Goal: Task Accomplishment & Management: Use online tool/utility

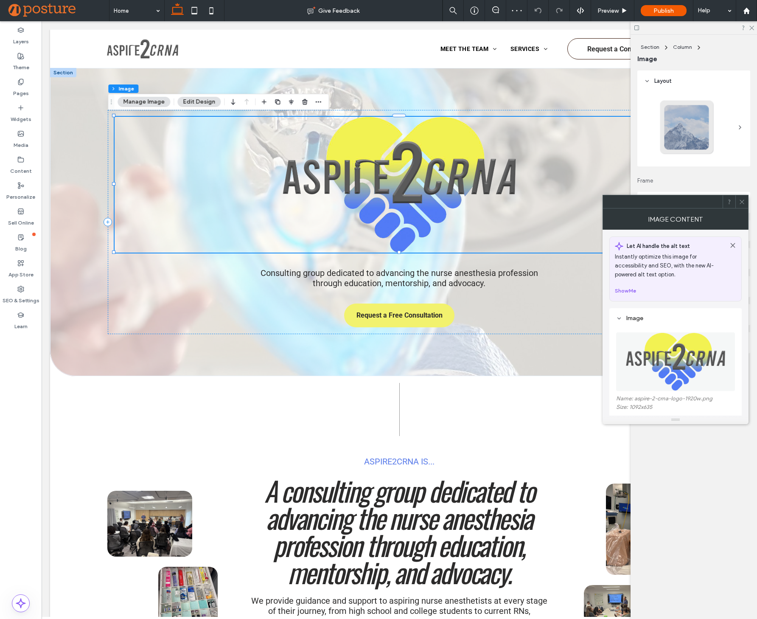
click at [724, 362] on img at bounding box center [676, 361] width 100 height 59
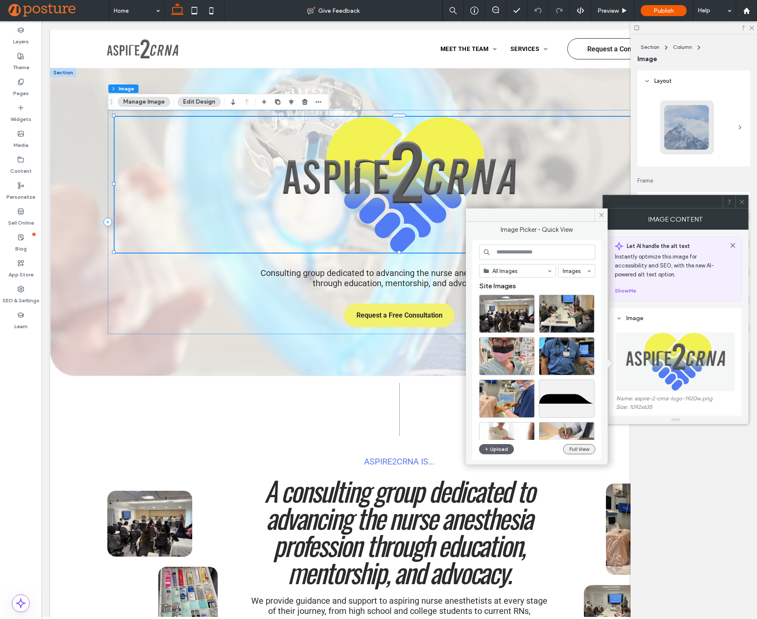
click at [577, 446] on button "Full View" at bounding box center [579, 449] width 32 height 10
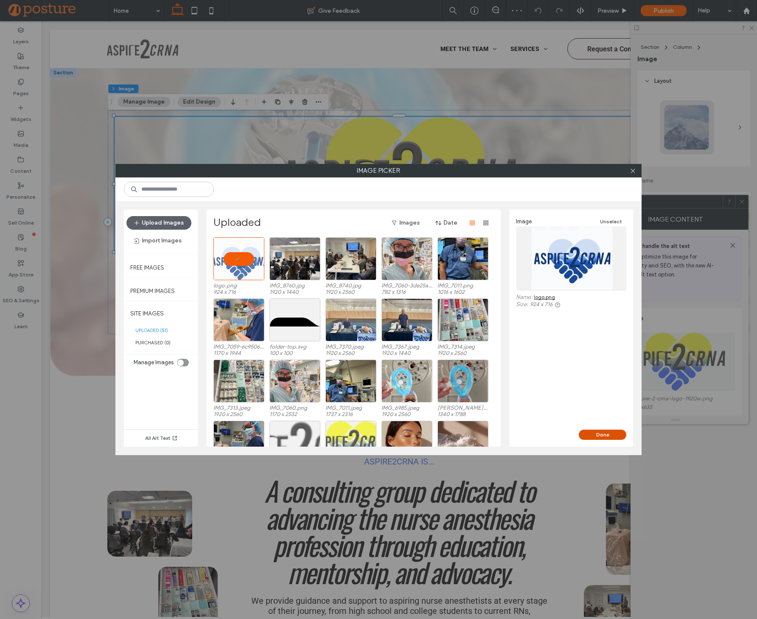
click at [603, 436] on button "Done" at bounding box center [603, 434] width 48 height 10
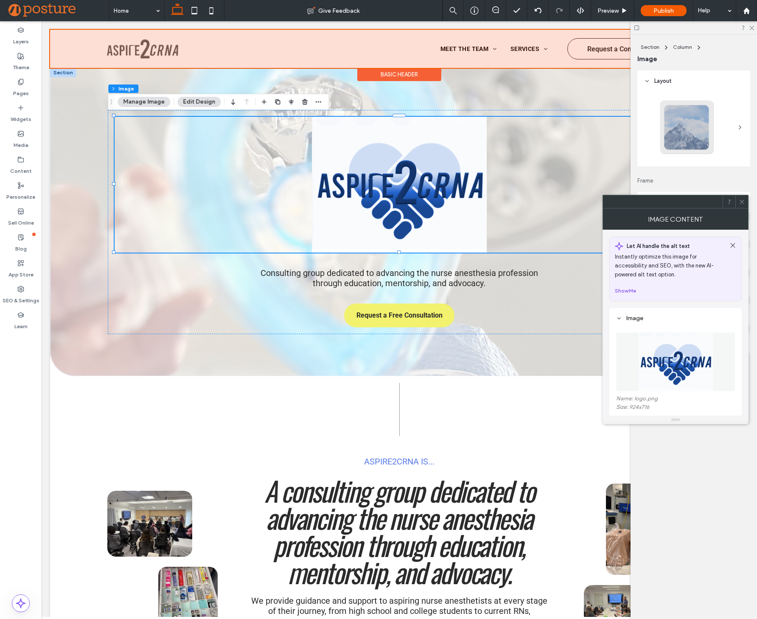
click at [134, 48] on div at bounding box center [399, 49] width 699 height 38
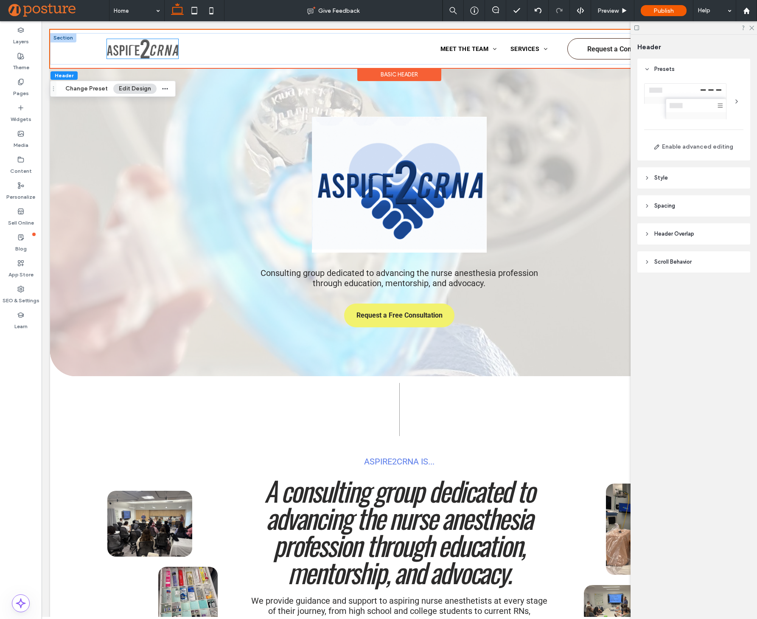
click at [134, 53] on img at bounding box center [142, 49] width 71 height 20
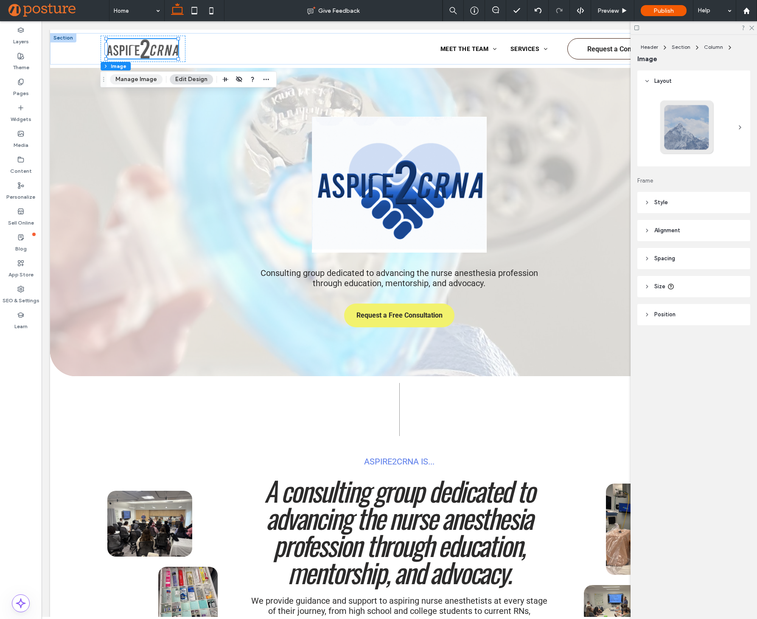
click at [132, 82] on button "Manage Image" at bounding box center [136, 79] width 53 height 10
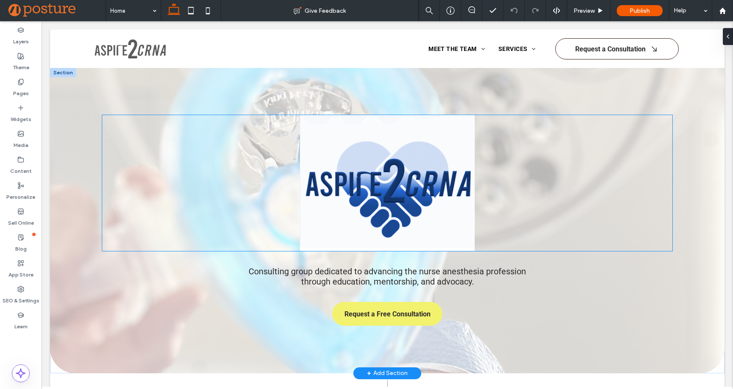
click at [393, 202] on img at bounding box center [387, 183] width 570 height 136
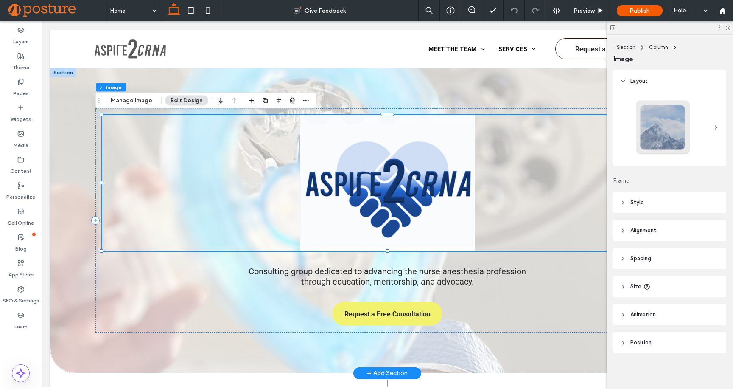
click at [368, 152] on img at bounding box center [387, 183] width 570 height 136
click at [142, 103] on button "Manage Image" at bounding box center [131, 100] width 53 height 10
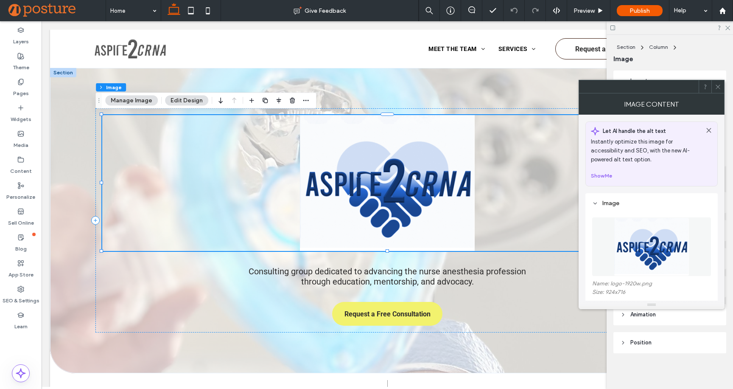
click at [671, 249] on img at bounding box center [652, 246] width 76 height 59
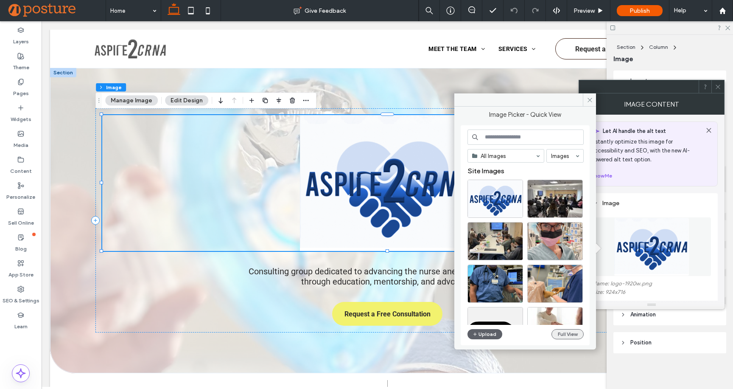
click at [575, 332] on button "Full View" at bounding box center [568, 334] width 32 height 10
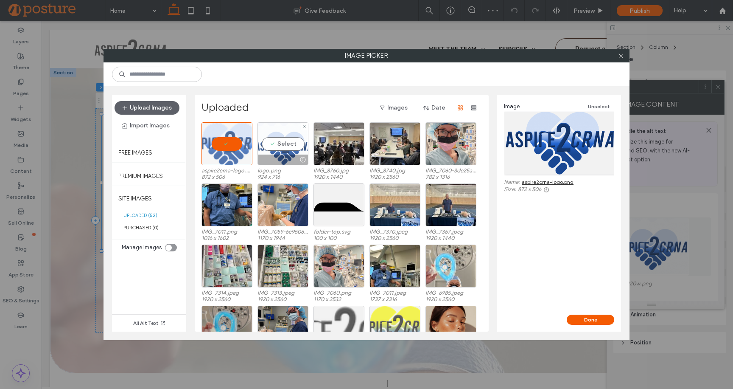
click at [295, 146] on div "Select" at bounding box center [283, 143] width 51 height 43
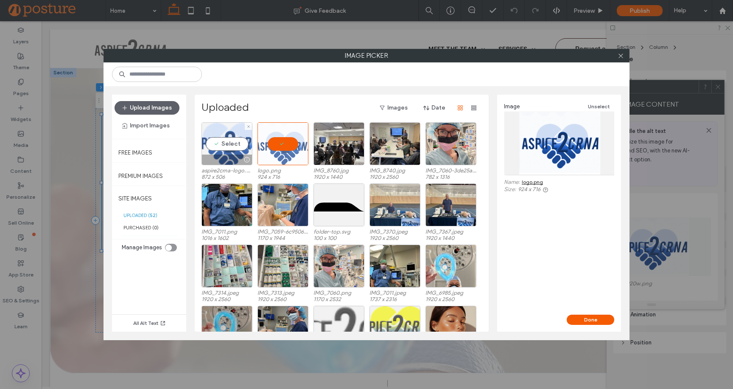
click at [219, 145] on div "Select" at bounding box center [227, 143] width 51 height 43
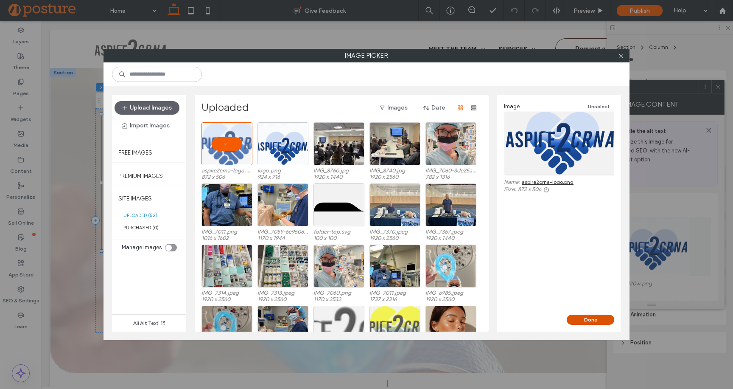
click at [585, 317] on button "Done" at bounding box center [591, 319] width 48 height 10
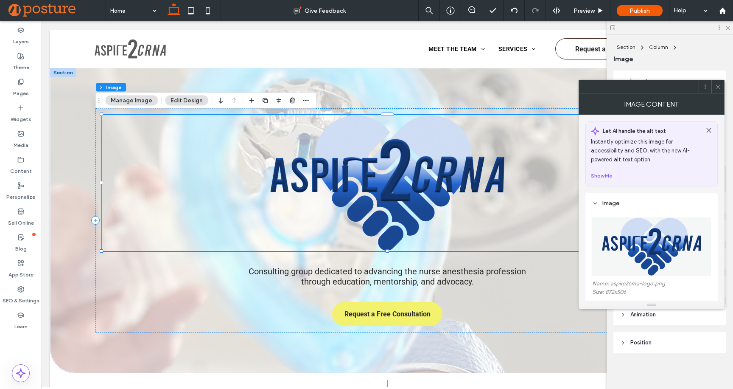
click at [718, 84] on icon at bounding box center [718, 87] width 6 height 6
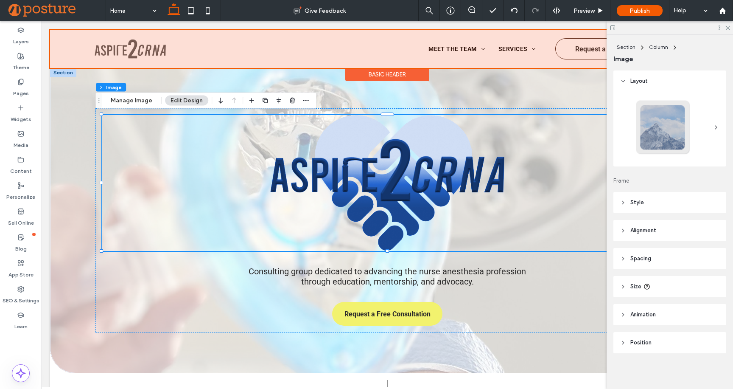
click at [133, 43] on div at bounding box center [387, 49] width 675 height 38
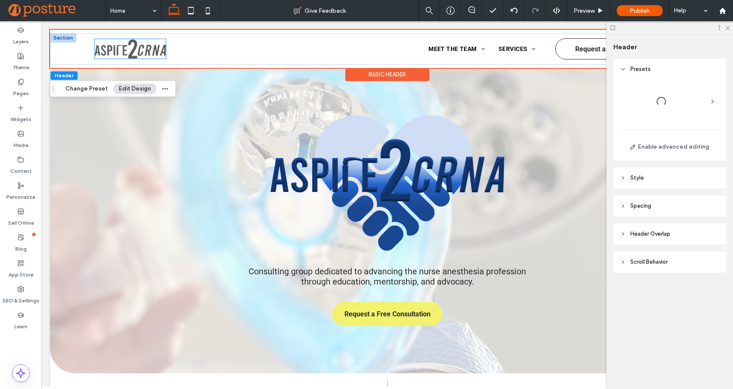
click at [124, 47] on img at bounding box center [130, 49] width 71 height 20
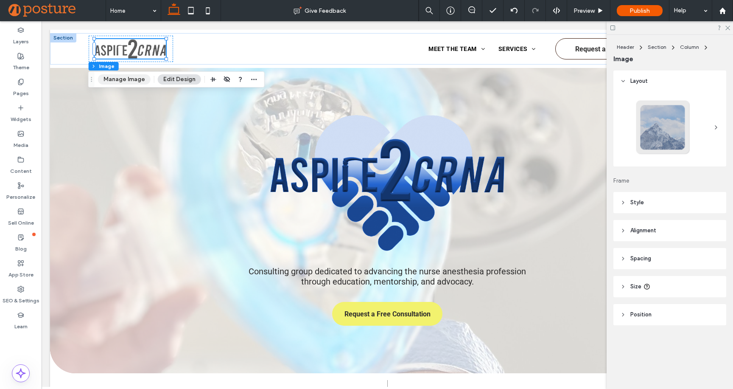
click at [119, 77] on button "Manage Image" at bounding box center [124, 79] width 53 height 10
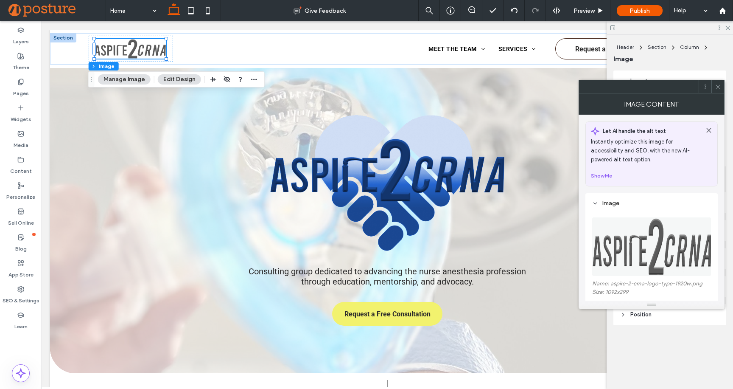
click at [659, 241] on img at bounding box center [652, 246] width 120 height 59
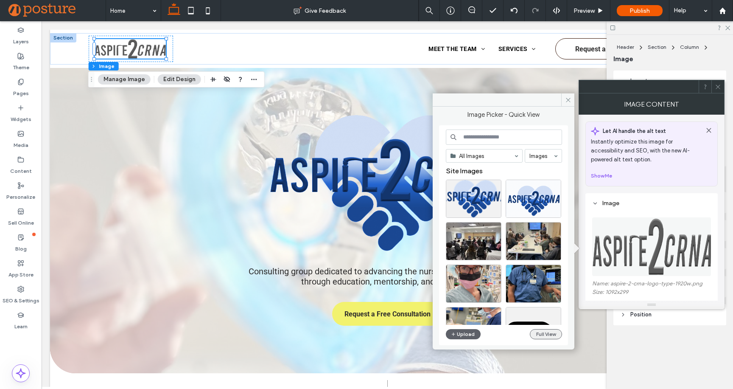
click at [545, 336] on button "Full View" at bounding box center [546, 334] width 32 height 10
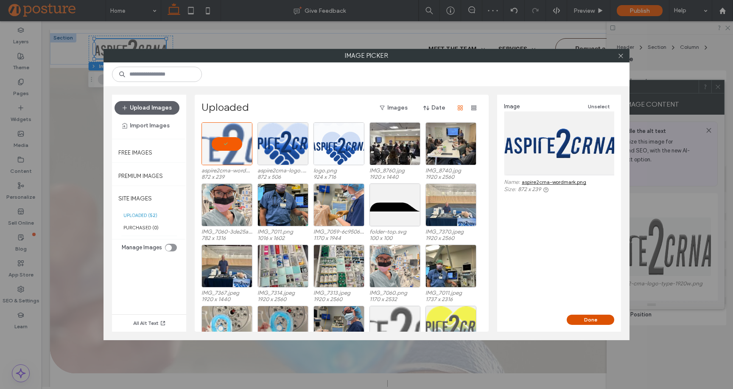
click at [588, 318] on button "Done" at bounding box center [591, 319] width 48 height 10
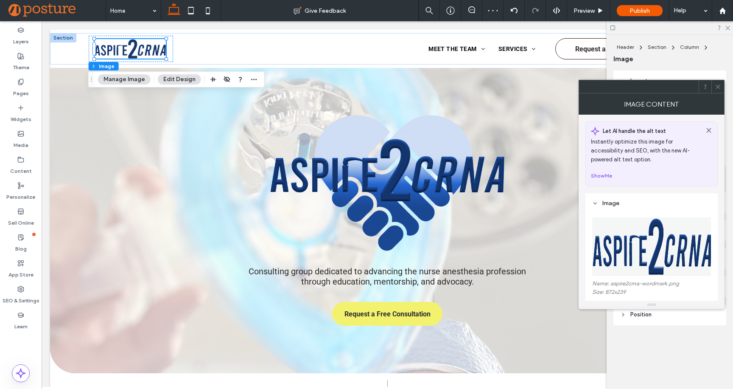
click at [721, 84] on icon at bounding box center [718, 87] width 6 height 6
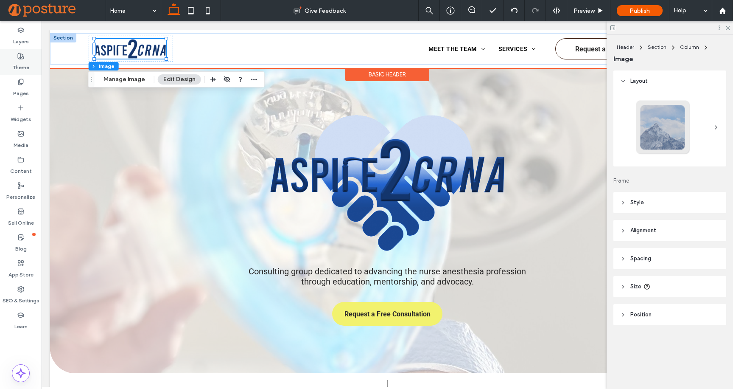
click at [22, 65] on label "Theme" at bounding box center [21, 65] width 17 height 12
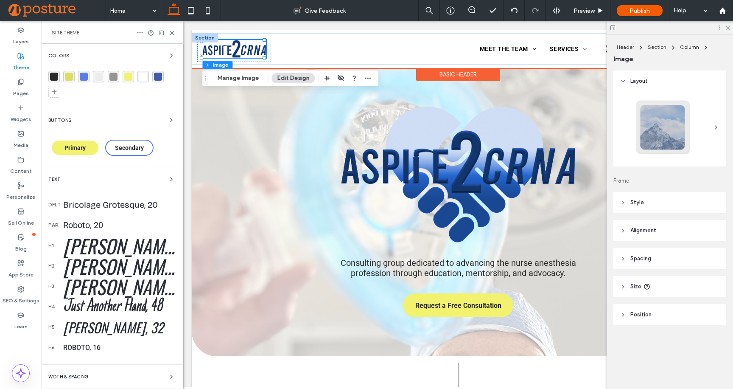
click at [57, 76] on div "rgba(44, 43, 43, 1)" at bounding box center [54, 77] width 8 height 8
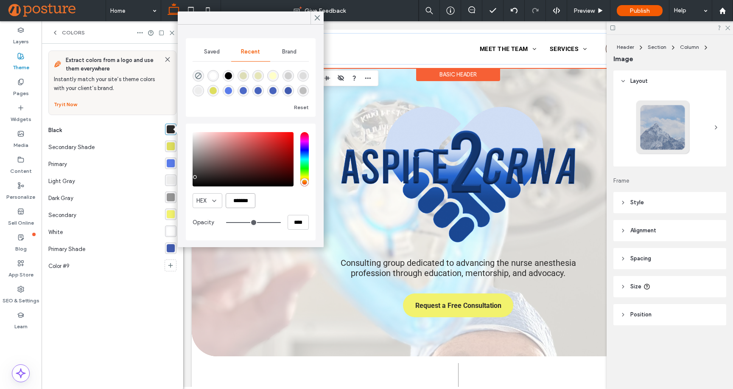
click at [238, 201] on input "*******" at bounding box center [241, 200] width 30 height 15
paste input "color picker textbox"
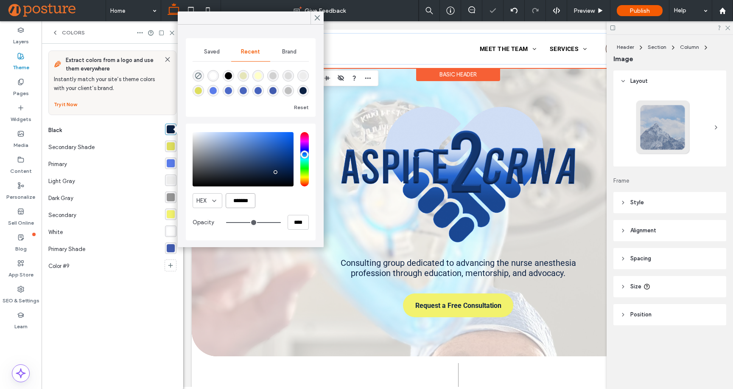
type input "*******"
click at [126, 332] on div "Extract colors from a logo and use them everywhere Instantly match your site’s …" at bounding box center [112, 216] width 128 height 331
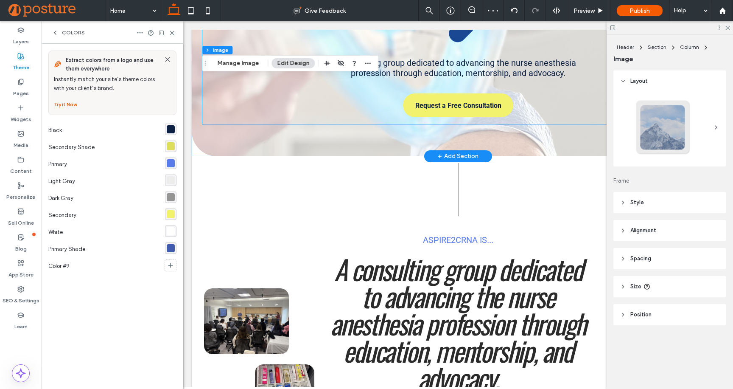
scroll to position [285, 0]
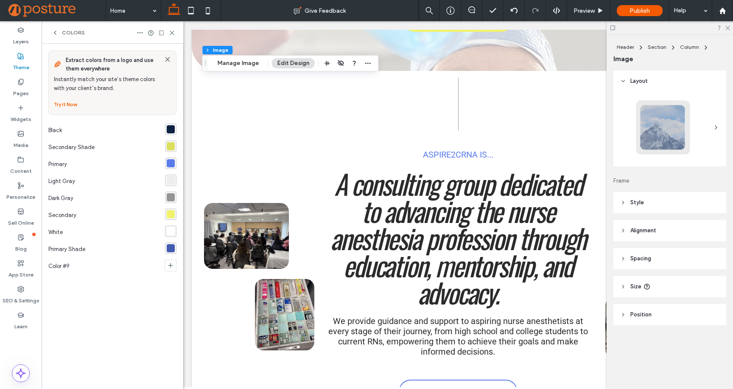
click at [168, 211] on div "rgba(242, 242, 110, 1)" at bounding box center [171, 214] width 8 height 8
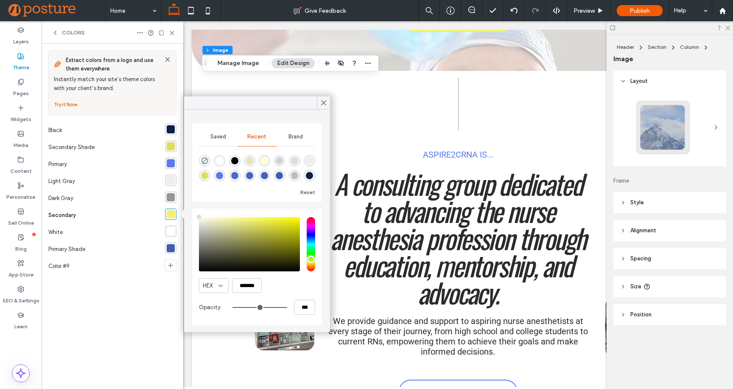
type input "****"
click at [250, 284] on input "*******" at bounding box center [247, 285] width 30 height 15
paste input "color picker textbox"
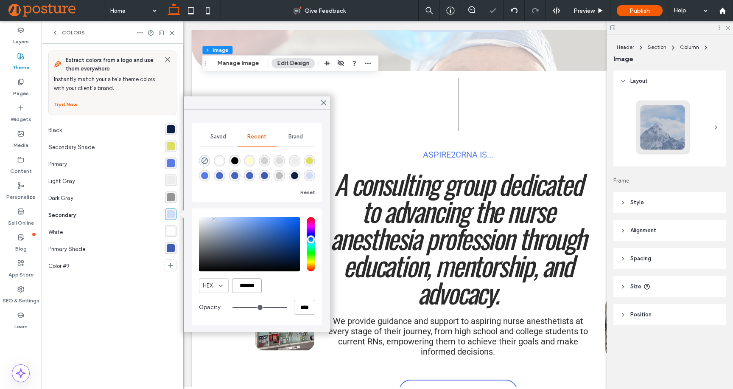
type input "*******"
click at [155, 314] on div "Extract colors from a logo and use them everywhere Instantly match your site’s …" at bounding box center [112, 216] width 128 height 331
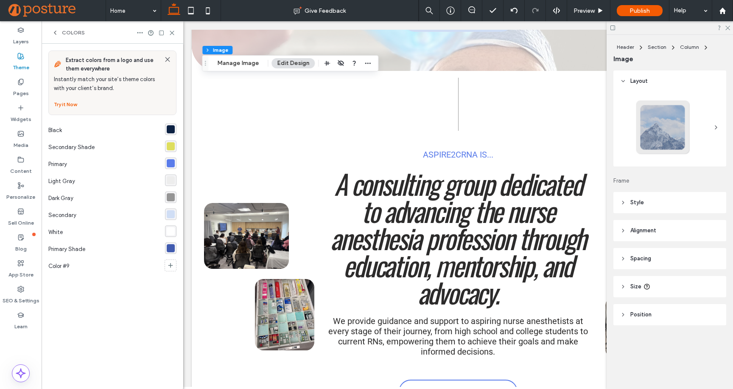
click at [171, 147] on div "rgba(222, 222, 94, 1)" at bounding box center [171, 146] width 8 height 8
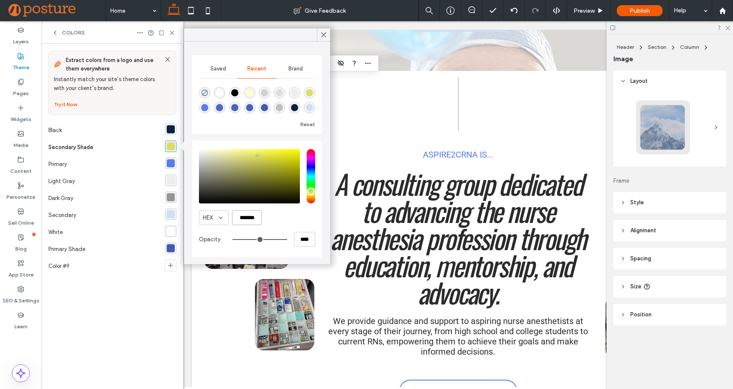
click at [252, 220] on input "*******" at bounding box center [247, 217] width 30 height 15
click at [252, 219] on input "*******" at bounding box center [247, 217] width 30 height 15
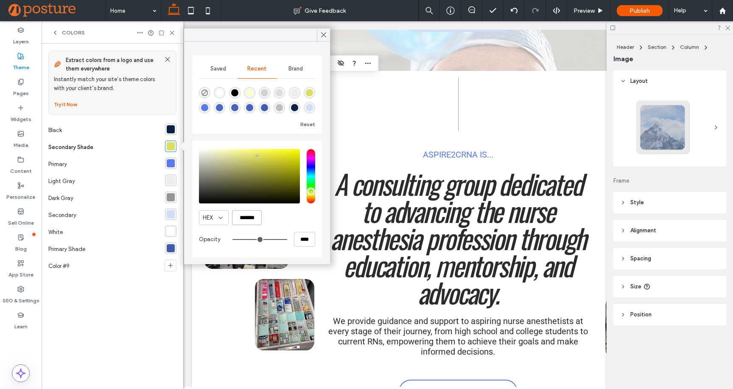
click at [252, 219] on input "*******" at bounding box center [247, 217] width 30 height 15
paste input "color picker textbox"
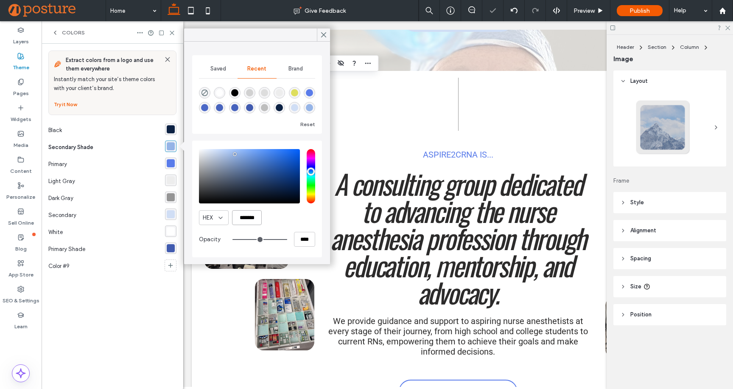
type input "*******"
click at [119, 318] on div "Extract colors from a logo and use them everywhere Instantly match your site’s …" at bounding box center [112, 216] width 128 height 331
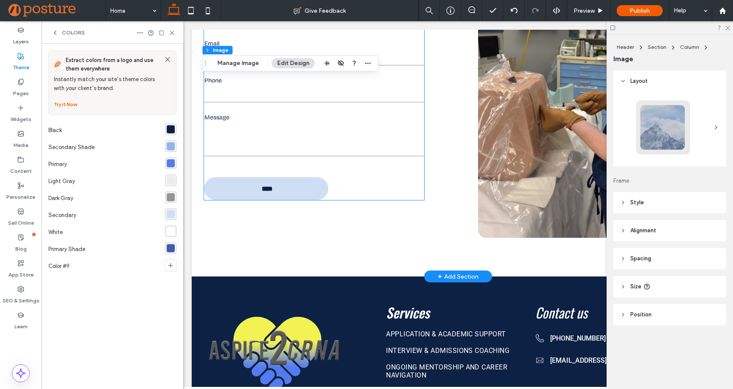
scroll to position [3076, 0]
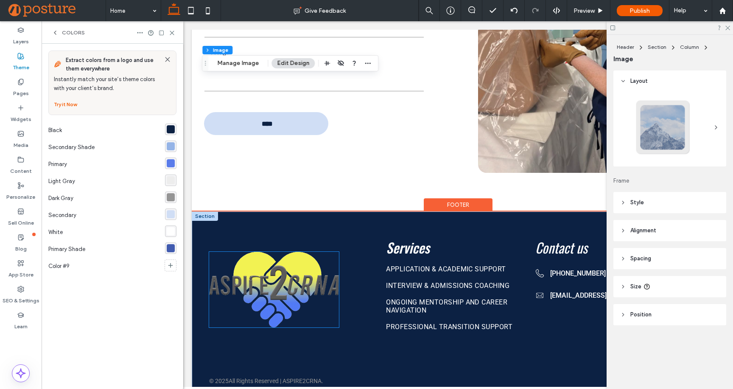
click at [269, 268] on img at bounding box center [274, 290] width 130 height 76
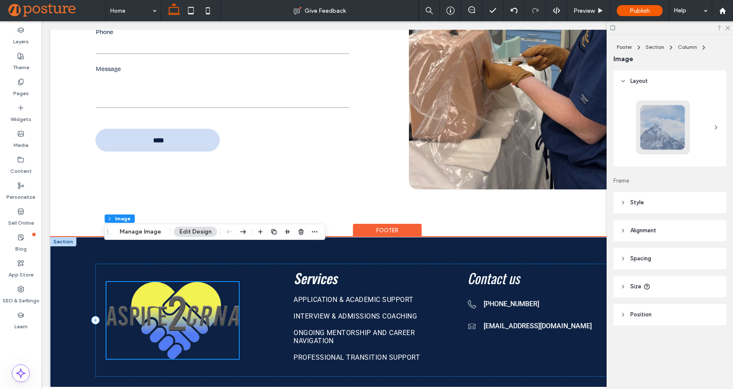
scroll to position [3203, 0]
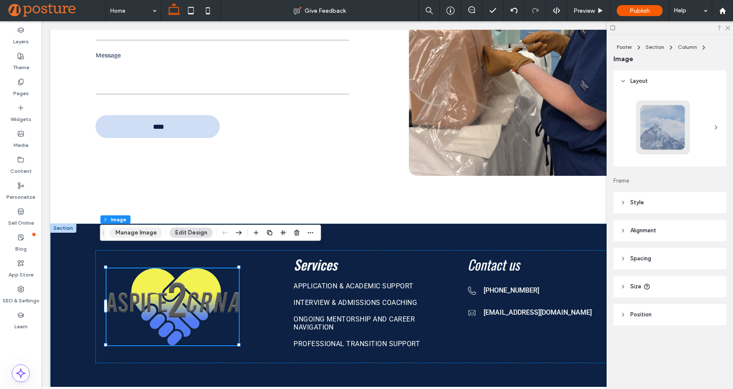
click at [124, 234] on button "Manage Image" at bounding box center [136, 232] width 53 height 10
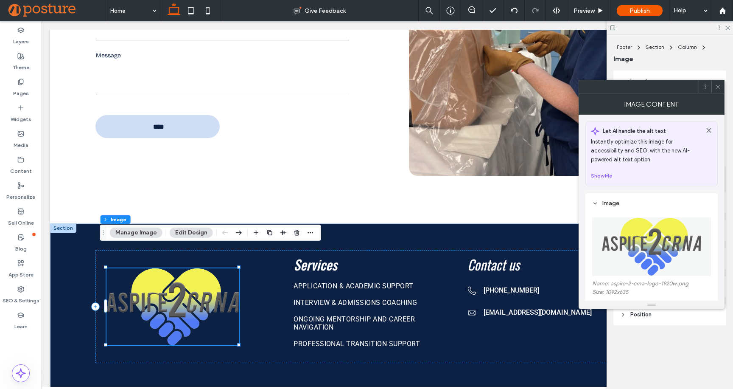
click at [633, 244] on img at bounding box center [652, 246] width 100 height 59
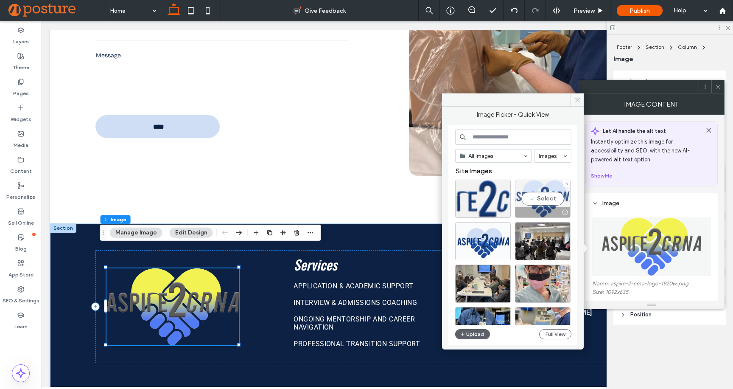
click at [542, 195] on div "Select" at bounding box center [543, 199] width 56 height 38
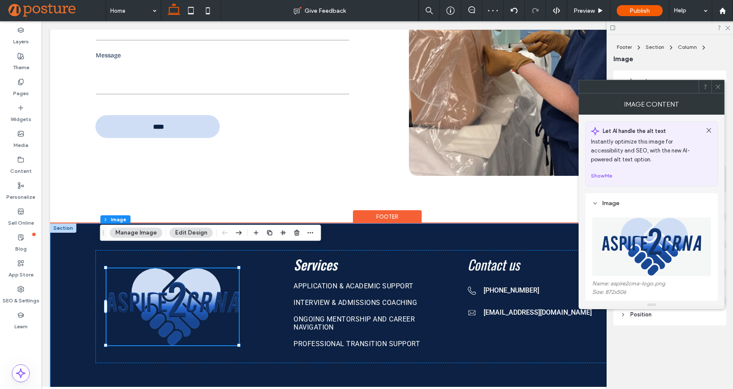
click at [53, 223] on div "Services Application & Academic Support Interview & Admissions Coaching Ongoing…" at bounding box center [387, 322] width 675 height 199
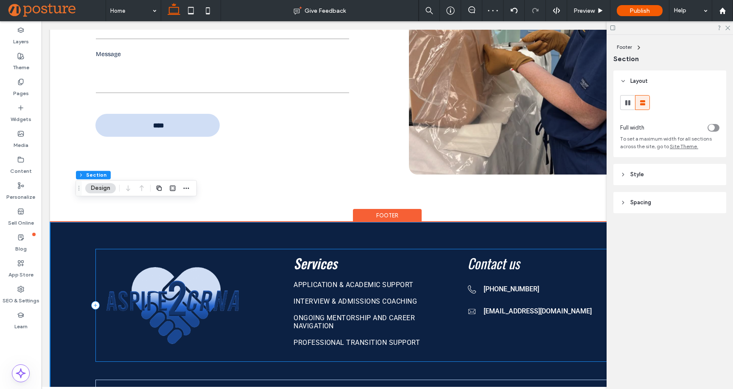
scroll to position [3219, 0]
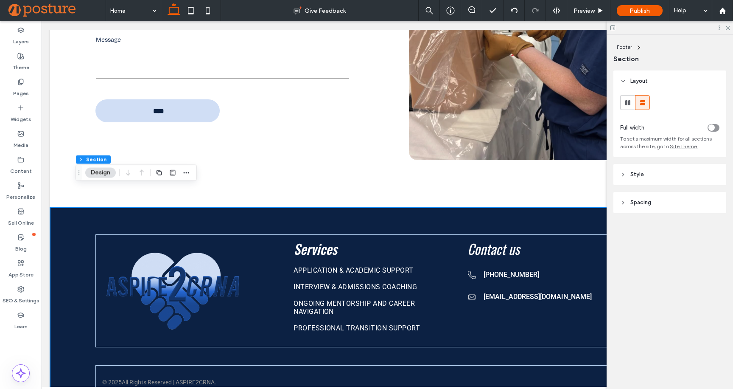
click at [662, 176] on header "Style" at bounding box center [670, 174] width 113 height 21
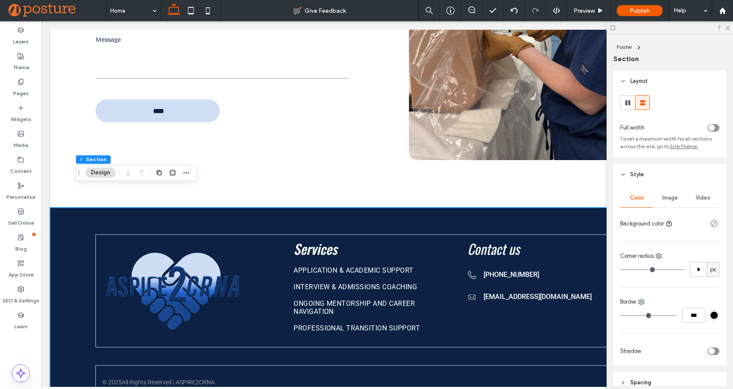
click at [663, 176] on header "Style" at bounding box center [670, 174] width 113 height 21
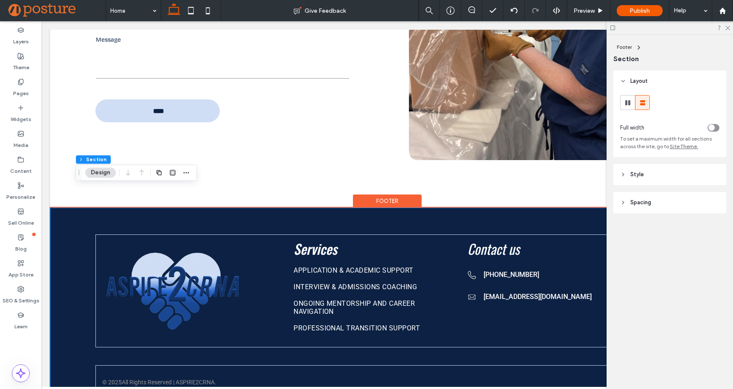
click at [407, 194] on div "Footer" at bounding box center [387, 200] width 69 height 13
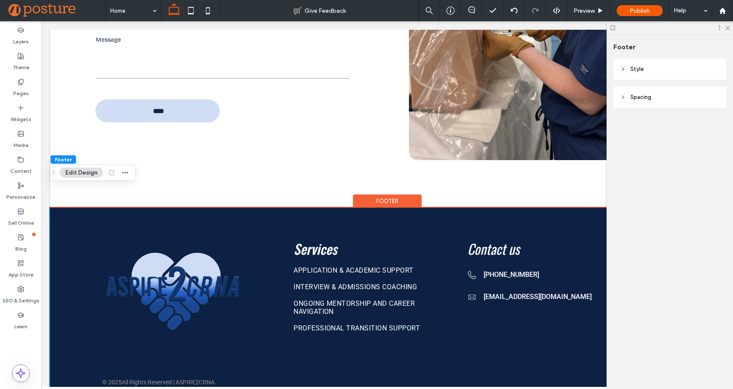
click at [663, 64] on header "Style" at bounding box center [670, 69] width 113 height 21
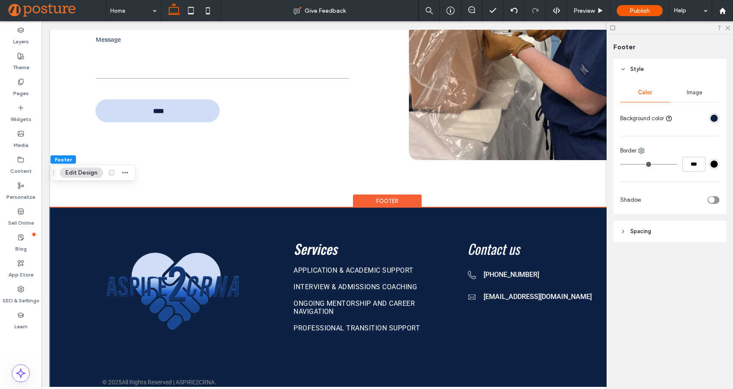
click at [713, 115] on div "rgba(12, 33, 67, 1)" at bounding box center [714, 118] width 7 height 7
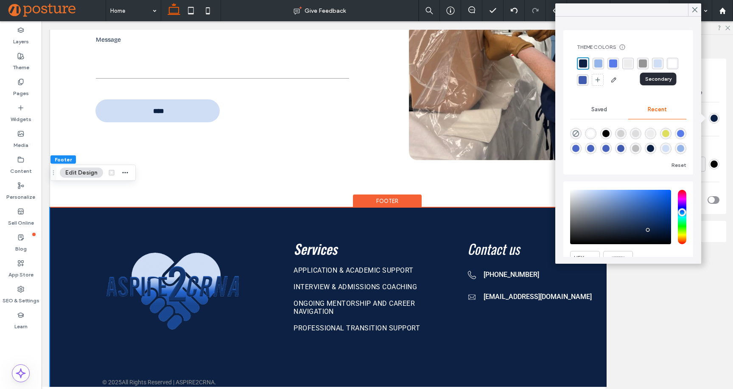
click at [659, 60] on div "rgba(208, 222, 245, 1)" at bounding box center [658, 63] width 8 height 8
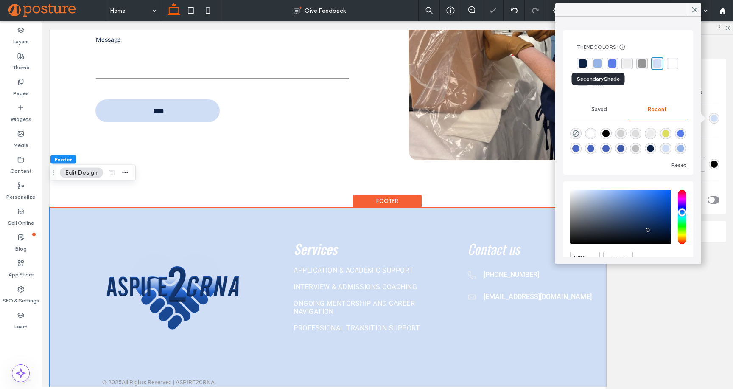
click at [599, 63] on div "rgba(149, 180, 231, 1)" at bounding box center [598, 63] width 8 height 8
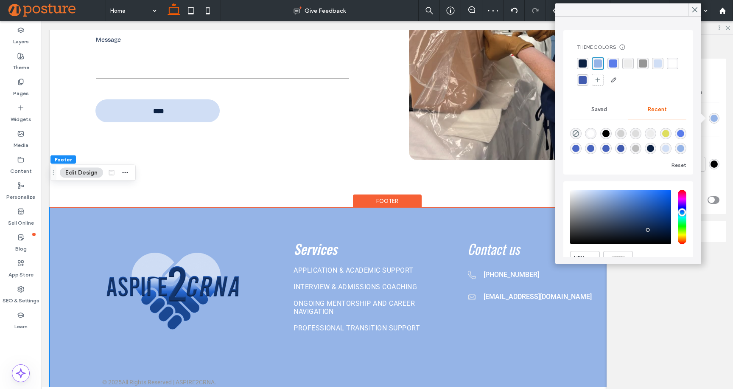
click at [669, 67] on div "rgba(255, 255, 255, 1)" at bounding box center [673, 63] width 8 height 8
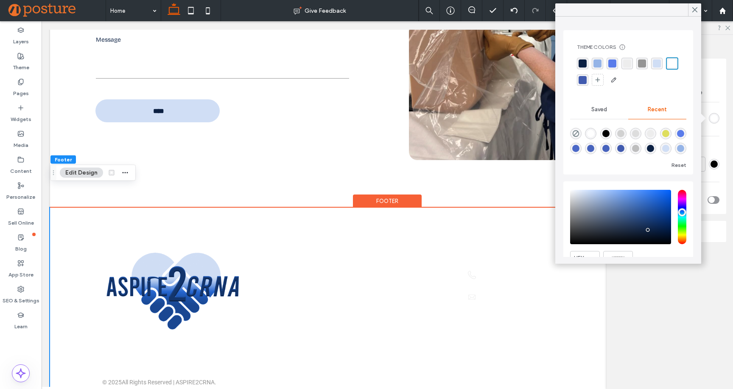
click at [626, 63] on div "rgba(237, 237, 237, 1)" at bounding box center [627, 63] width 8 height 8
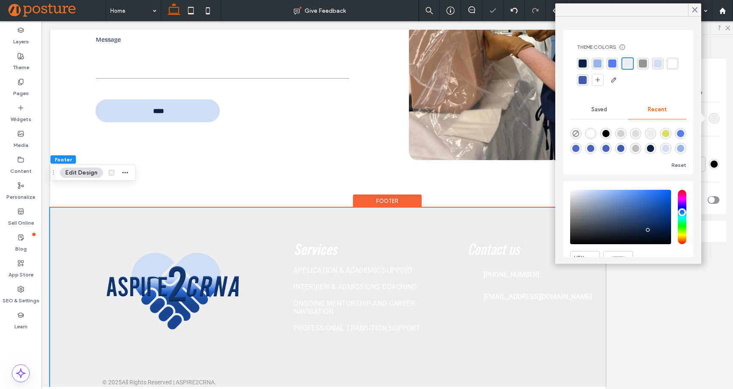
click at [613, 63] on div "rgba(90, 124, 234, 1)" at bounding box center [613, 63] width 8 height 8
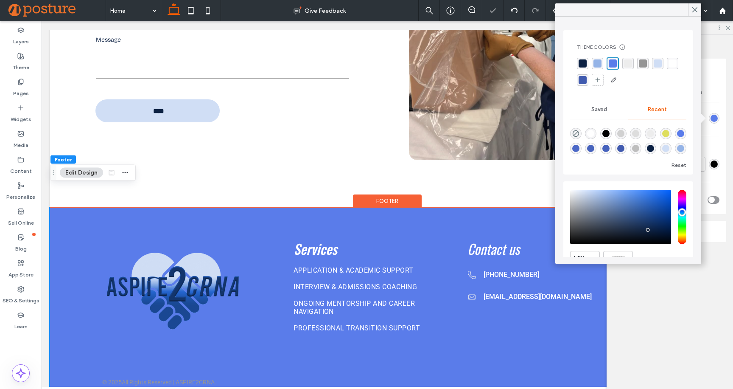
click at [581, 66] on div "rgba(12, 33, 67, 1)" at bounding box center [583, 63] width 8 height 8
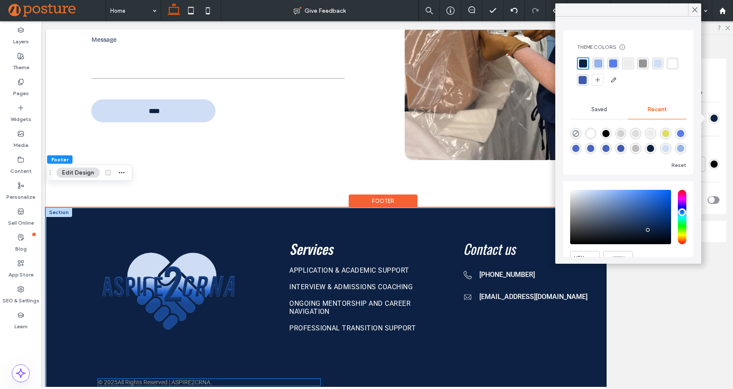
click at [172, 379] on p "All Rights Reserved | ASPIRE2CRNA." at bounding box center [165, 382] width 95 height 7
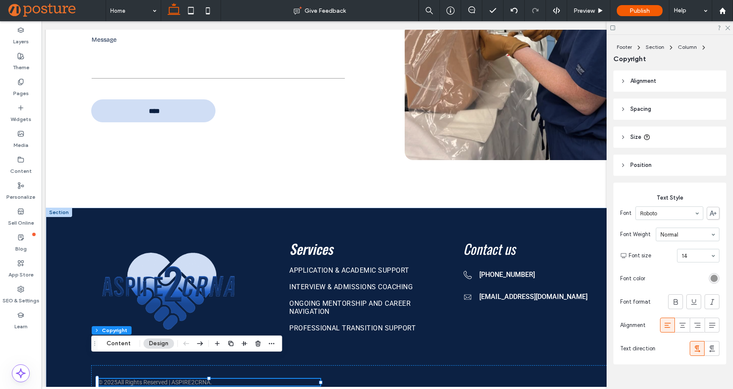
click at [711, 277] on div "rgb(149, 149, 149)" at bounding box center [714, 278] width 7 height 7
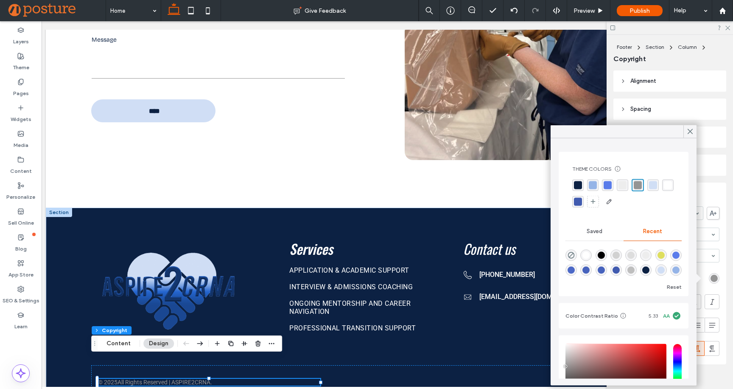
click at [652, 182] on div "rgba(208, 222, 245, 1)" at bounding box center [653, 185] width 8 height 8
click at [722, 221] on div "Alignment Spacing Padding (inner spacing) 0px 0% 0px 0% * px 0px * px 0px Size …" at bounding box center [673, 227] width 118 height 315
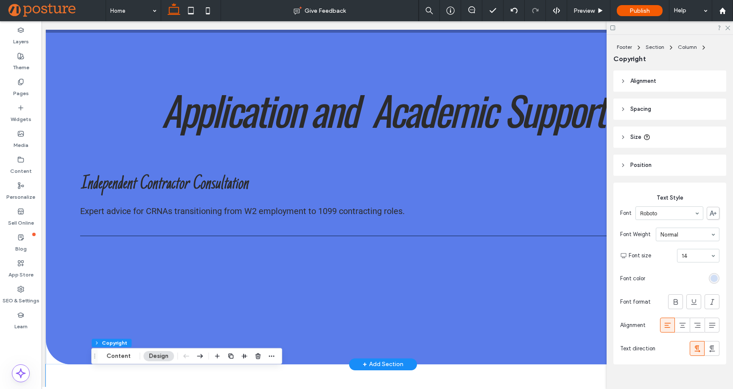
scroll to position [2635, 0]
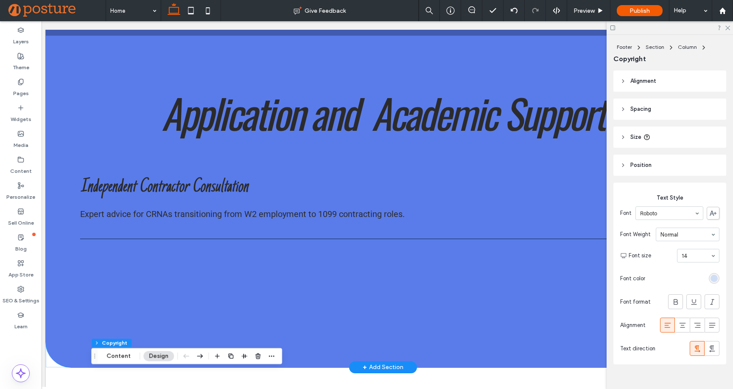
click at [170, 209] on span "Expert advice for CRNAs transitioning from W2 employment to 1099 contracting ro…" at bounding box center [242, 214] width 325 height 10
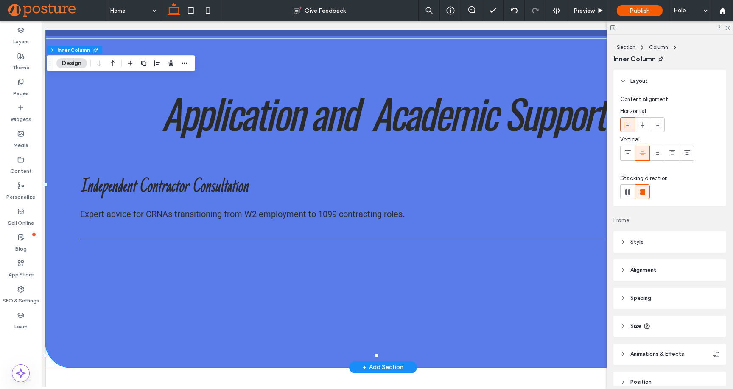
click at [171, 209] on span "Expert advice for CRNAs transitioning from W2 employment to 1099 contracting ro…" at bounding box center [242, 214] width 325 height 10
click at [168, 209] on span "Expert advice for CRNAs transitioning from W2 employment to 1099 contracting ro…" at bounding box center [242, 214] width 325 height 10
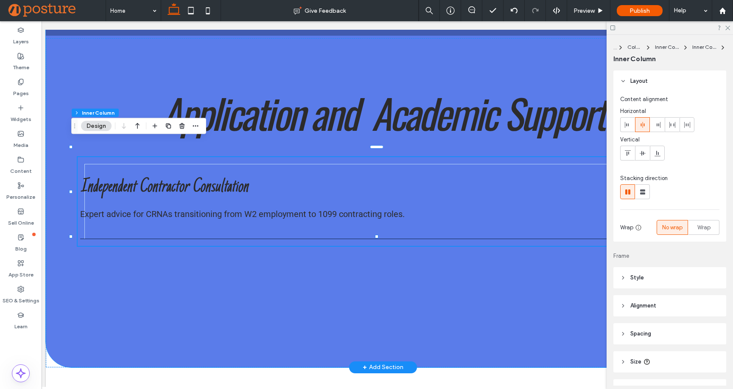
click at [168, 209] on span "Expert advice for CRNAs transitioning from W2 employment to 1099 contracting ro…" at bounding box center [242, 214] width 325 height 10
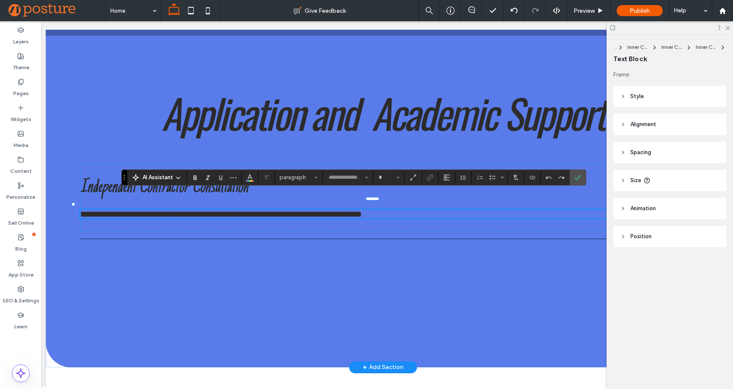
type input "******"
type input "**"
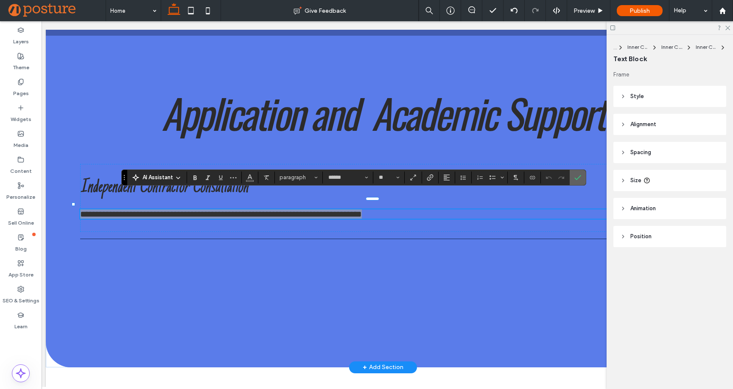
click at [585, 178] on section at bounding box center [578, 177] width 16 height 15
click at [583, 179] on label "Confirm" at bounding box center [578, 177] width 13 height 15
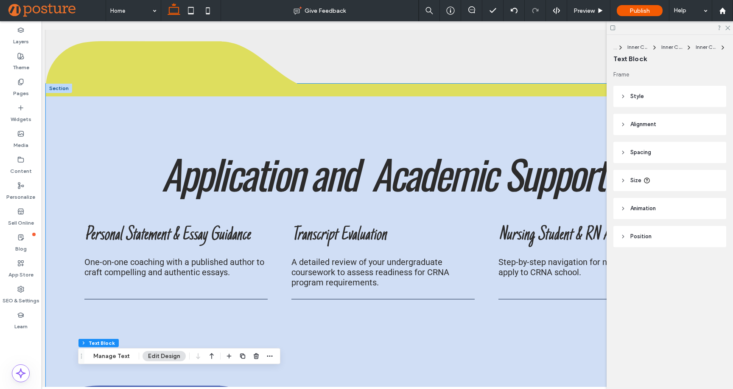
scroll to position [1549, 0]
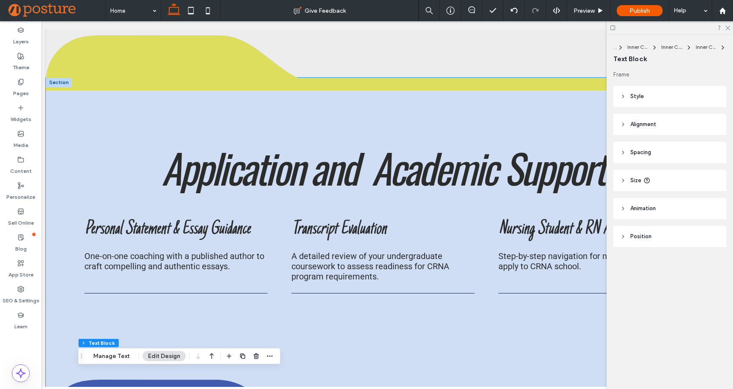
click at [214, 59] on icon at bounding box center [181, 59] width 270 height 48
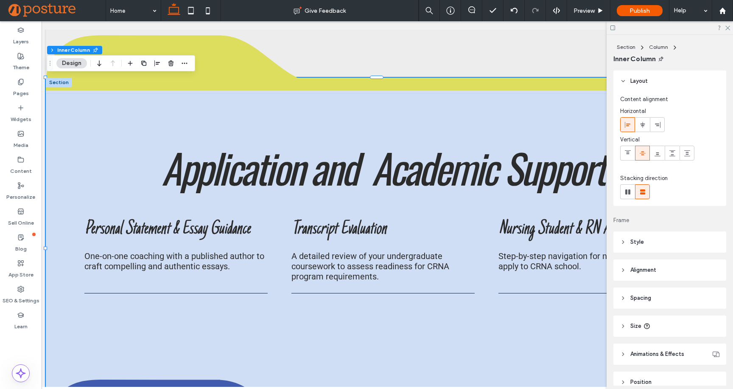
click at [214, 59] on icon at bounding box center [181, 59] width 270 height 48
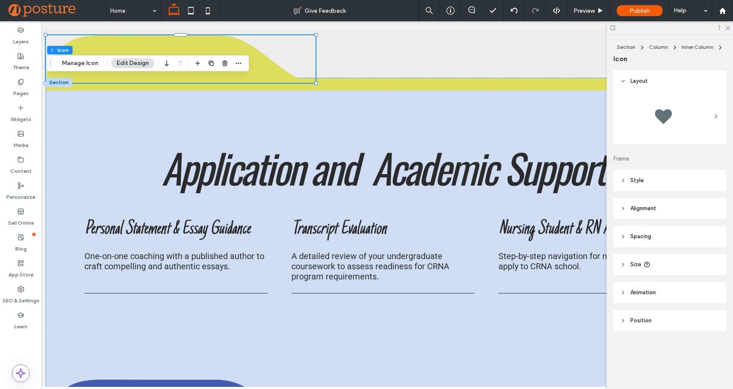
click at [667, 177] on header "Style" at bounding box center [670, 180] width 113 height 21
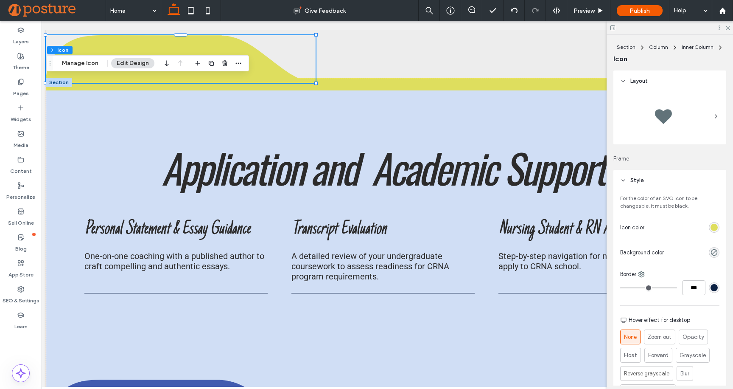
click at [713, 228] on div "rgb(222, 222, 94)" at bounding box center [714, 227] width 11 height 11
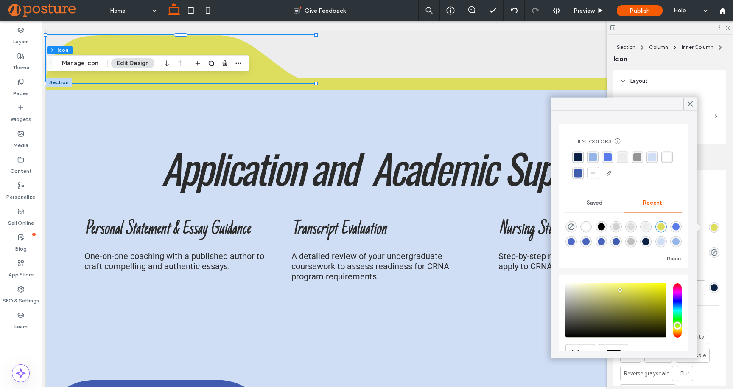
click at [595, 157] on div "rgba(149, 180, 231, 1)" at bounding box center [593, 157] width 8 height 8
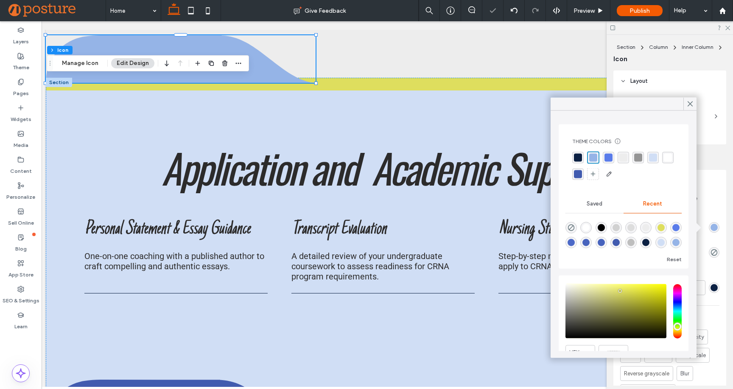
click at [710, 203] on div "For the color of an SVG icon to be changeable, it must be black. Icon color Bac…" at bounding box center [670, 314] width 113 height 246
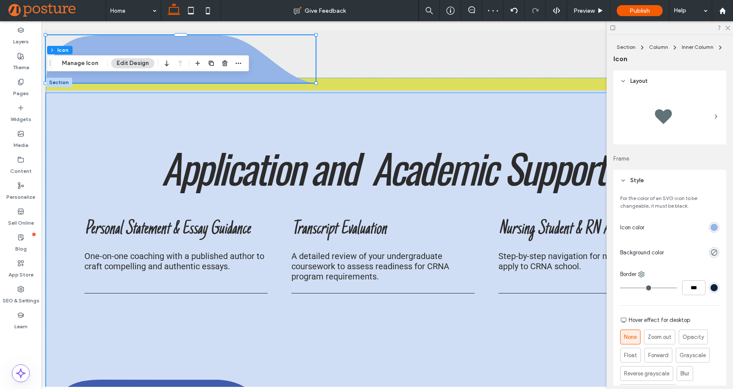
click at [406, 96] on div "Application and Academic Support Personal Statement & Essay Guidance One-on-one…" at bounding box center [383, 257] width 675 height 329
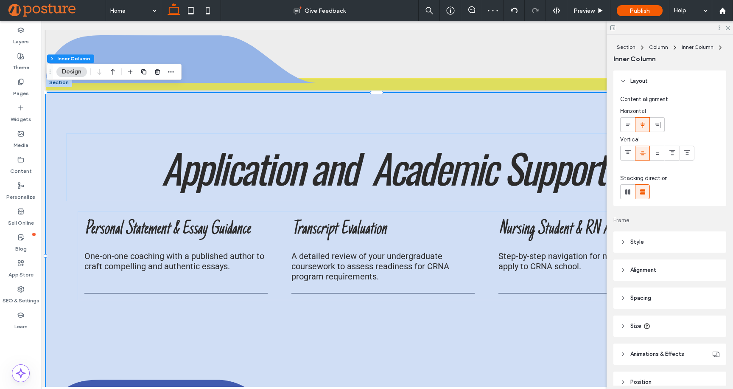
click at [425, 79] on div "Application and Academic Support Personal Statement & Essay Guidance One-on-one…" at bounding box center [383, 250] width 675 height 344
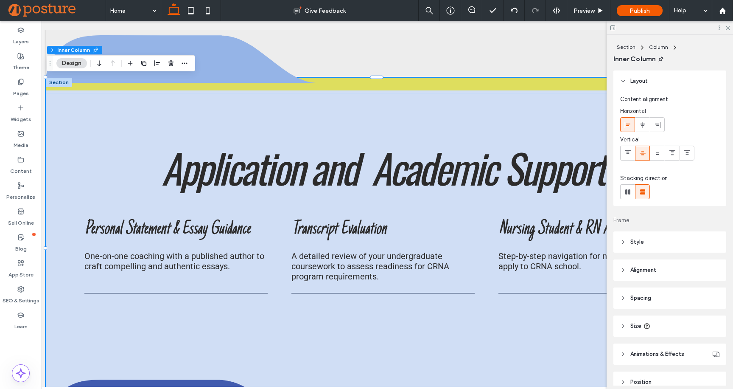
click at [657, 242] on header "Style" at bounding box center [670, 241] width 113 height 21
click at [713, 380] on div "rgba(222, 222, 94, 1)" at bounding box center [714, 382] width 7 height 7
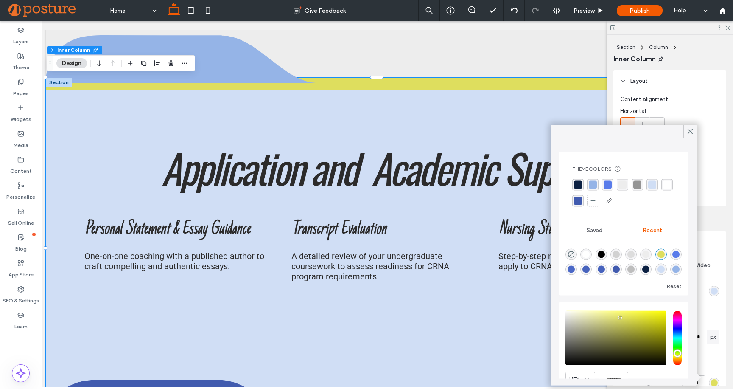
click at [595, 182] on div "rgba(149, 180, 231, 1)" at bounding box center [593, 185] width 8 height 8
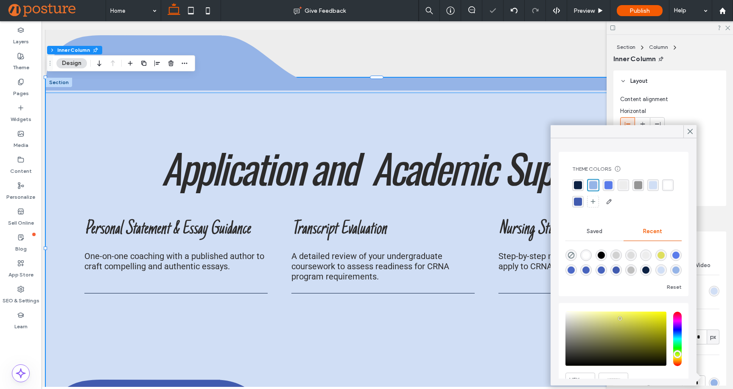
click at [373, 106] on div "Application and Academic Support Personal Statement & Essay Guidance One-on-one…" at bounding box center [383, 257] width 675 height 329
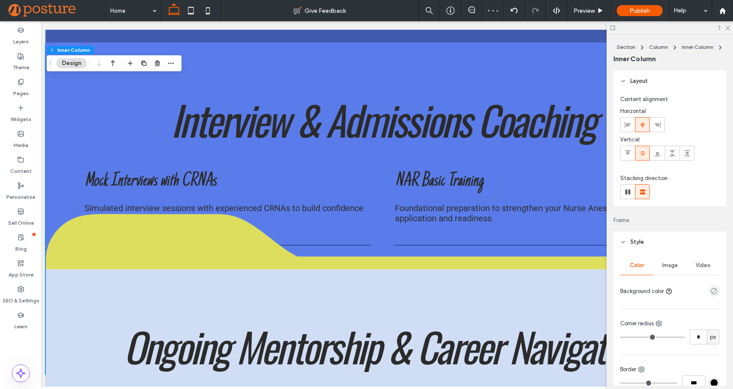
scroll to position [2058, 0]
click at [210, 230] on icon at bounding box center [181, 238] width 270 height 48
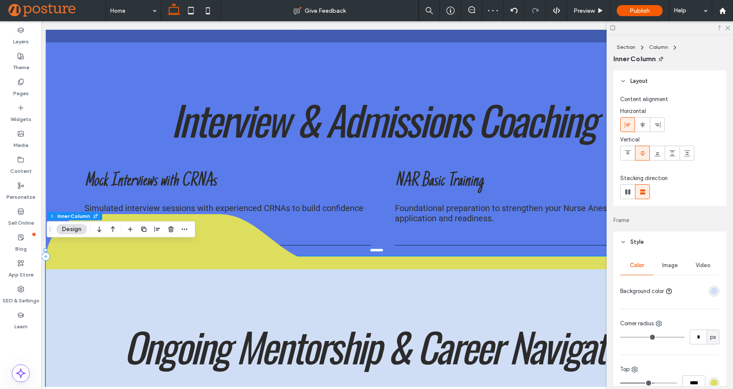
click at [212, 235] on icon at bounding box center [181, 238] width 270 height 48
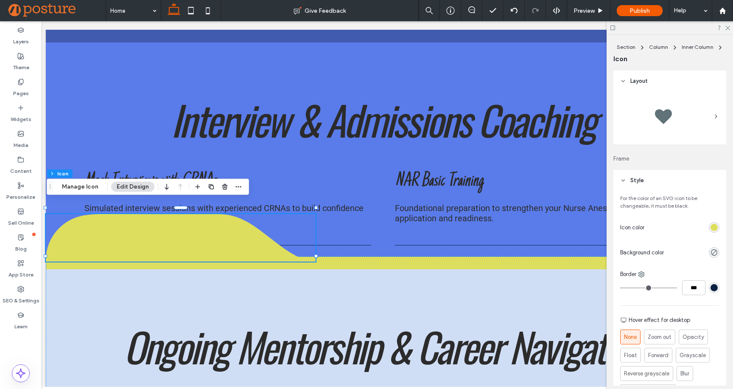
click at [711, 226] on div "rgb(222, 222, 94)" at bounding box center [714, 227] width 7 height 7
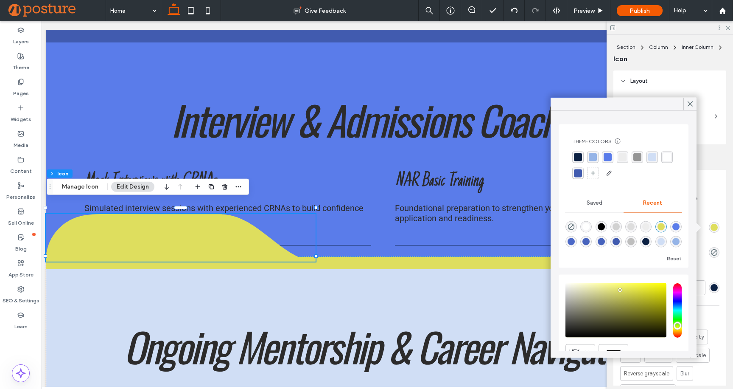
click at [594, 156] on div "rgba(149, 180, 231, 1)" at bounding box center [593, 157] width 8 height 8
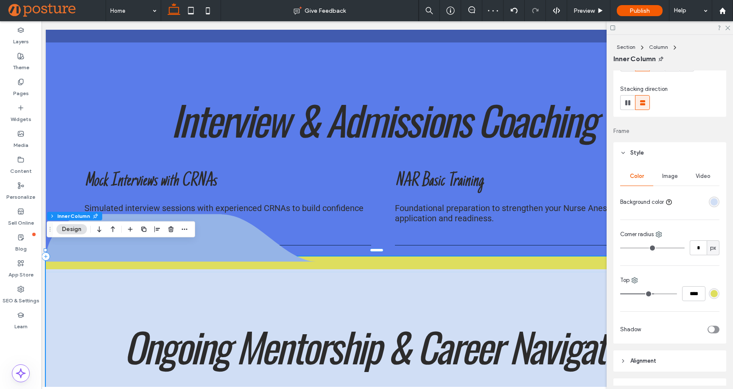
scroll to position [104, 0]
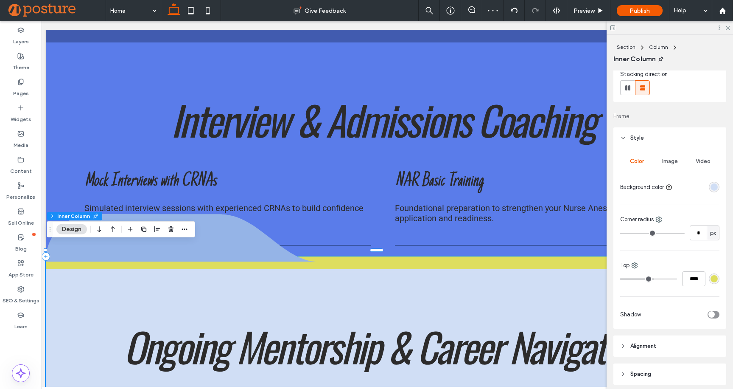
click at [711, 278] on div "rgba(222, 222, 94, 1)" at bounding box center [714, 278] width 7 height 7
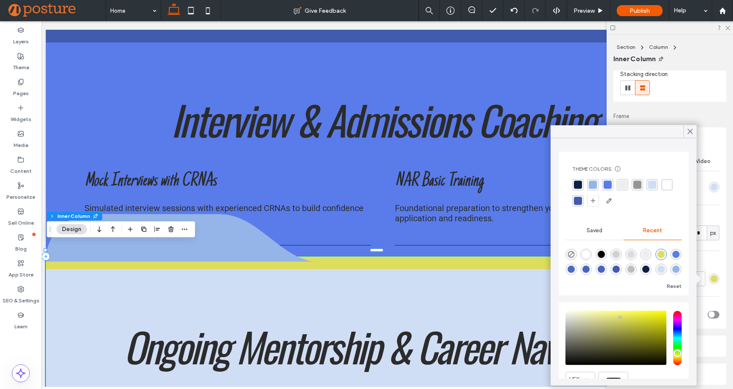
click at [596, 182] on div "rgba(149, 180, 231, 1)" at bounding box center [593, 185] width 8 height 8
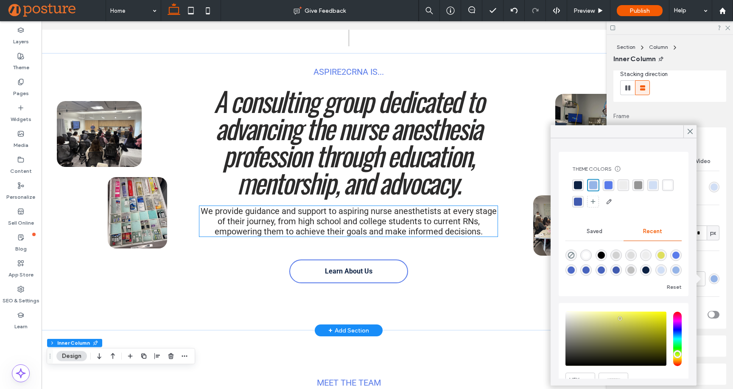
scroll to position [394, 0]
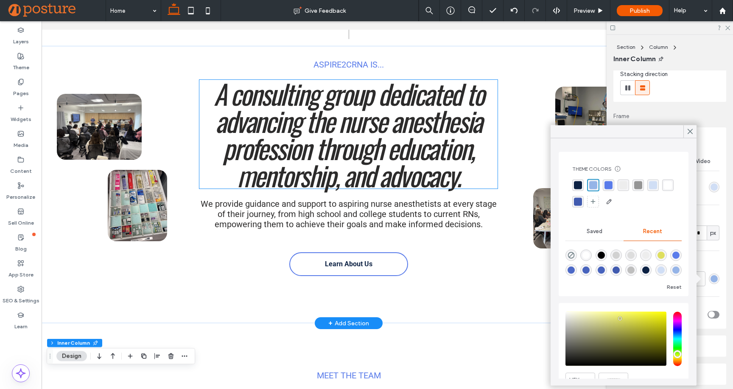
click at [379, 137] on span "A consulting group dedicated to advancing the nurse anesthesia profession throu…" at bounding box center [349, 133] width 270 height 121
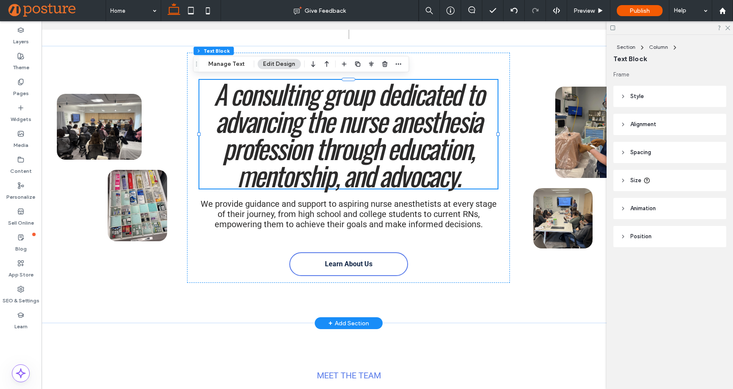
click at [379, 137] on span "A consulting group dedicated to advancing the nurse anesthesia profession throu…" at bounding box center [349, 133] width 270 height 121
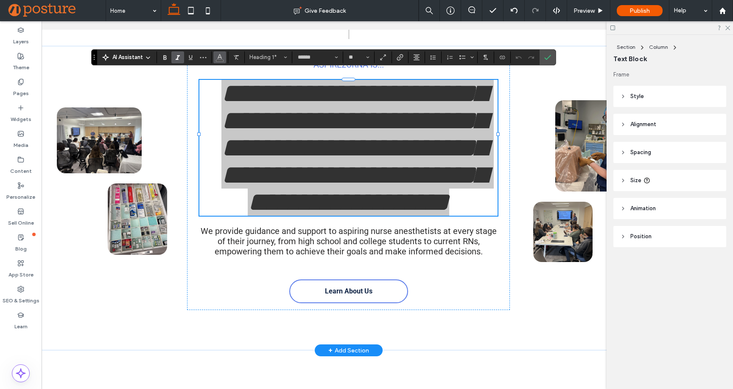
click at [217, 55] on icon "Color" at bounding box center [219, 56] width 7 height 7
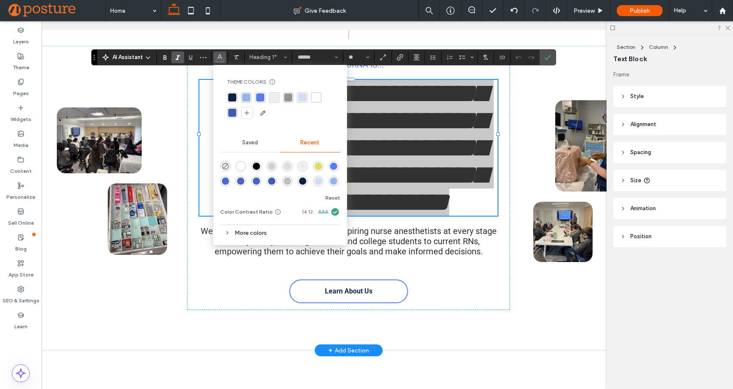
click at [229, 96] on div "rgba(12, 33, 67, 1)" at bounding box center [232, 97] width 8 height 8
click at [370, 226] on span "We provide guidance and support to aspiring nurse anesthetists at every stage o…" at bounding box center [349, 241] width 296 height 31
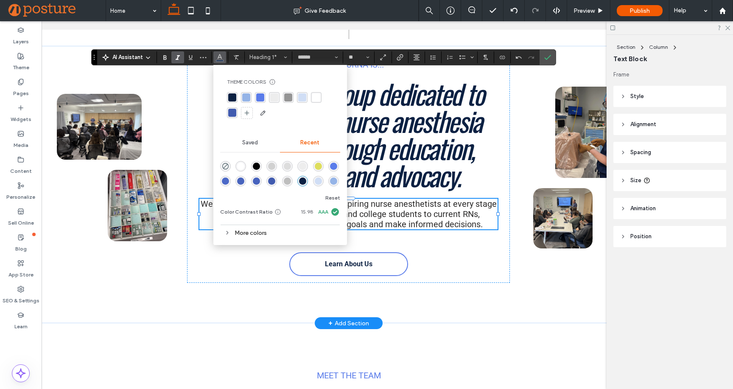
click at [370, 211] on span "We provide guidance and support to aspiring nurse anesthetists at every stage o…" at bounding box center [349, 214] width 296 height 31
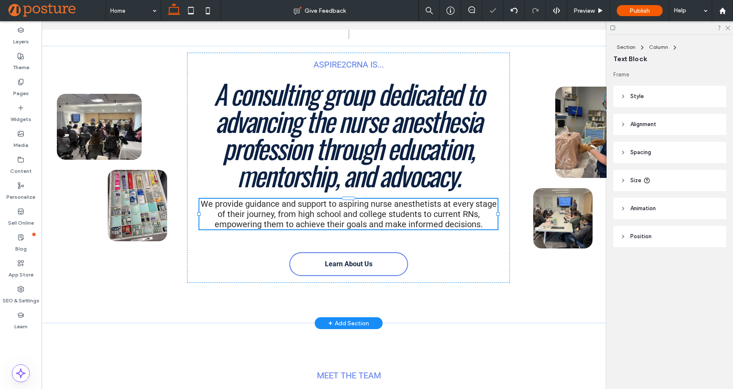
type input "******"
type input "**"
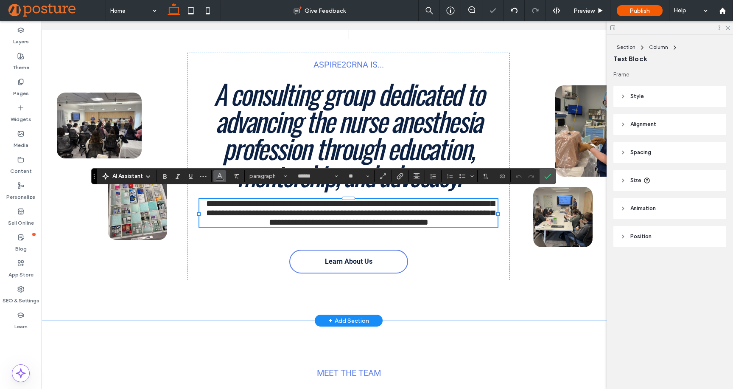
click at [216, 177] on button "Color" at bounding box center [219, 176] width 13 height 12
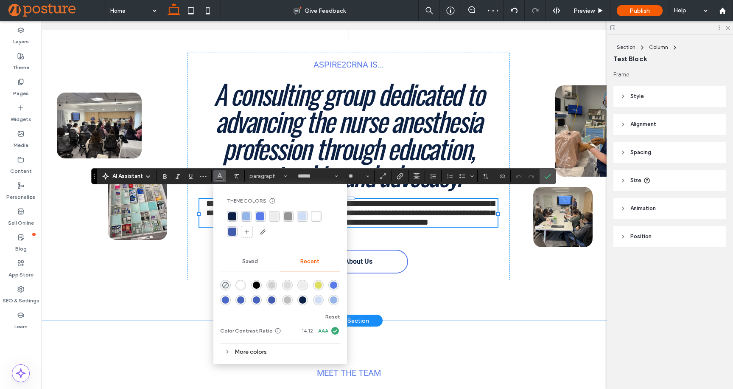
click at [231, 217] on div "rgba(12, 33, 67, 1)" at bounding box center [232, 216] width 8 height 8
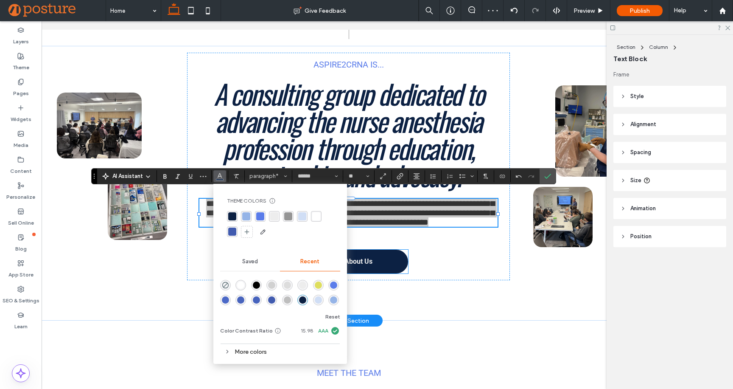
click at [378, 254] on link "Learn About Us" at bounding box center [348, 262] width 119 height 24
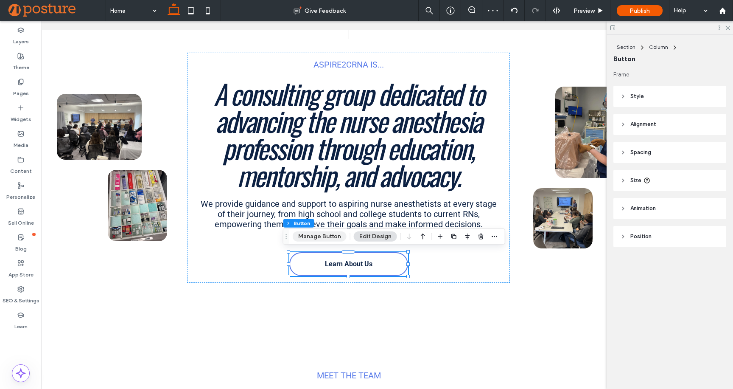
click at [328, 234] on button "Manage Button" at bounding box center [320, 236] width 54 height 10
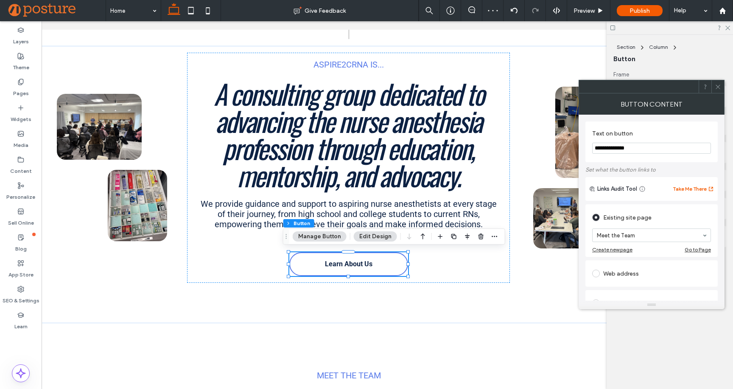
click at [719, 88] on icon at bounding box center [718, 87] width 6 height 6
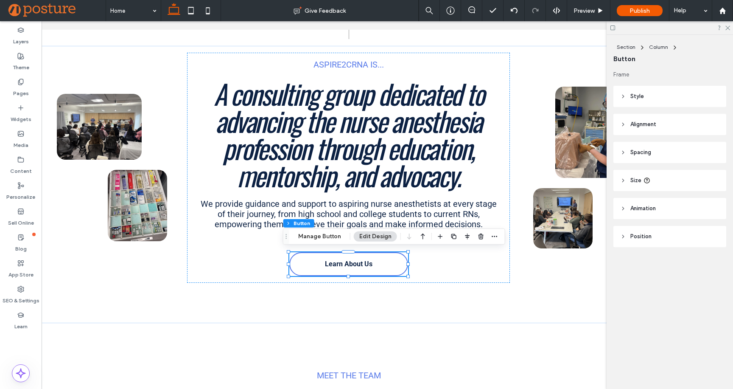
click at [670, 98] on header "Style" at bounding box center [670, 96] width 113 height 21
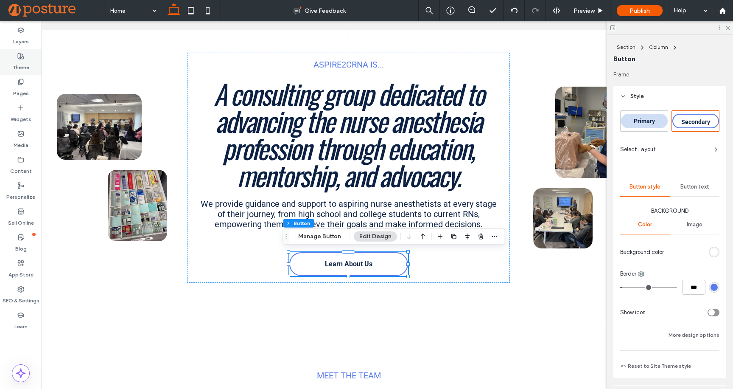
click at [22, 60] on label "Theme" at bounding box center [21, 65] width 17 height 12
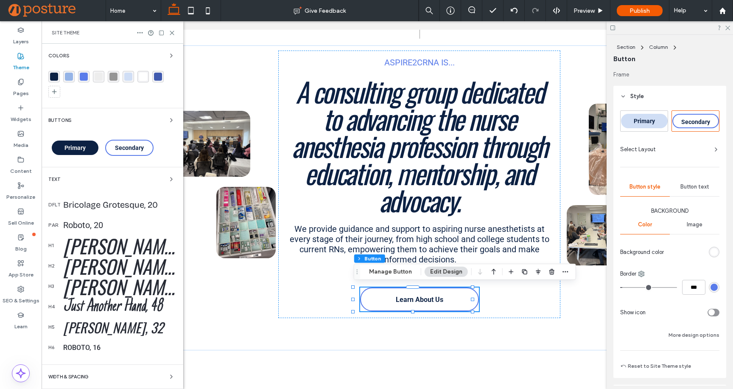
click at [90, 140] on div "Primary" at bounding box center [75, 147] width 47 height 14
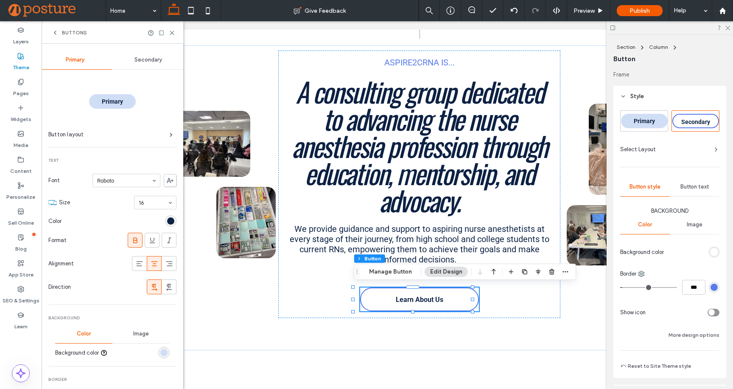
click at [165, 216] on div "rgb(12, 33, 67)" at bounding box center [170, 220] width 11 height 11
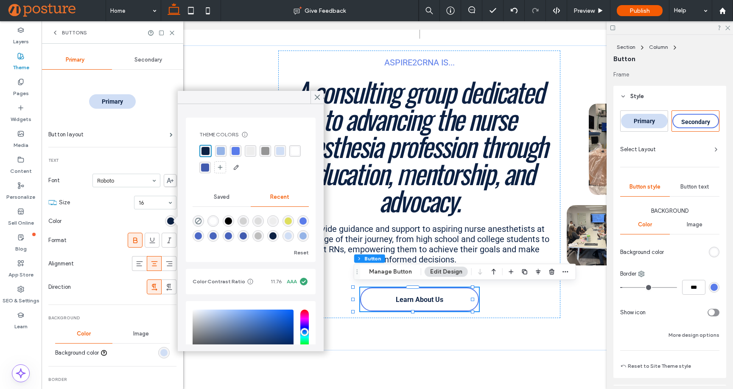
click at [136, 56] on div "Secondary" at bounding box center [148, 60] width 73 height 19
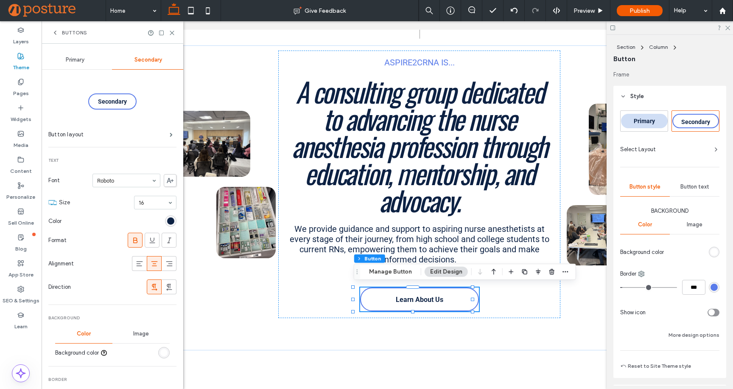
click at [167, 222] on div "rgb(12, 33, 67)" at bounding box center [170, 220] width 7 height 7
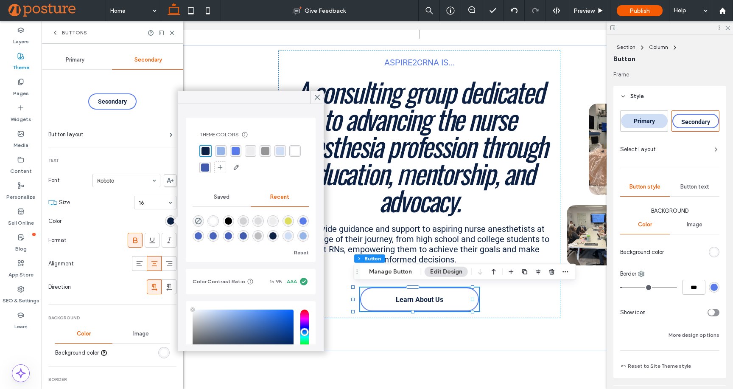
type input "****"
click at [98, 216] on div at bounding box center [121, 220] width 112 height 15
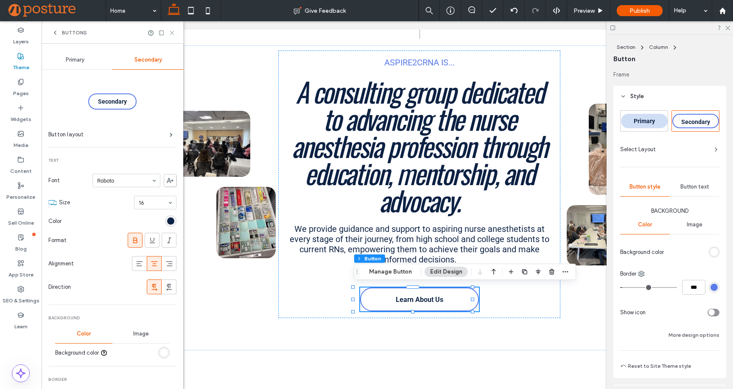
drag, startPoint x: 170, startPoint y: 32, endPoint x: 118, endPoint y: 28, distance: 51.9
click at [170, 32] on icon at bounding box center [172, 33] width 6 height 6
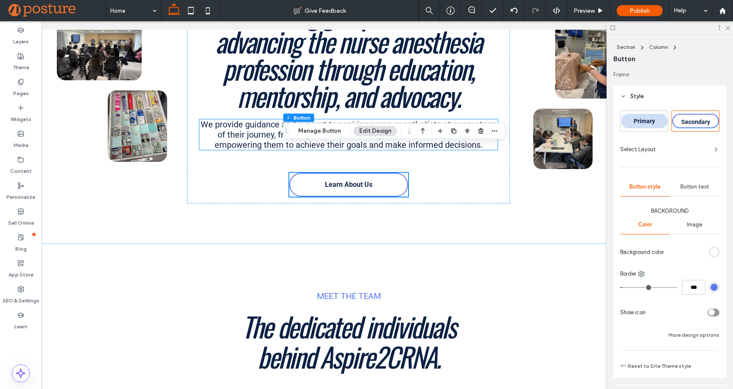
scroll to position [696, 0]
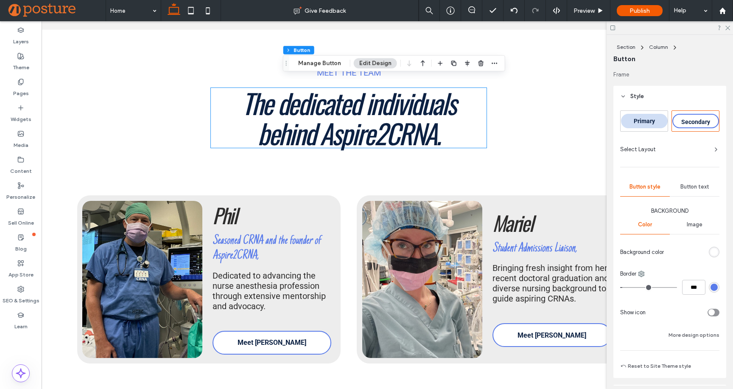
click at [334, 108] on span "The dedicated individuals behind Aspire2CRNA." at bounding box center [348, 118] width 213 height 70
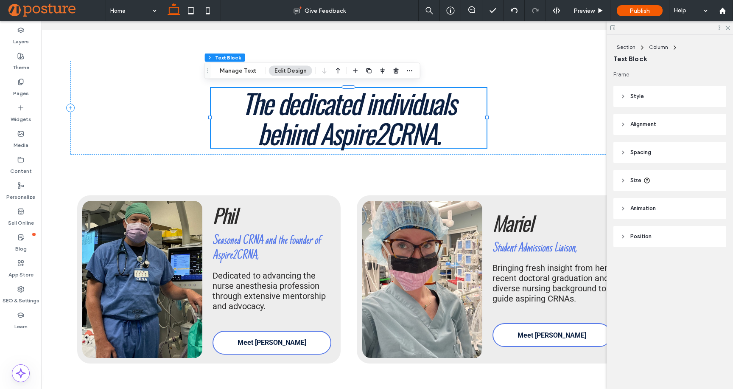
click at [334, 108] on span "The dedicated individuals behind Aspire2CRNA." at bounding box center [348, 118] width 213 height 70
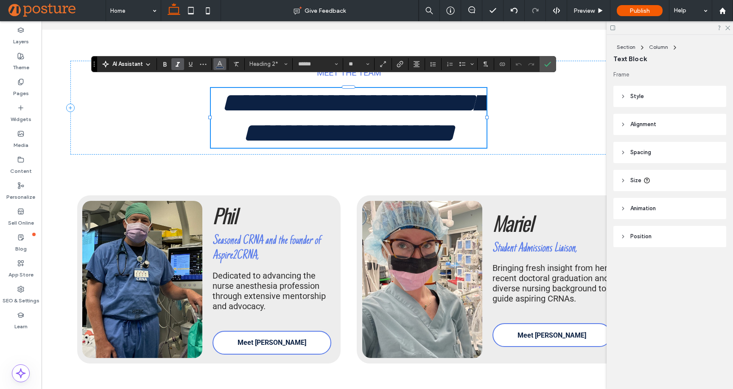
click at [218, 60] on icon "Color" at bounding box center [219, 63] width 7 height 7
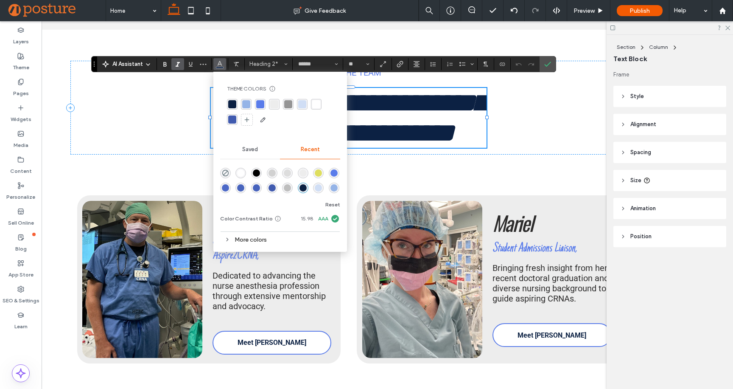
click at [231, 102] on div "rgba(12, 33, 67, 1)" at bounding box center [232, 104] width 8 height 8
click at [187, 213] on img at bounding box center [142, 279] width 120 height 157
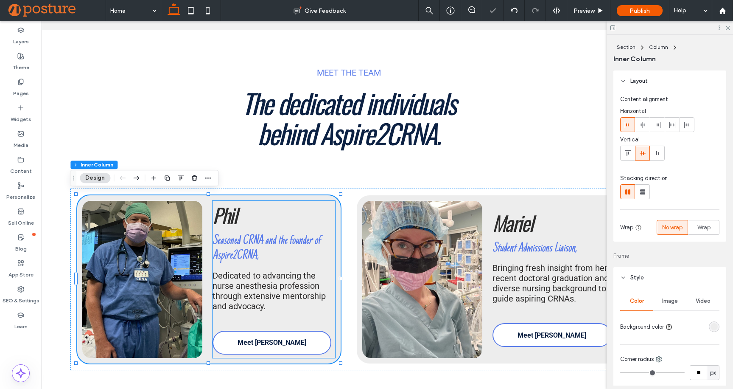
click at [232, 213] on h3 "Phil" at bounding box center [274, 215] width 123 height 22
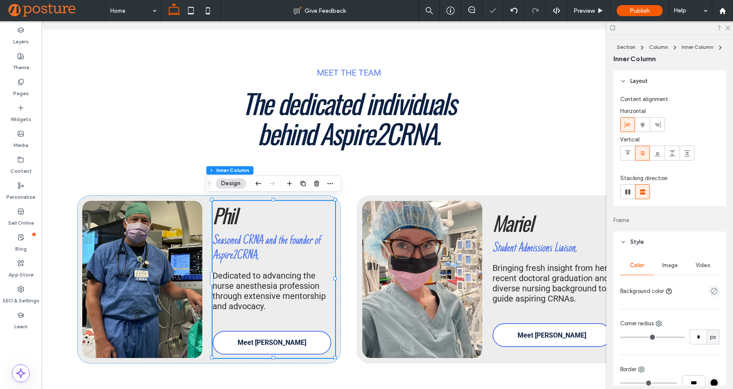
click at [232, 213] on h3 "Phil" at bounding box center [274, 215] width 123 height 22
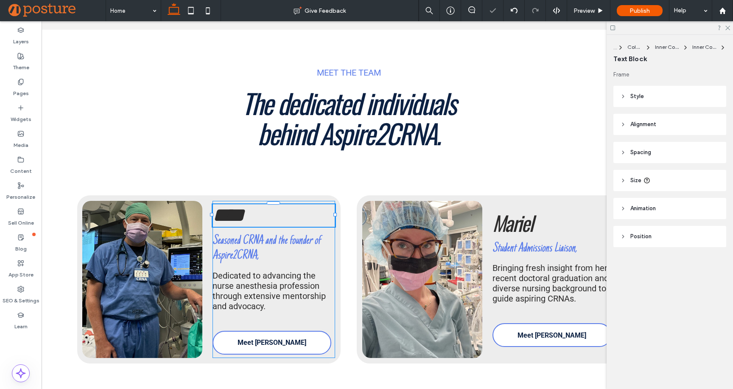
type input "******"
type input "**"
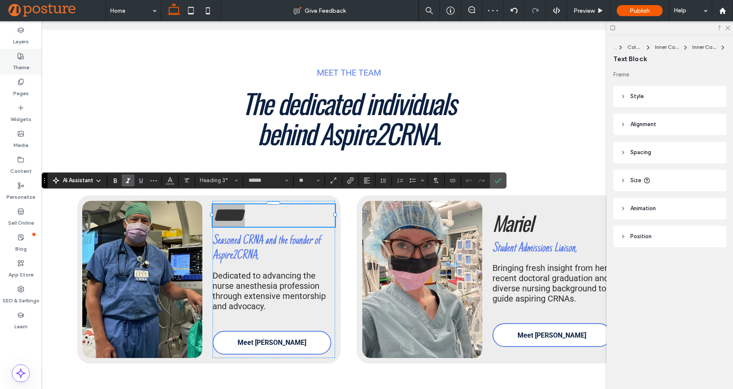
click at [20, 58] on icon at bounding box center [20, 56] width 7 height 7
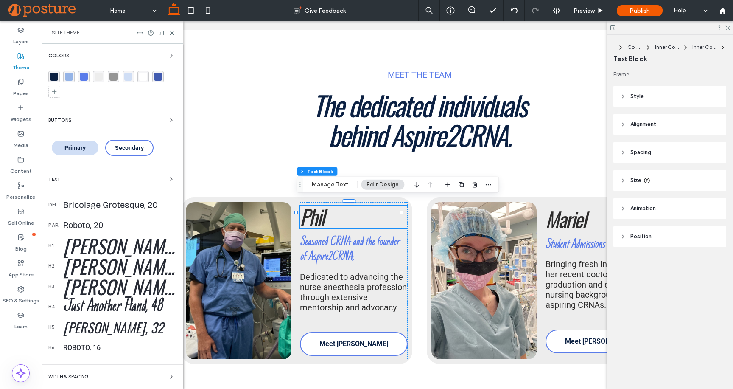
click at [141, 174] on div "Text" at bounding box center [112, 179] width 128 height 10
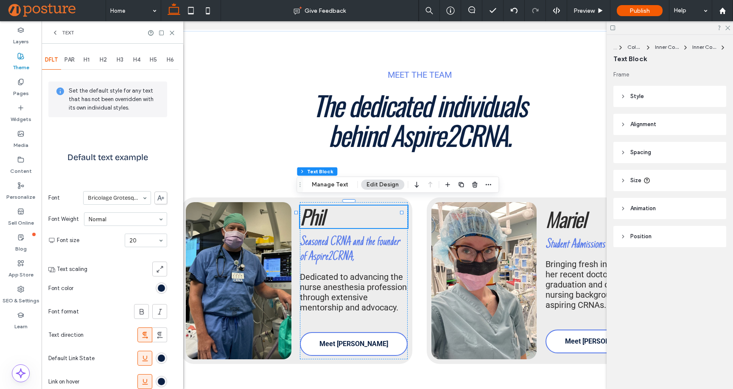
click at [162, 289] on div "rgb(12, 33, 67)" at bounding box center [161, 287] width 7 height 7
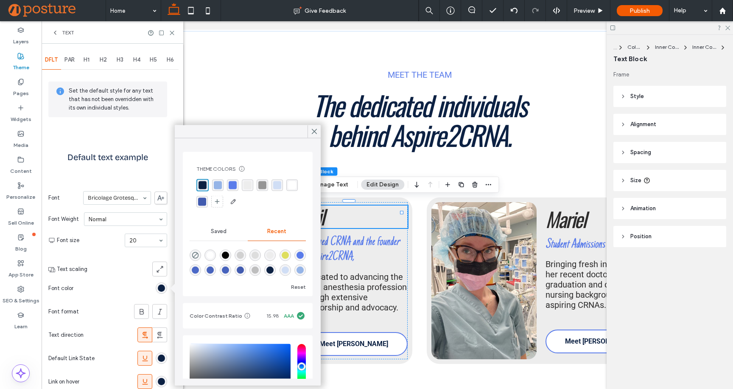
click at [52, 153] on div "Set the default style for any text that has not been overridden with its own in…" at bounding box center [107, 256] width 119 height 371
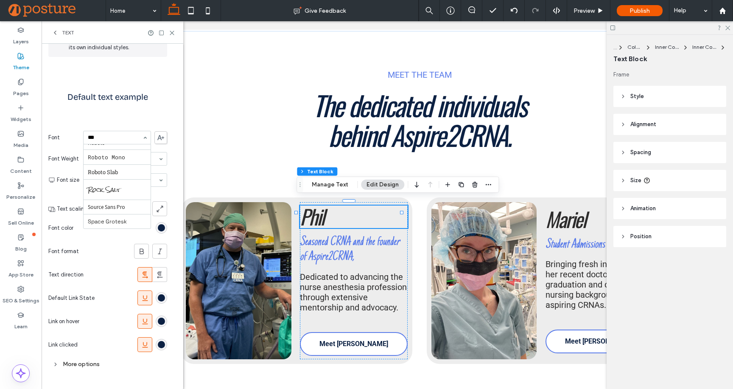
scroll to position [0, 0]
type input "****"
click at [161, 319] on div "rgb(12, 33, 67)" at bounding box center [161, 320] width 7 height 7
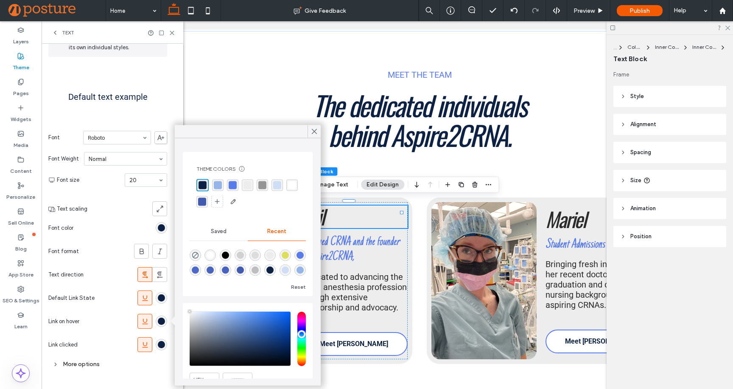
type input "****"
click at [233, 184] on div "rgba(90, 124, 234, 1)" at bounding box center [233, 185] width 8 height 8
click at [98, 293] on section "Default Link State" at bounding box center [107, 297] width 119 height 23
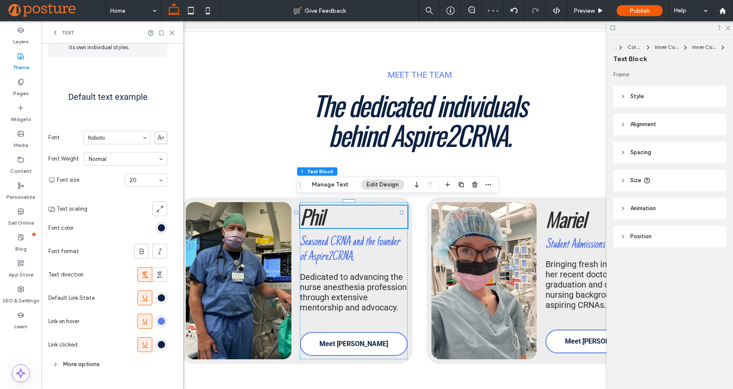
click at [160, 343] on div "rgb(12, 33, 67)" at bounding box center [161, 344] width 7 height 7
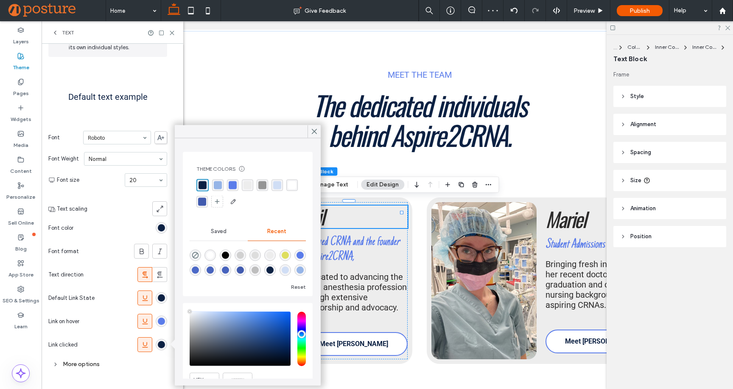
type input "****"
click at [233, 183] on div "rgba(90, 124, 234, 1)" at bounding box center [233, 185] width 8 height 8
click at [160, 321] on div "rgba(90, 124, 234, 1)" at bounding box center [161, 320] width 7 height 7
type input "****"
click at [219, 185] on div "rgba(149, 180, 231, 1)" at bounding box center [217, 185] width 8 height 8
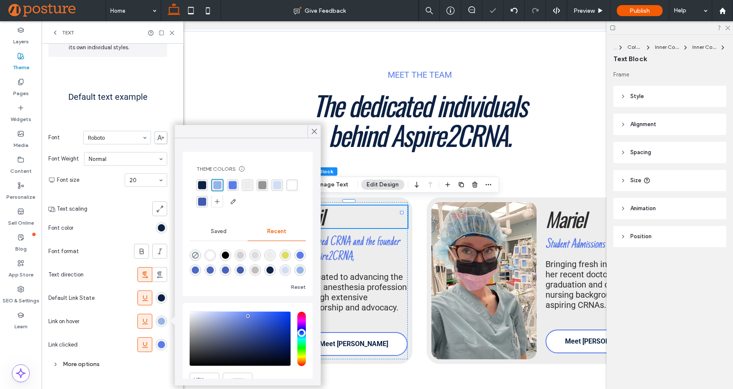
click at [164, 296] on div "rgb(12, 33, 67)" at bounding box center [161, 297] width 7 height 7
click at [230, 185] on div "rgba(90, 124, 234, 1)" at bounding box center [233, 185] width 8 height 8
click at [106, 279] on div "Text direction" at bounding box center [107, 274] width 119 height 23
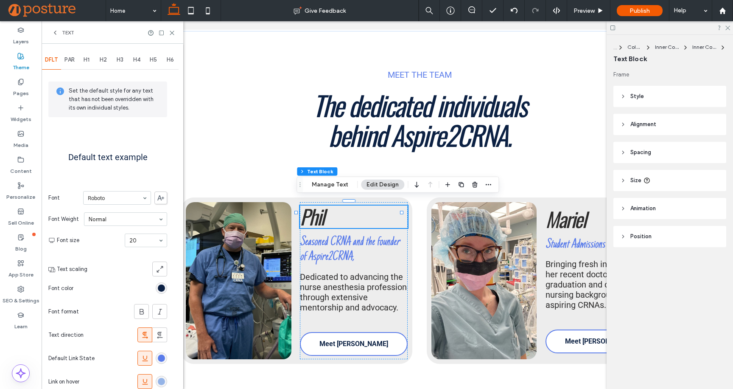
click at [75, 62] on span "PAR" at bounding box center [70, 59] width 10 height 7
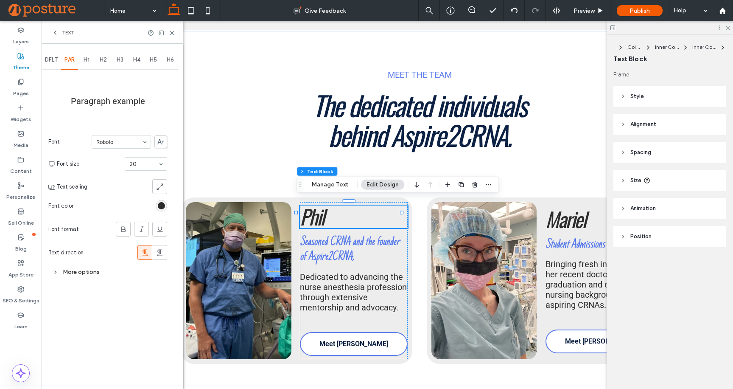
click at [162, 205] on div "rgb(44, 43, 43)" at bounding box center [161, 205] width 7 height 7
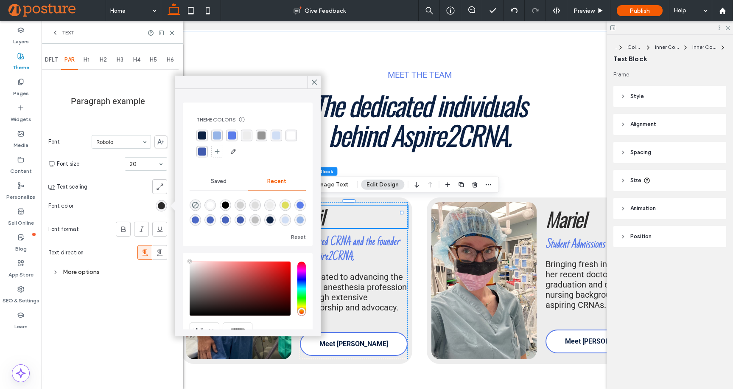
type input "****"
click at [201, 134] on div "rgba(12, 33, 67, 1)" at bounding box center [202, 136] width 8 height 8
click at [87, 65] on div "H1" at bounding box center [86, 60] width 17 height 19
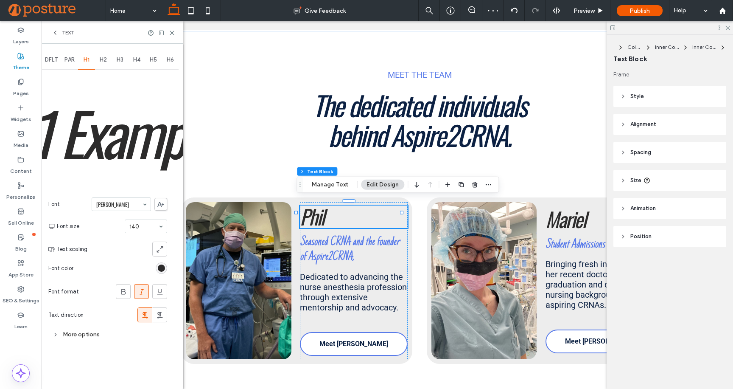
click at [160, 269] on div "rgb(44, 43, 43)" at bounding box center [161, 267] width 7 height 7
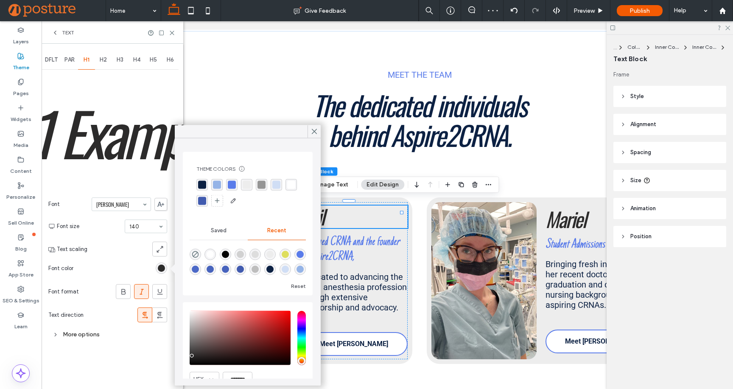
click at [203, 181] on div "rgba(12, 33, 67, 1)" at bounding box center [202, 185] width 8 height 8
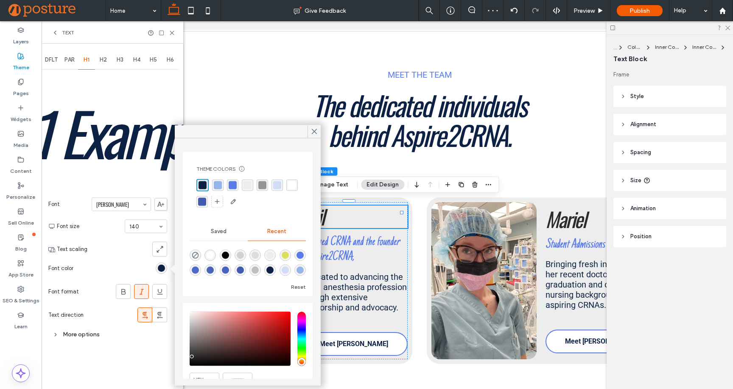
click at [100, 59] on div "H2" at bounding box center [103, 60] width 17 height 19
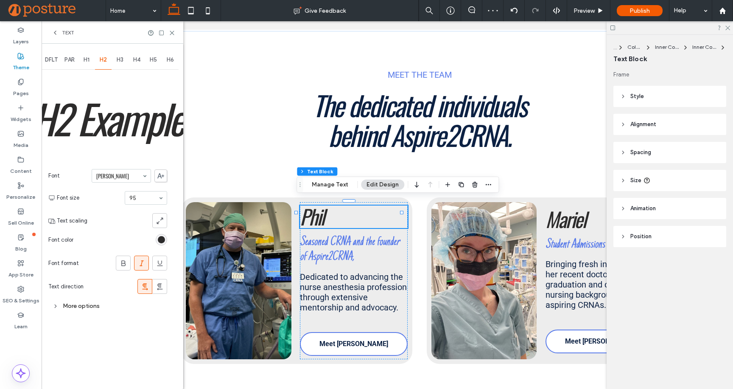
click at [160, 244] on div "rgb(44, 43, 43)" at bounding box center [161, 239] width 11 height 11
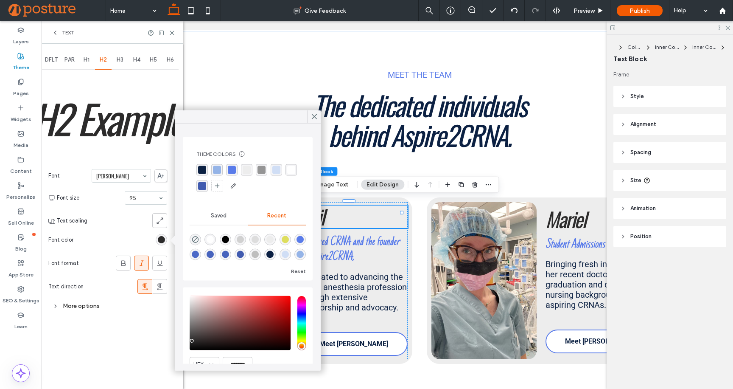
click at [198, 166] on div "rgba(12, 33, 67, 1)" at bounding box center [201, 169] width 11 height 11
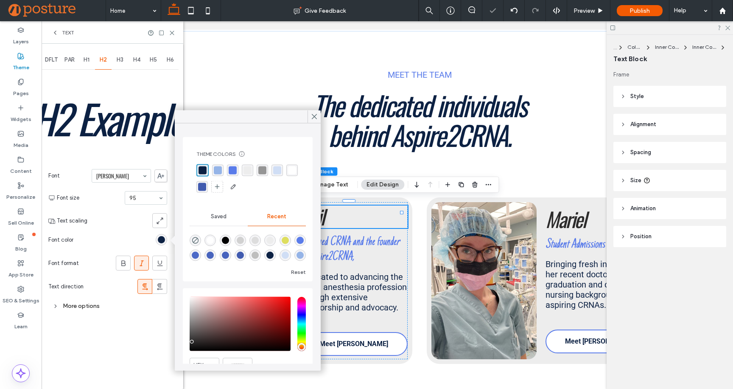
click at [119, 62] on span "H3" at bounding box center [120, 59] width 7 height 7
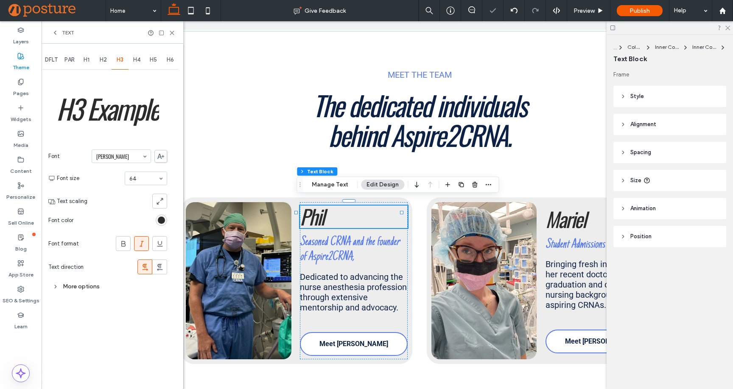
click at [160, 218] on div "rgb(44, 43, 43)" at bounding box center [161, 219] width 7 height 7
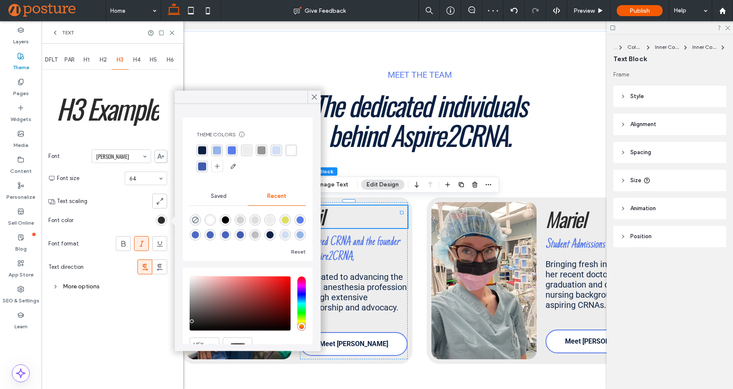
click at [201, 148] on div "rgba(12, 33, 67, 1)" at bounding box center [202, 150] width 8 height 8
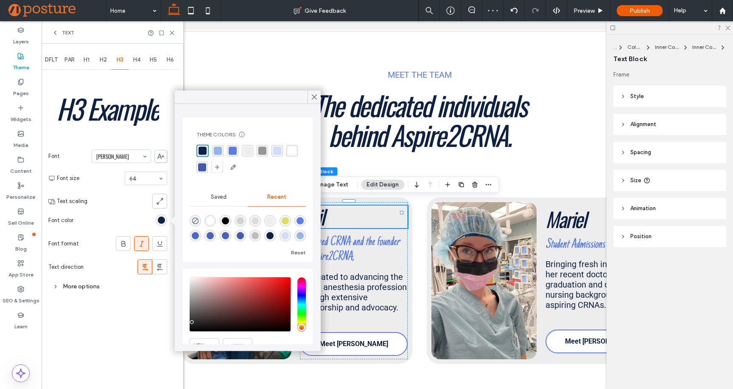
click at [140, 60] on span "H4" at bounding box center [136, 59] width 7 height 7
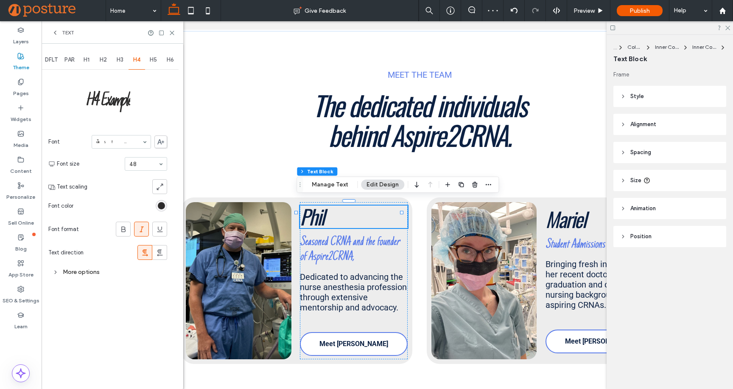
click at [162, 202] on div "rgb(44, 43, 43)" at bounding box center [161, 205] width 11 height 11
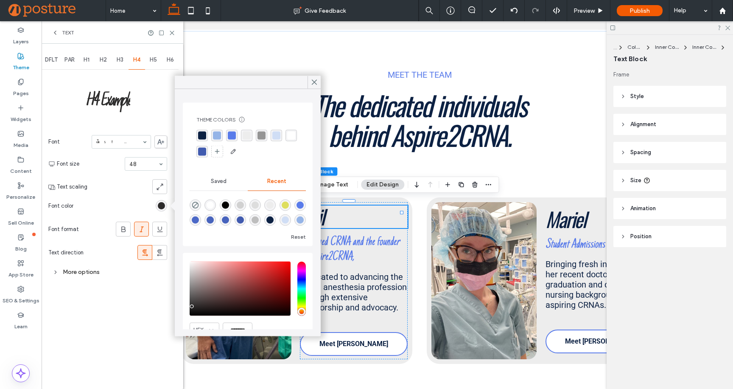
click at [200, 132] on div "rgba(12, 33, 67, 1)" at bounding box center [202, 136] width 8 height 8
click at [151, 59] on span "H5" at bounding box center [153, 59] width 7 height 7
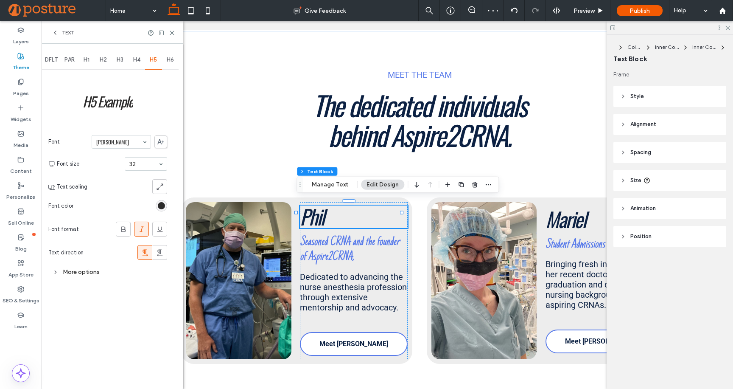
click at [158, 204] on div "rgb(44, 43, 43)" at bounding box center [161, 205] width 11 height 11
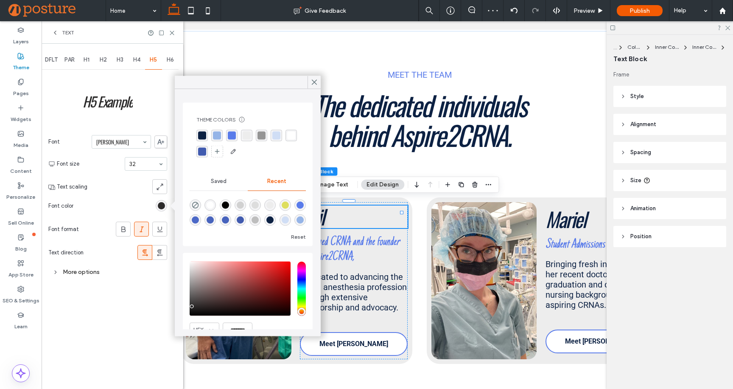
click at [202, 135] on div "rgba(12, 33, 67, 1)" at bounding box center [202, 136] width 8 height 8
click at [170, 62] on span "H6" at bounding box center [170, 59] width 7 height 7
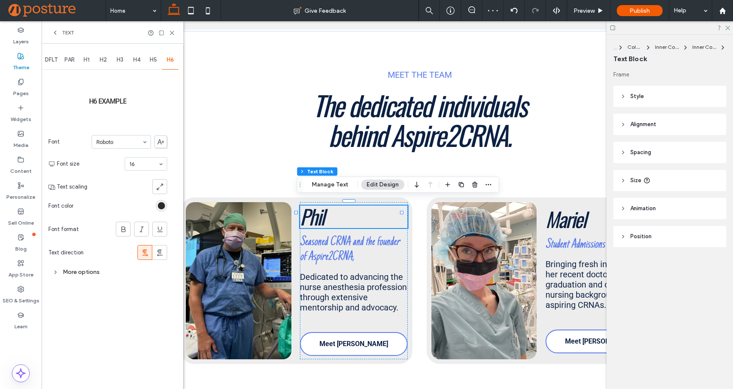
click at [160, 207] on div "rgb(44, 43, 43)" at bounding box center [161, 205] width 7 height 7
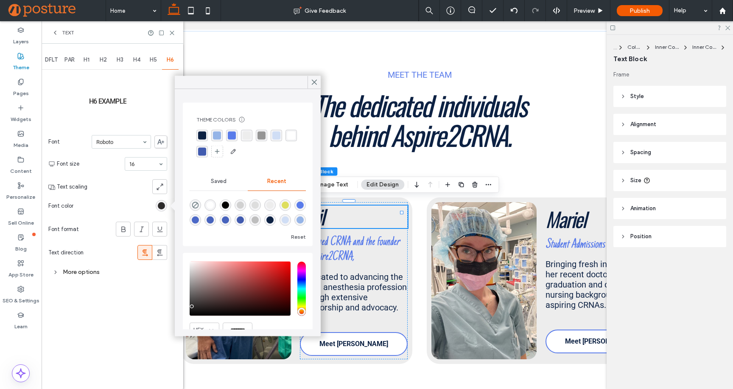
click at [201, 131] on div "rgba(12, 33, 67, 1)" at bounding box center [201, 135] width 11 height 11
click at [152, 101] on div "H6 Example Font Roboto Font size 16 Text scaling Font color Font format Text di…" at bounding box center [107, 175] width 119 height 208
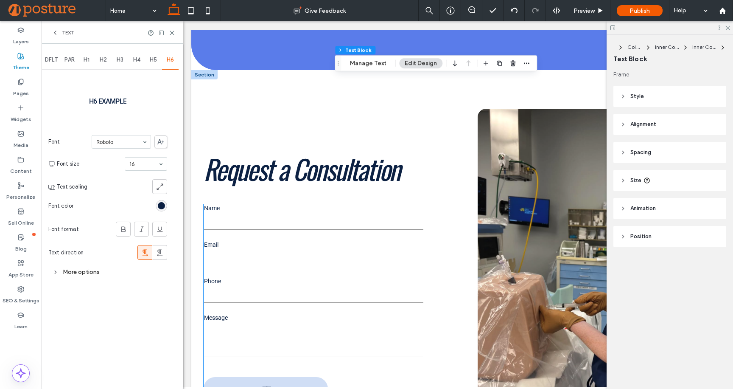
scroll to position [2811, 0]
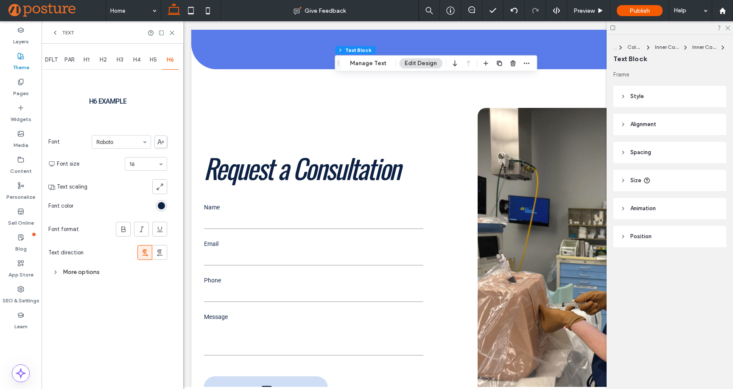
click at [63, 33] on span "Text" at bounding box center [68, 32] width 12 height 7
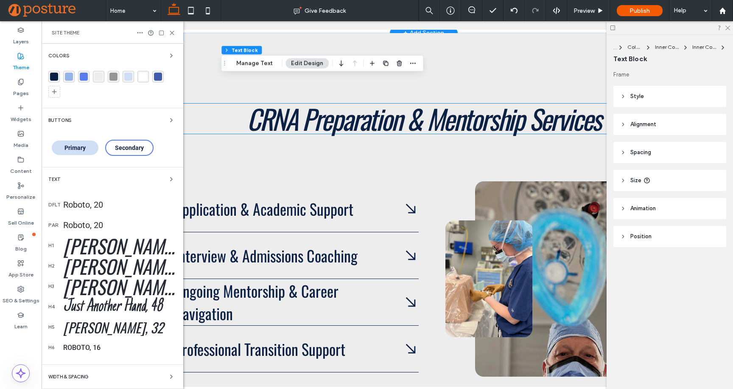
scroll to position [0, 8]
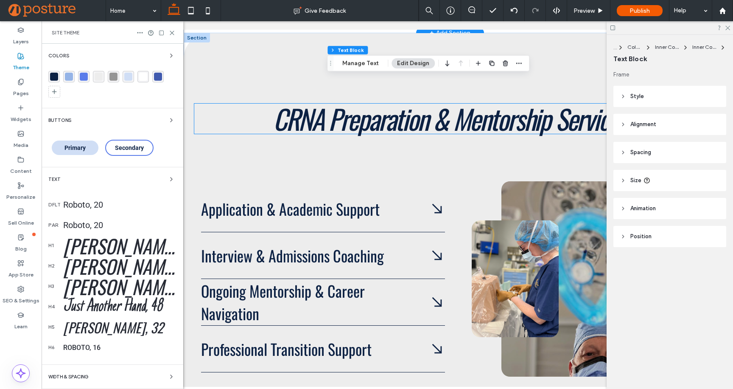
click at [371, 124] on span "CRNA Preparation & Mentorship Services" at bounding box center [450, 118] width 354 height 40
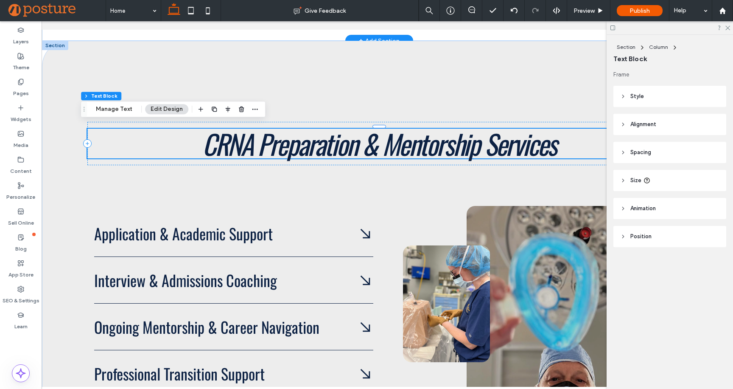
click at [339, 132] on span "CRNA Preparation & Mentorship Services" at bounding box center [379, 144] width 354 height 40
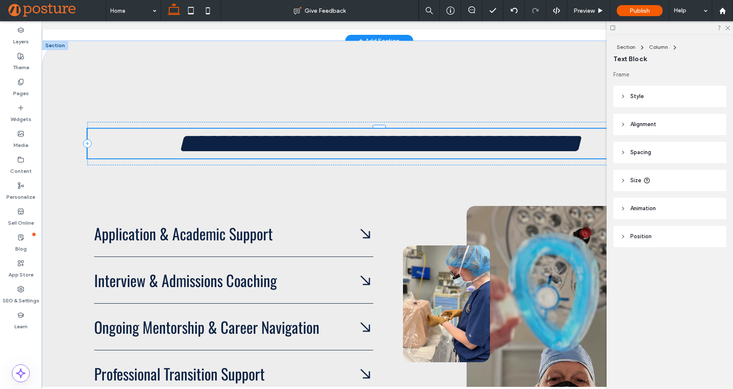
type input "******"
type input "**"
click at [339, 132] on span "**********" at bounding box center [379, 143] width 403 height 27
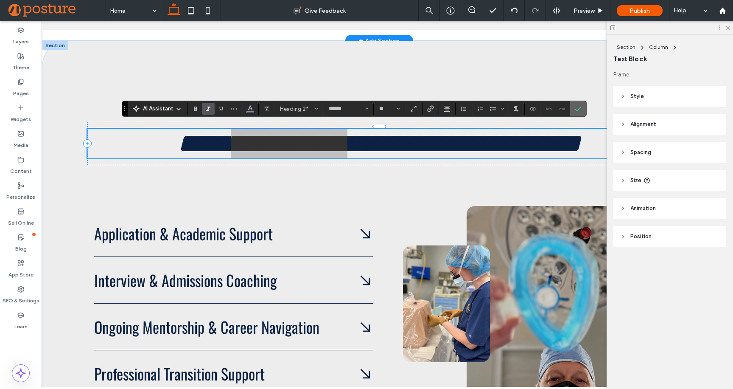
click at [576, 106] on icon "Confirm" at bounding box center [578, 108] width 7 height 7
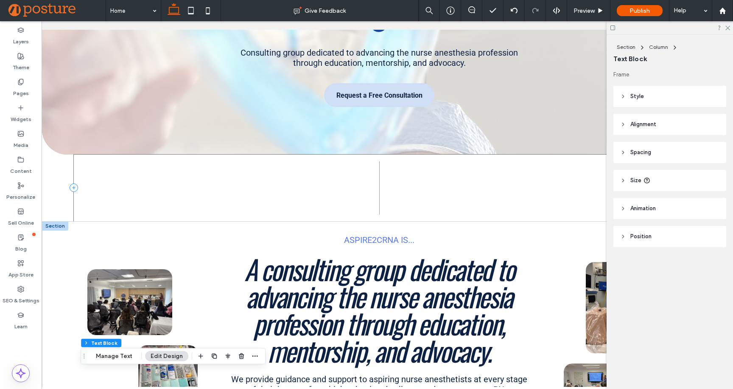
scroll to position [211, 0]
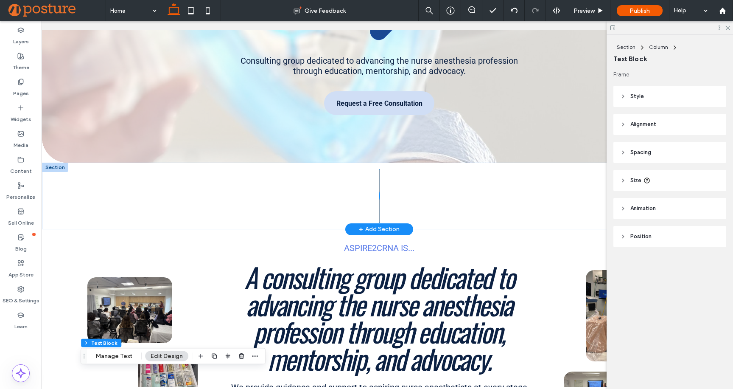
click at [379, 184] on span at bounding box center [379, 195] width 0 height 53
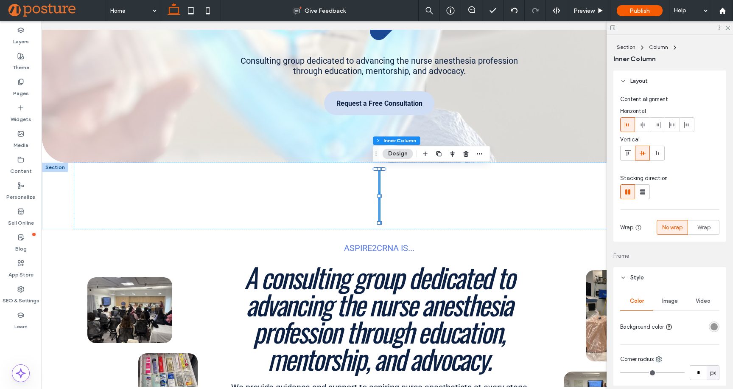
click at [712, 326] on div "rgba(149, 149, 149, 1)" at bounding box center [714, 326] width 7 height 7
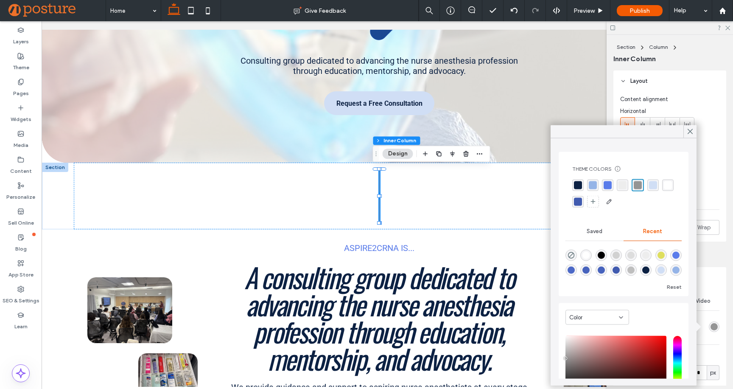
click at [653, 183] on div "rgba(208, 222, 245, 1)" at bounding box center [653, 185] width 8 height 8
click at [490, 227] on div at bounding box center [379, 196] width 611 height 67
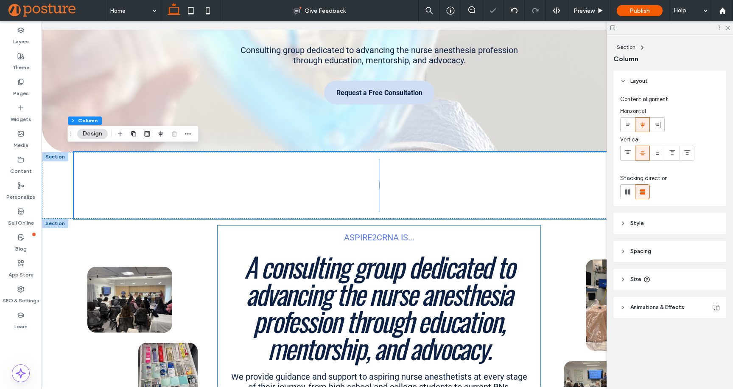
scroll to position [224, 0]
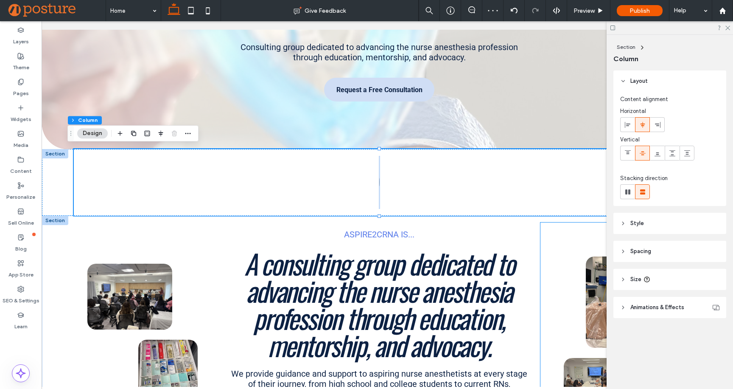
click at [563, 236] on div at bounding box center [609, 337] width 137 height 230
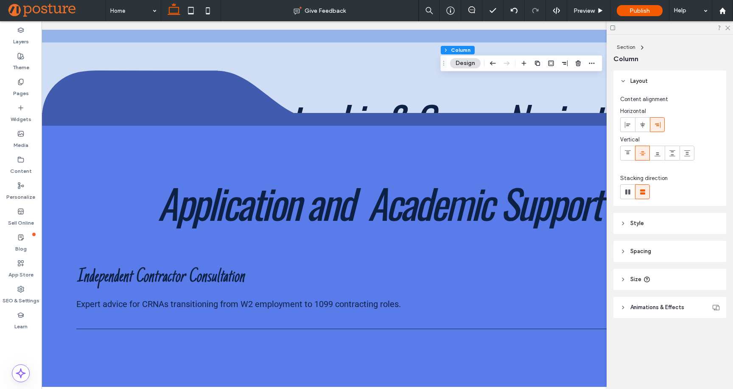
scroll to position [2553, 0]
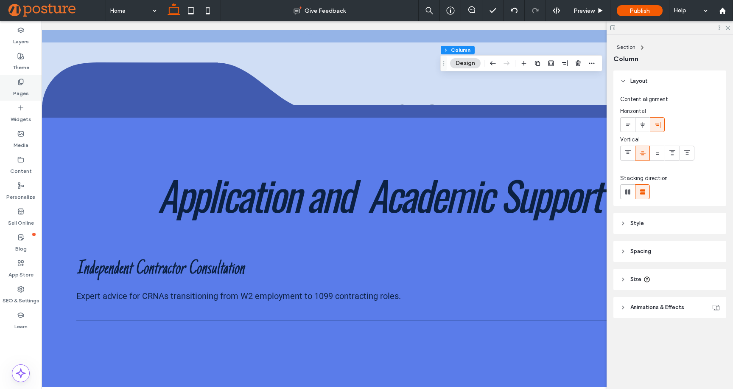
click at [23, 82] on icon at bounding box center [20, 82] width 7 height 7
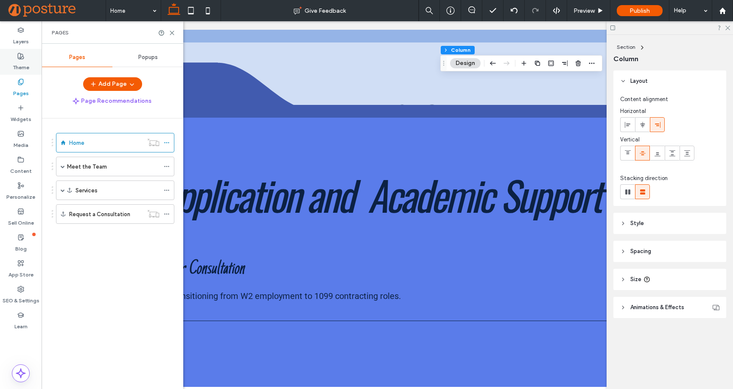
click at [18, 68] on label "Theme" at bounding box center [21, 65] width 17 height 12
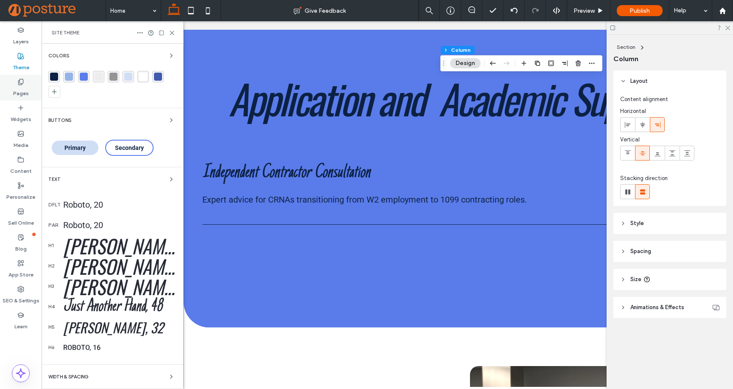
click at [21, 90] on label "Pages" at bounding box center [21, 91] width 16 height 12
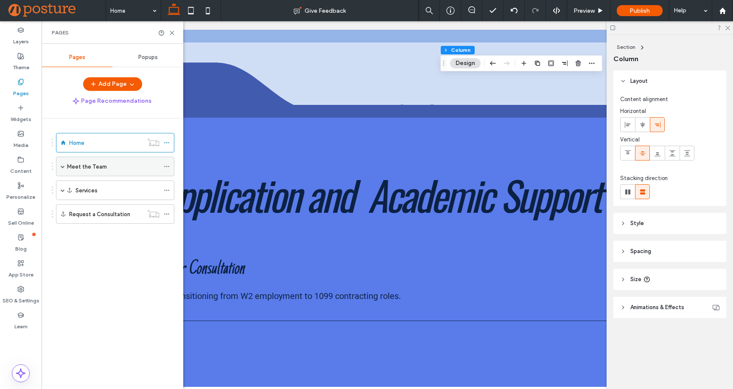
click at [92, 171] on label "Meet the Team" at bounding box center [87, 166] width 40 height 15
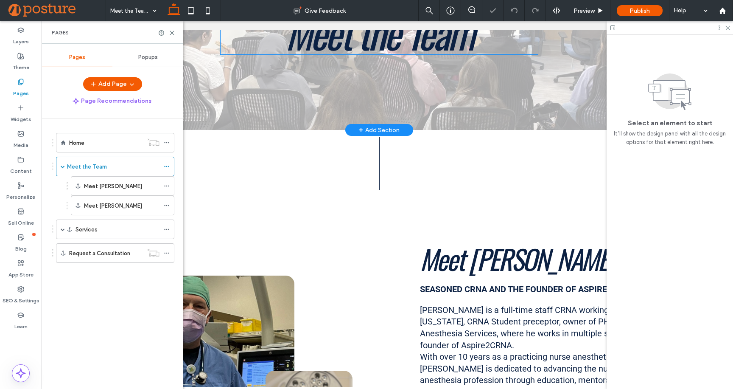
scroll to position [190, 0]
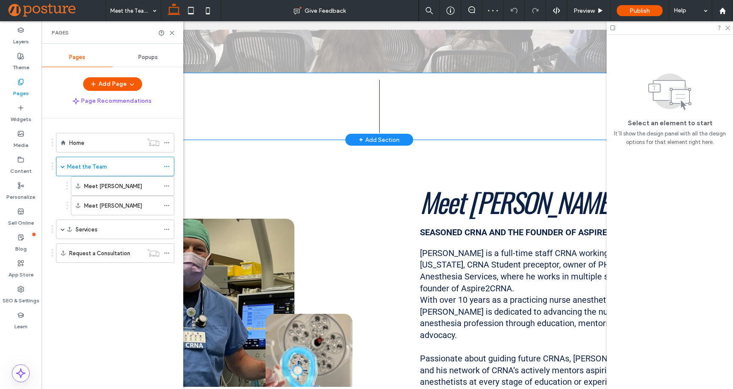
click at [374, 112] on div at bounding box center [379, 106] width 611 height 67
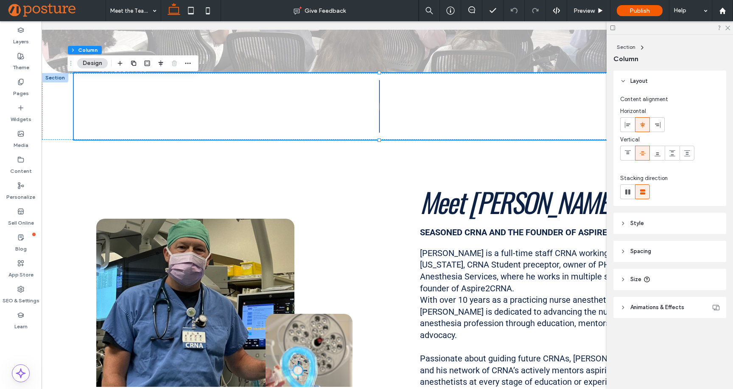
click at [666, 282] on header "Size" at bounding box center [670, 279] width 113 height 21
click at [666, 255] on header "Spacing" at bounding box center [670, 251] width 113 height 21
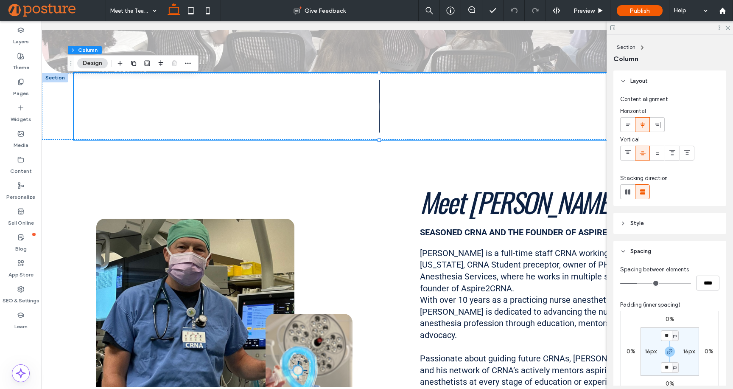
click at [665, 227] on header "Style" at bounding box center [670, 223] width 113 height 21
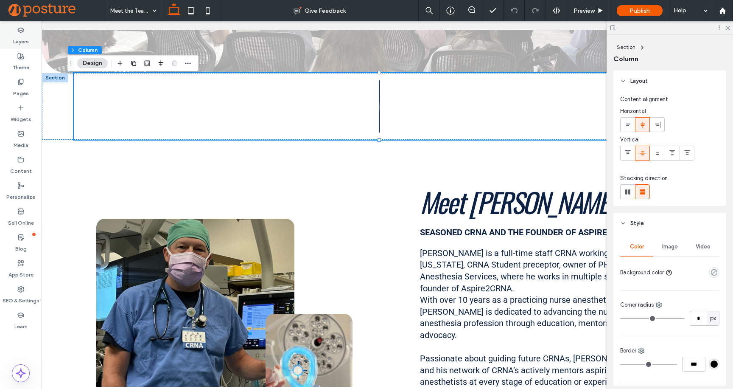
click at [28, 38] on label "Layers" at bounding box center [21, 40] width 16 height 12
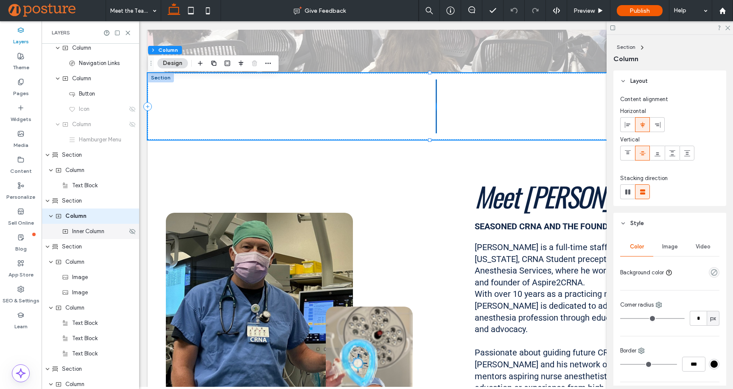
click at [73, 232] on span "Inner Column" at bounding box center [88, 231] width 32 height 8
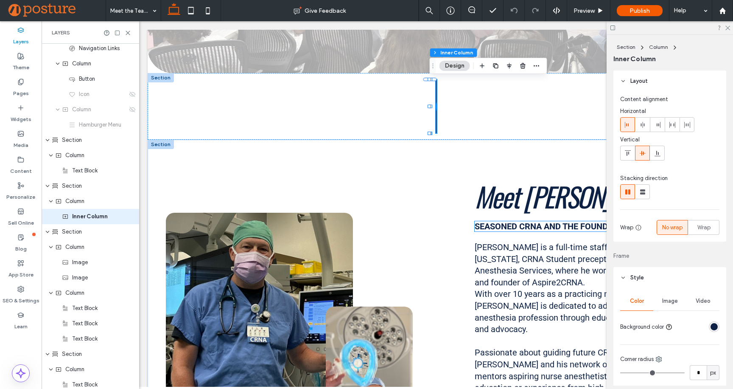
scroll to position [80, 0]
click at [713, 324] on div "rgba(12, 33, 67, 1)" at bounding box center [714, 326] width 11 height 11
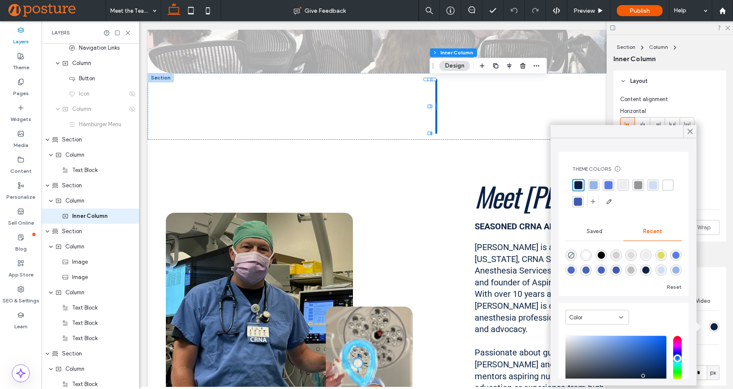
click at [658, 184] on div "rgba(208, 222, 245, 1)" at bounding box center [653, 185] width 11 height 11
click at [483, 190] on span "Meet [PERSON_NAME]" at bounding box center [572, 196] width 194 height 40
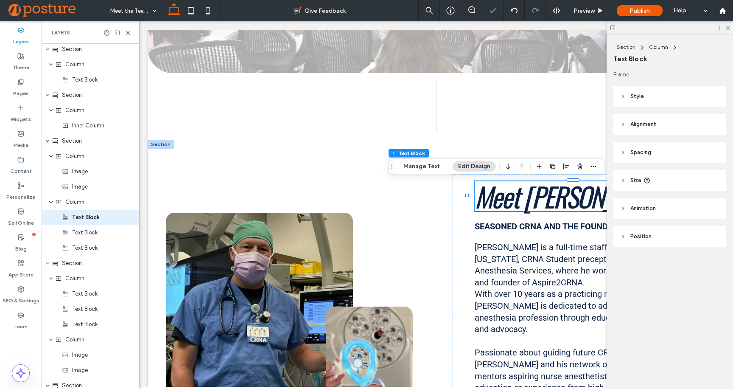
click at [483, 190] on span "Meet [PERSON_NAME]" at bounding box center [572, 196] width 194 height 40
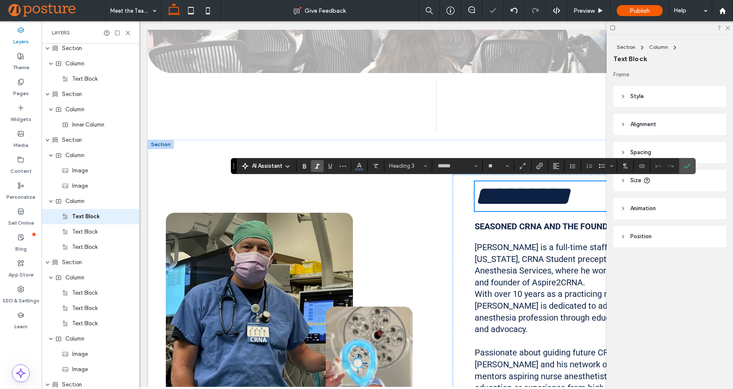
scroll to position [171, 0]
click at [362, 166] on icon "Color" at bounding box center [359, 165] width 7 height 7
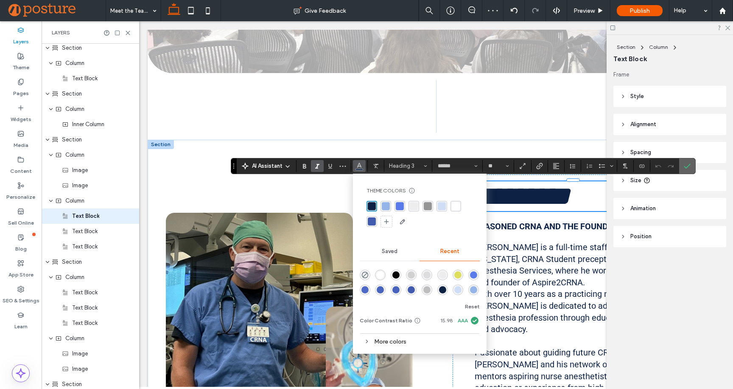
click at [692, 164] on label "Confirm" at bounding box center [687, 165] width 13 height 15
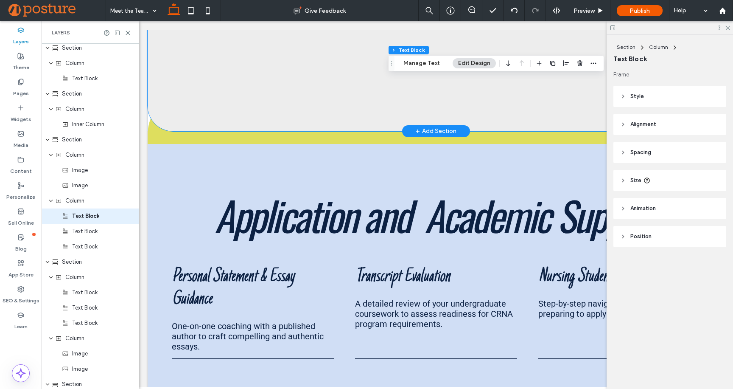
scroll to position [1725, 0]
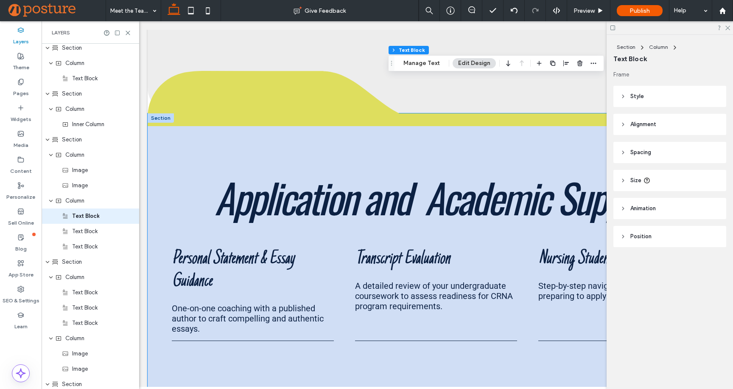
click at [309, 118] on icon at bounding box center [283, 95] width 270 height 48
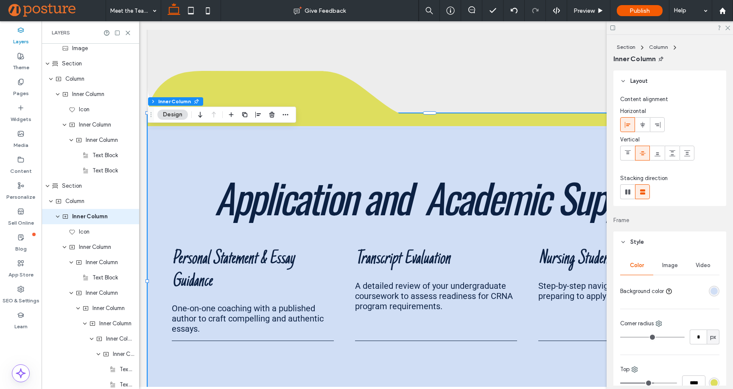
click at [337, 113] on icon at bounding box center [283, 95] width 270 height 48
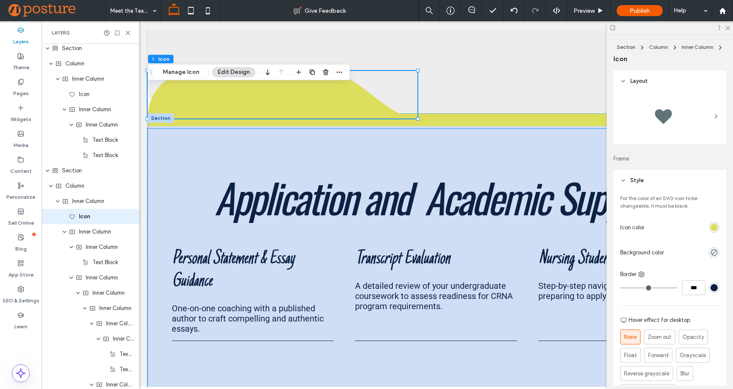
scroll to position [508, 0]
click at [709, 226] on div "rgb(222, 222, 94)" at bounding box center [714, 227] width 11 height 11
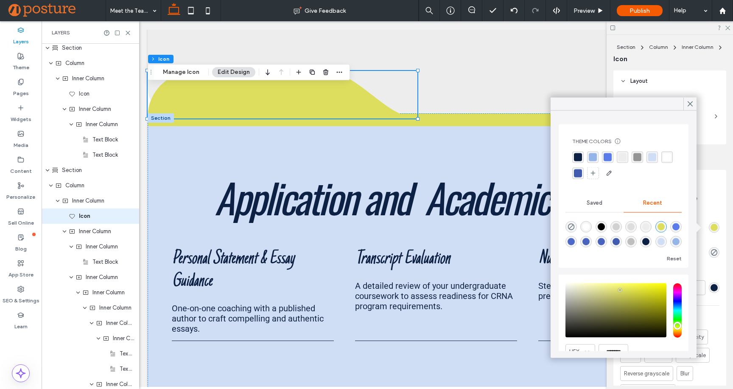
click at [651, 155] on div "rgba(208, 222, 245, 1)" at bounding box center [652, 157] width 8 height 8
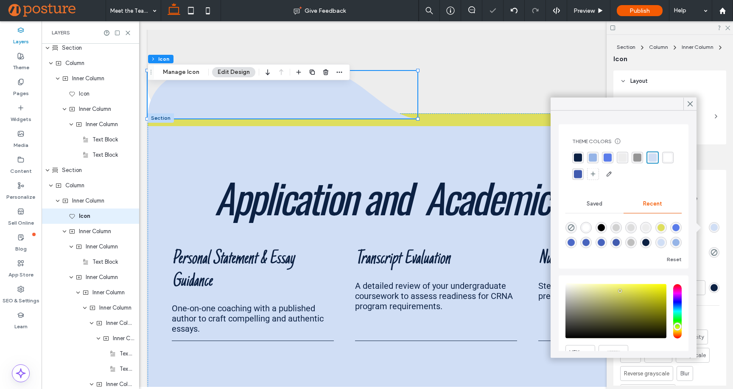
click at [598, 155] on div "rgba(149, 180, 231, 1)" at bounding box center [592, 157] width 11 height 11
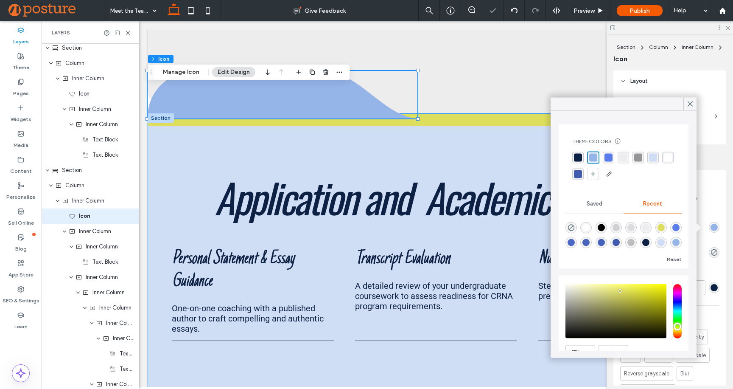
click at [462, 135] on div "Application and Academic Support Personal Statement & Essay Guidance One-on-one…" at bounding box center [436, 282] width 577 height 338
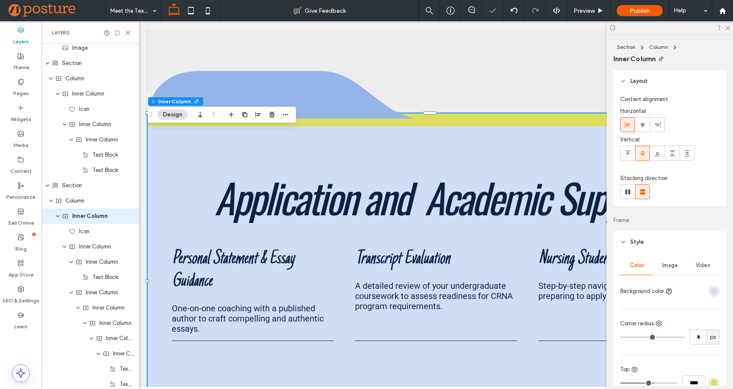
scroll to position [492, 0]
click at [713, 380] on div "rgba(222, 222, 94, 1)" at bounding box center [714, 382] width 7 height 7
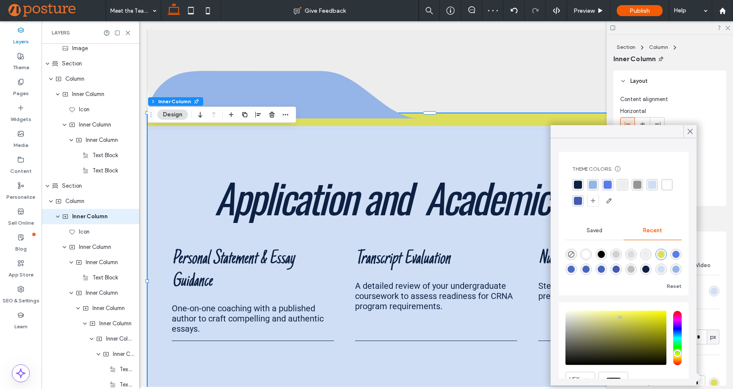
click at [593, 185] on div "rgba(149, 180, 231, 1)" at bounding box center [593, 185] width 8 height 8
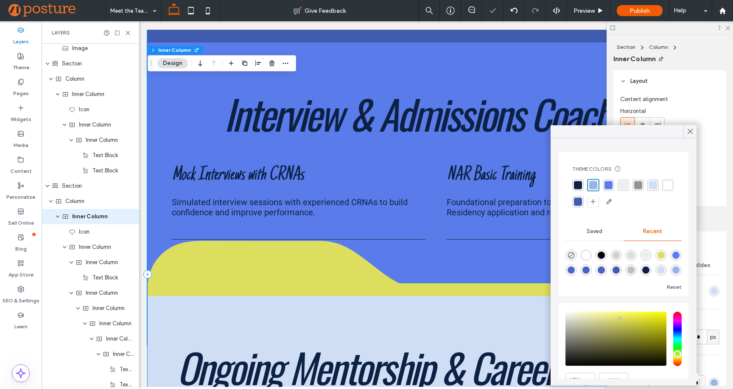
scroll to position [2302, 0]
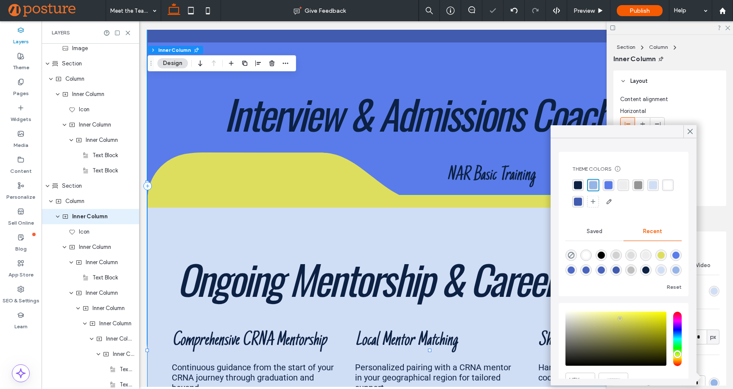
click at [340, 193] on icon at bounding box center [283, 176] width 270 height 48
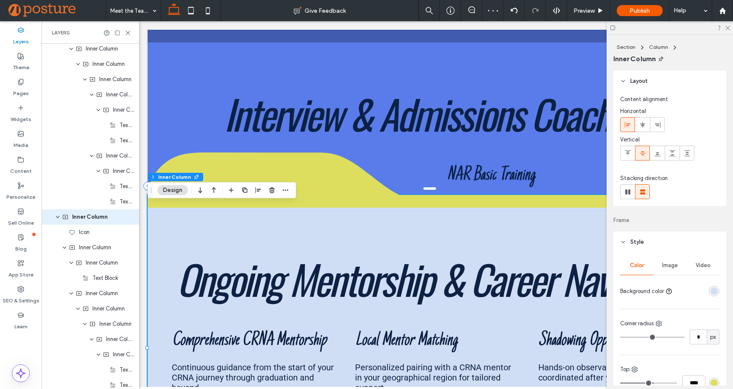
click at [334, 200] on icon at bounding box center [283, 176] width 270 height 48
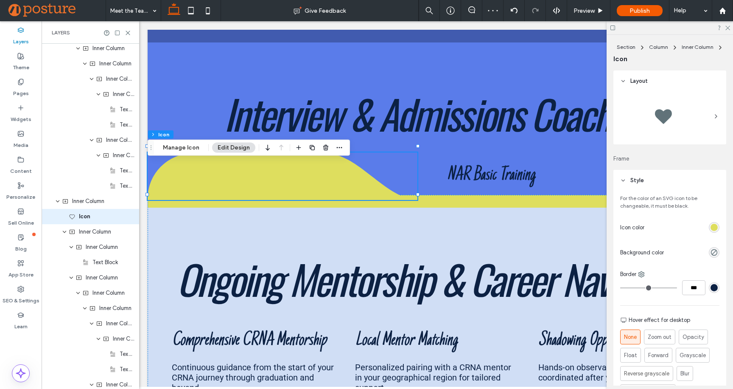
scroll to position [1058, 0]
click at [712, 226] on div "rgb(222, 222, 94)" at bounding box center [714, 227] width 7 height 7
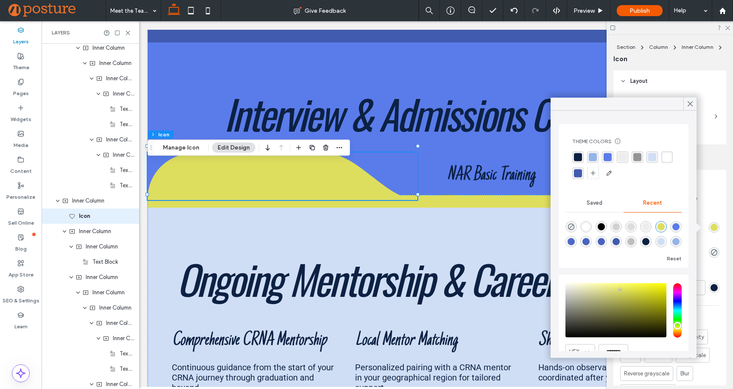
click at [592, 155] on div "rgba(149, 180, 231, 1)" at bounding box center [593, 157] width 8 height 8
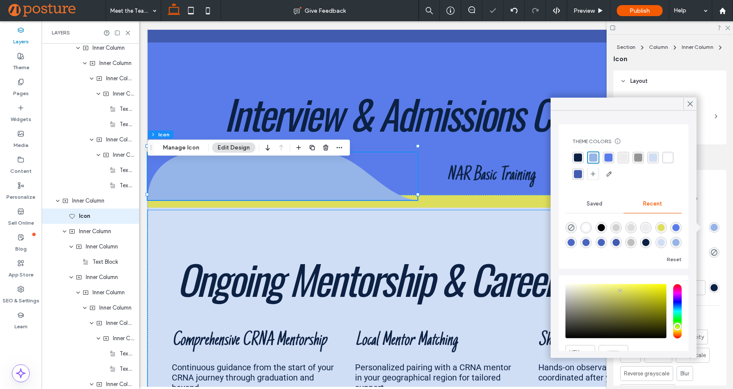
click at [457, 221] on div "Ongoing Mentorship & Career Navigation Comprehensive CRNA Mentorship Continuous…" at bounding box center [436, 362] width 577 height 305
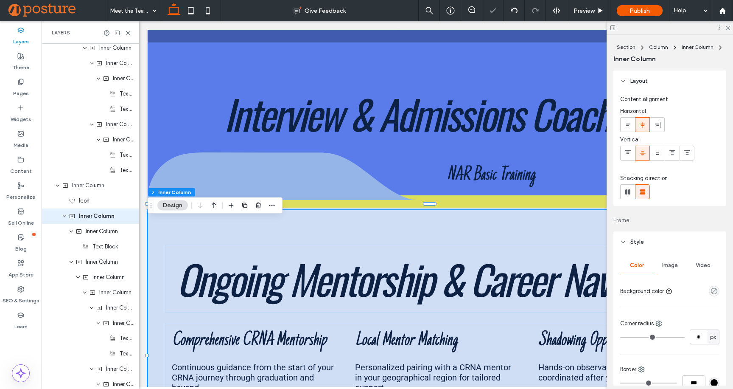
click at [486, 214] on div "Ongoing Mentorship & Career Navigation Comprehensive CRNA Mentorship Continuous…" at bounding box center [436, 355] width 577 height 320
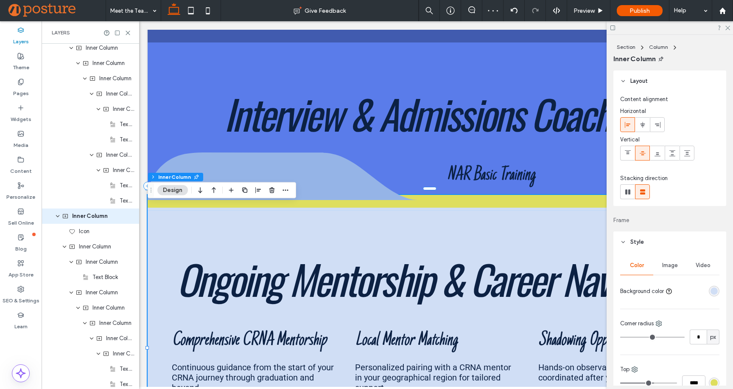
scroll to position [1042, 0]
click at [714, 381] on div "rgba(222, 222, 94, 1)" at bounding box center [714, 382] width 11 height 11
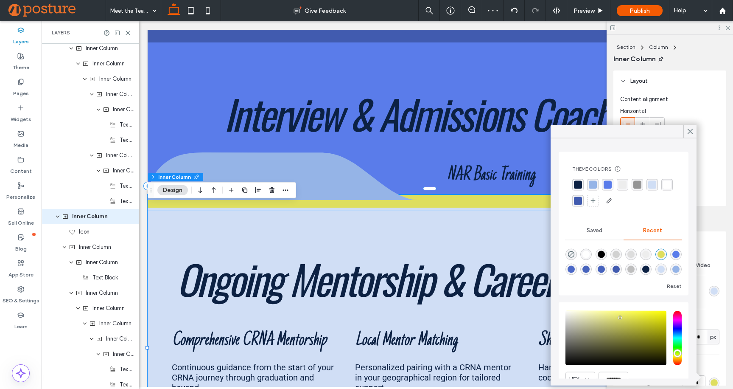
click at [589, 182] on div "rgba(149, 180, 231, 1)" at bounding box center [592, 184] width 11 height 11
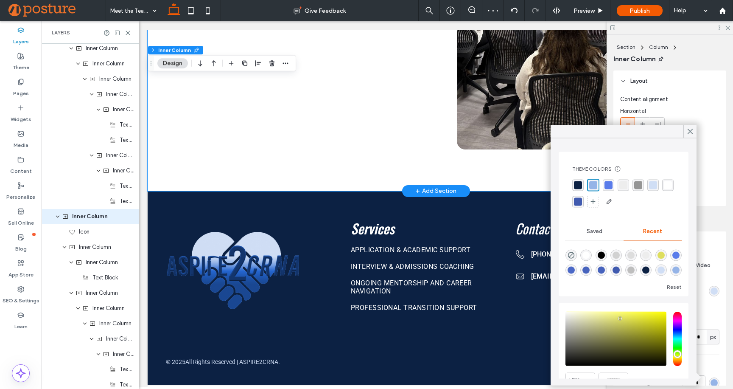
scroll to position [3360, 0]
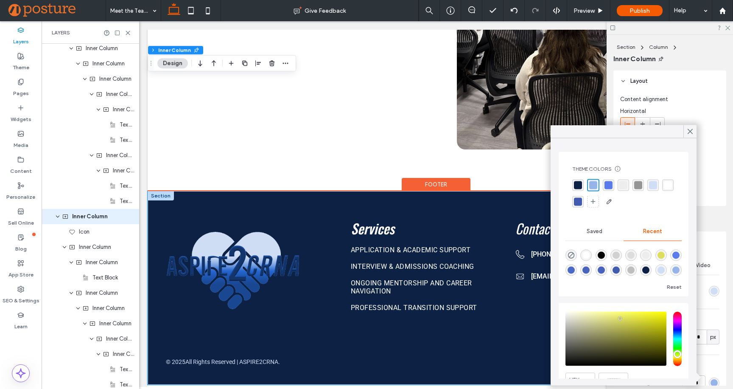
click at [296, 337] on div "Services Application & Academic Support Interview & Admissions Coaching Ongoing…" at bounding box center [436, 288] width 577 height 194
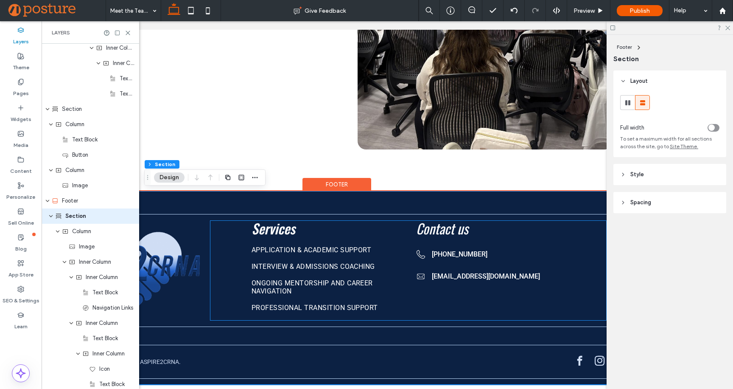
scroll to position [6, 126]
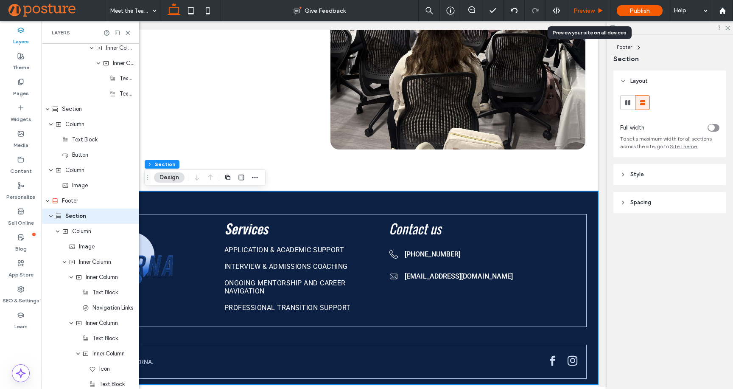
click at [597, 9] on div "Preview" at bounding box center [588, 10] width 43 height 7
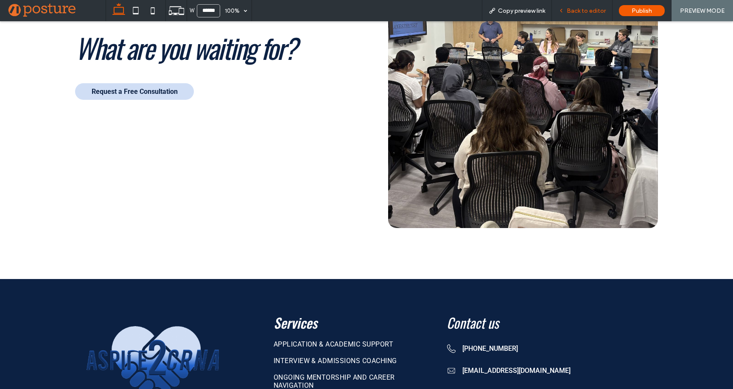
scroll to position [3402, 0]
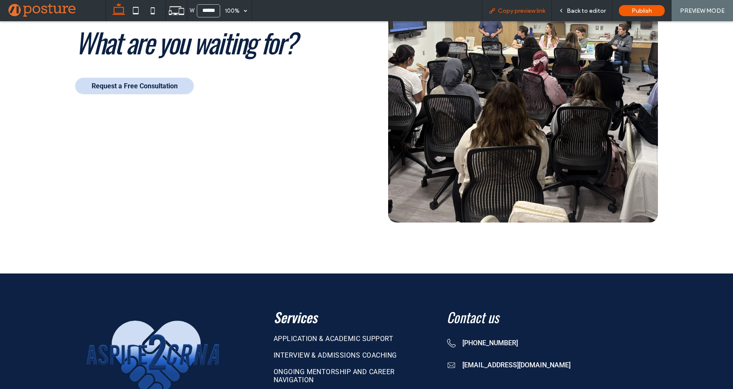
click at [528, 7] on div "Copy preview link" at bounding box center [517, 10] width 70 height 21
click at [571, 7] on div "Back to editor" at bounding box center [582, 10] width 61 height 21
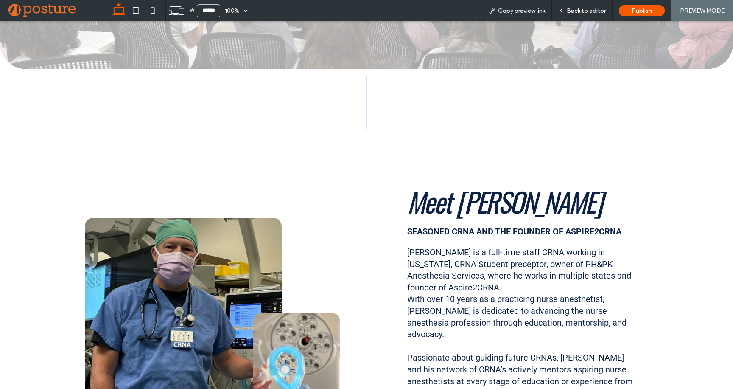
scroll to position [0, 0]
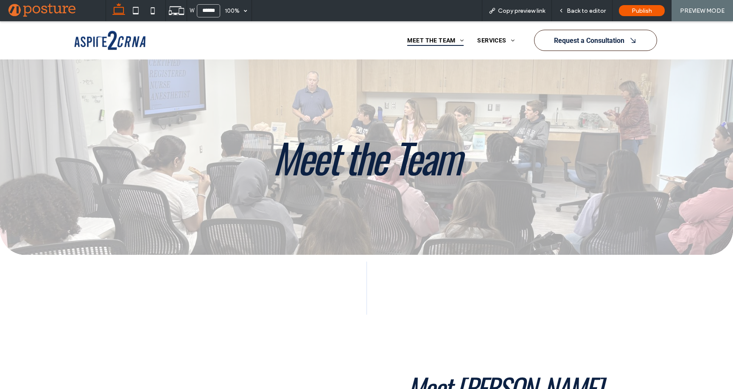
click at [90, 48] on img at bounding box center [109, 41] width 71 height 20
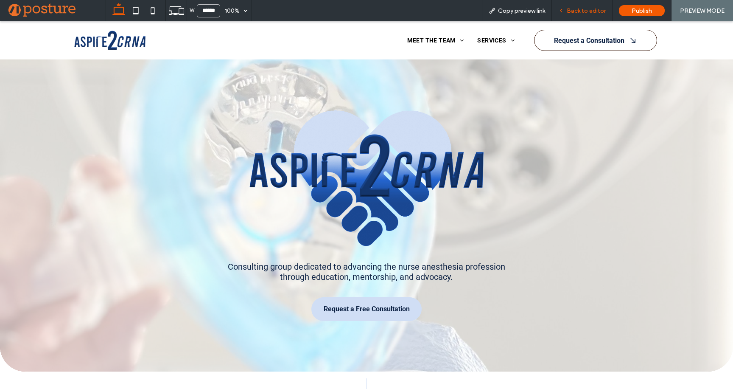
click at [582, 4] on div "Back to editor" at bounding box center [582, 10] width 61 height 21
click at [579, 8] on span "Back to editor" at bounding box center [586, 10] width 39 height 7
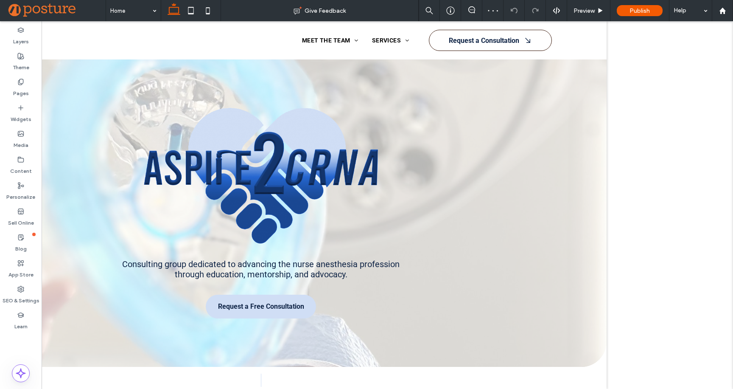
scroll to position [6, 126]
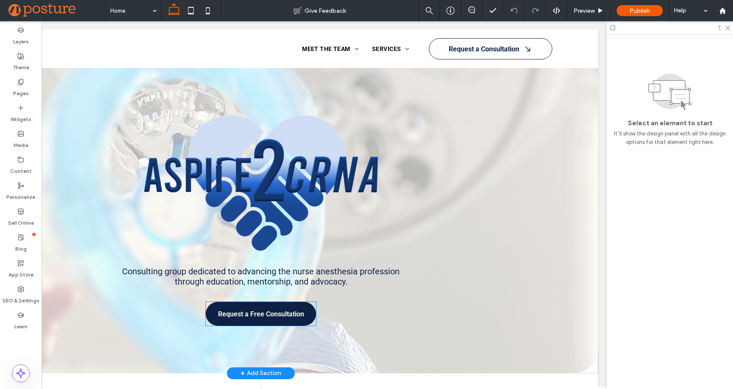
click at [253, 311] on span "Request a Free Consultation" at bounding box center [261, 314] width 86 height 8
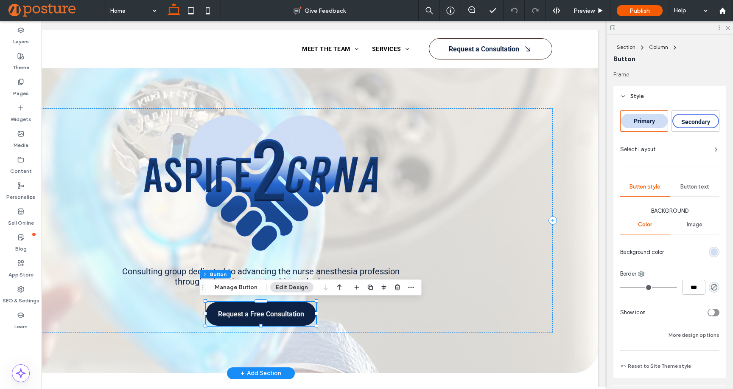
click at [242, 314] on span "Request a Free Consultation" at bounding box center [261, 314] width 86 height 8
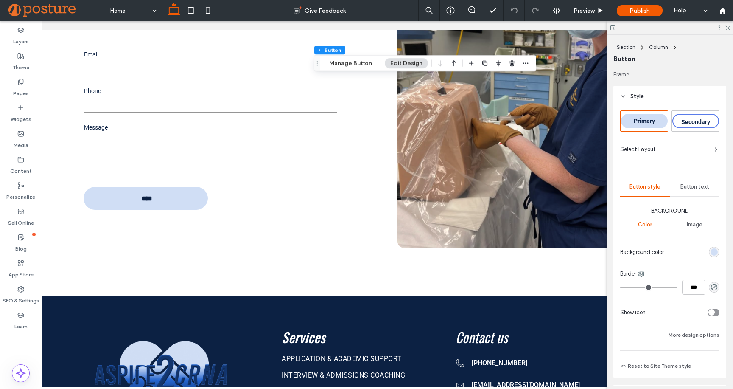
scroll to position [3219, 0]
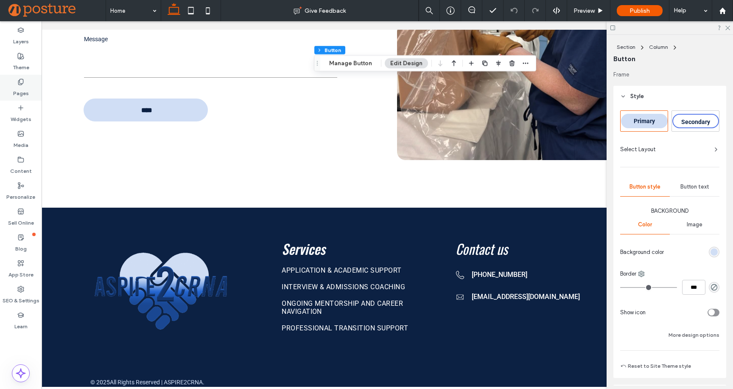
click at [20, 84] on use at bounding box center [20, 82] width 5 height 6
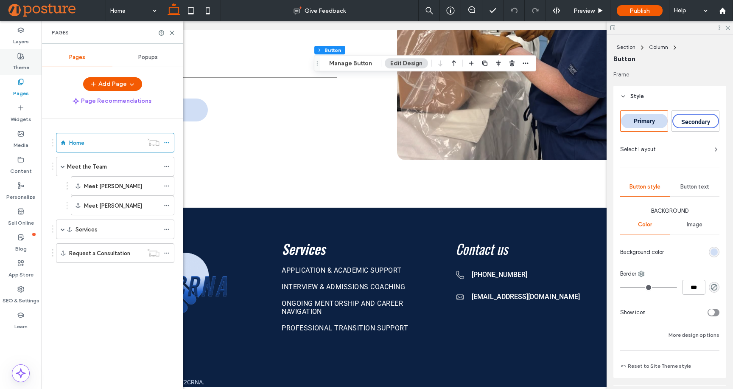
click at [23, 58] on icon at bounding box center [20, 56] width 7 height 7
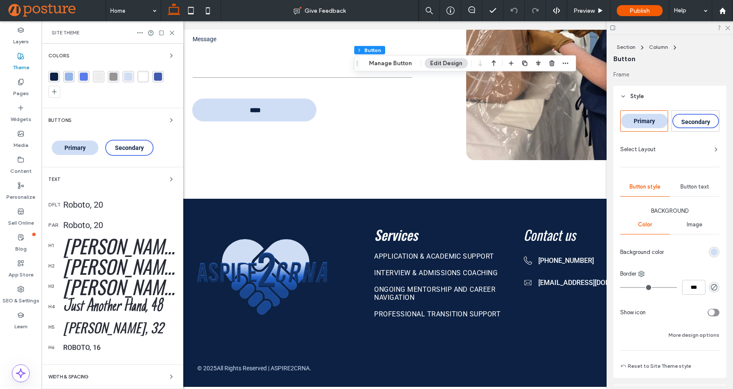
scroll to position [3076, 0]
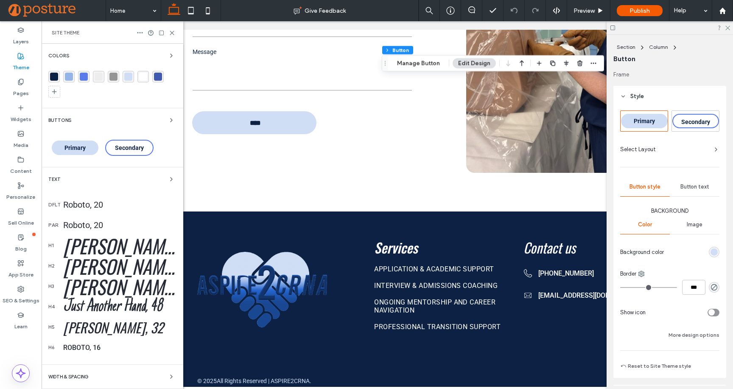
click at [69, 142] on div "Primary" at bounding box center [75, 147] width 47 height 14
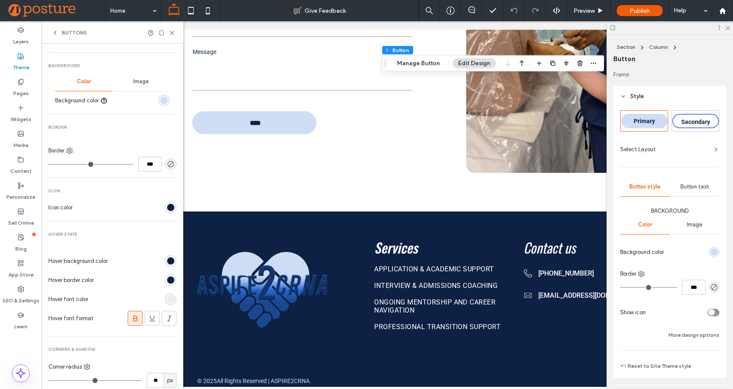
scroll to position [287, 0]
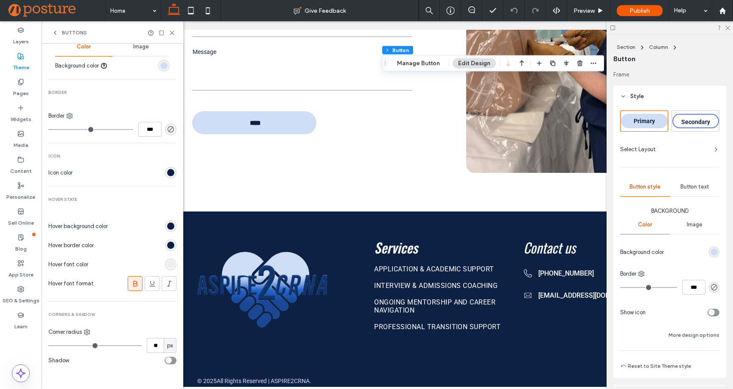
click at [167, 223] on div "rgb(12, 33, 67)" at bounding box center [170, 225] width 7 height 7
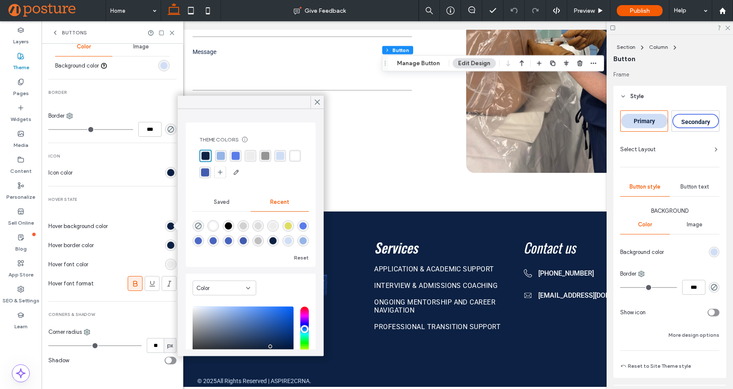
click at [280, 155] on div "rgba(208, 222, 245, 1)" at bounding box center [280, 156] width 8 height 8
click at [165, 241] on div "rgb(12, 33, 67)" at bounding box center [170, 244] width 11 height 11
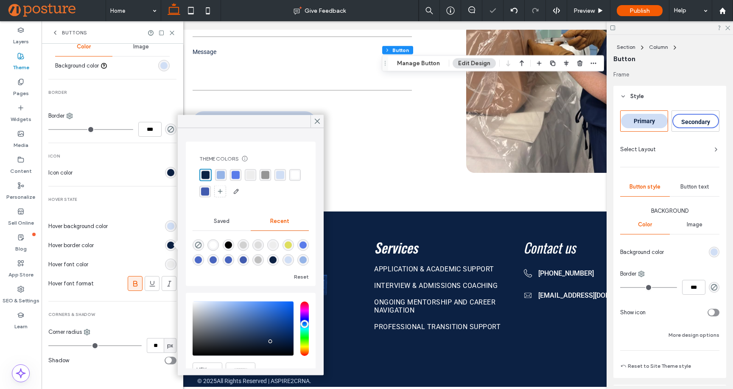
drag, startPoint x: 280, startPoint y: 174, endPoint x: 269, endPoint y: 181, distance: 13.1
click at [280, 174] on div "rgba(208, 222, 245, 1)" at bounding box center [280, 175] width 8 height 8
click at [116, 199] on span "Hover State" at bounding box center [112, 199] width 128 height 6
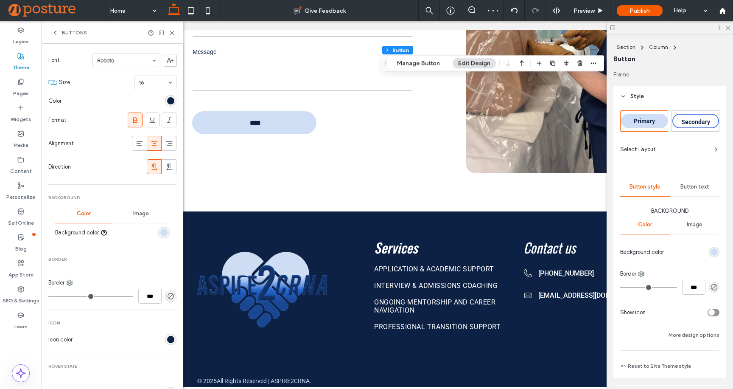
scroll to position [109, 0]
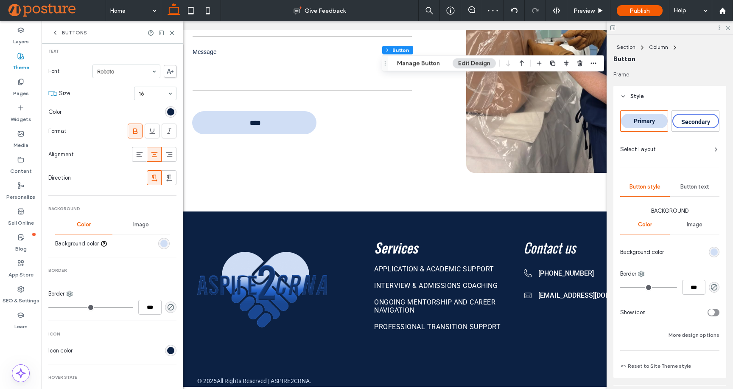
click at [158, 243] on div "rgb(208, 222, 245)" at bounding box center [163, 243] width 11 height 11
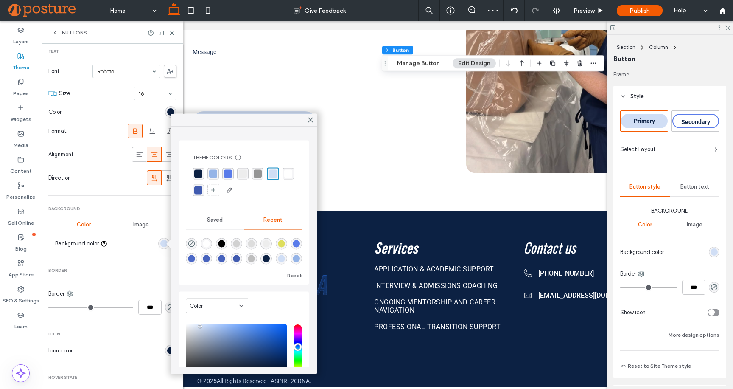
click at [198, 173] on div "rgba(12, 33, 67, 1)" at bounding box center [198, 174] width 8 height 8
click at [167, 110] on div "rgb(12, 33, 67)" at bounding box center [170, 111] width 7 height 7
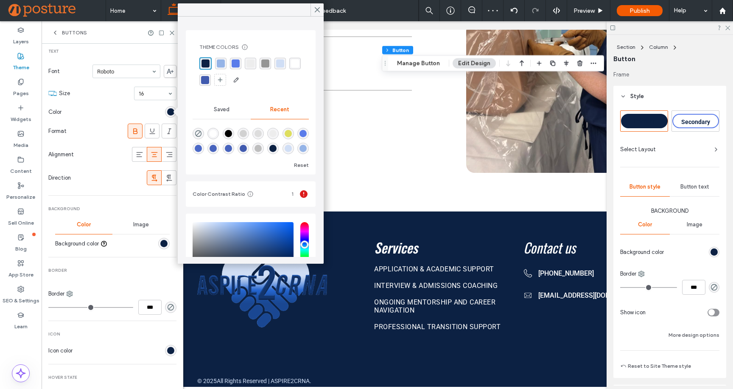
click at [289, 69] on div "rgba(255, 255, 255, 1)" at bounding box center [294, 63] width 11 height 11
click at [106, 182] on section "Direction" at bounding box center [112, 177] width 128 height 23
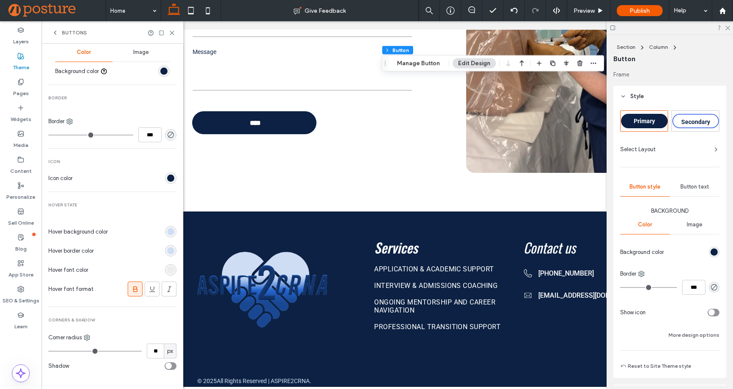
scroll to position [287, 0]
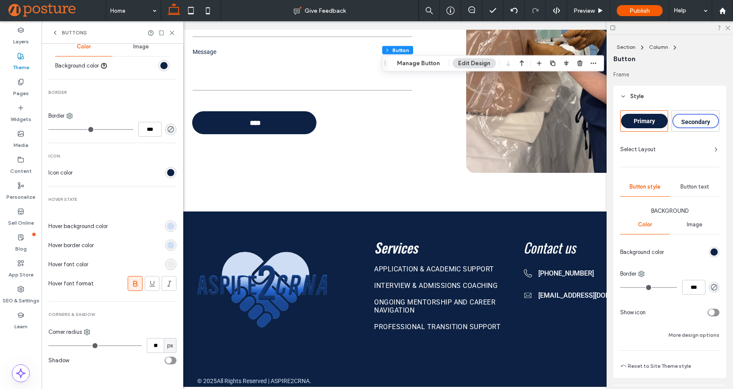
click at [165, 260] on div "rgb(237, 237, 237)" at bounding box center [170, 263] width 11 height 11
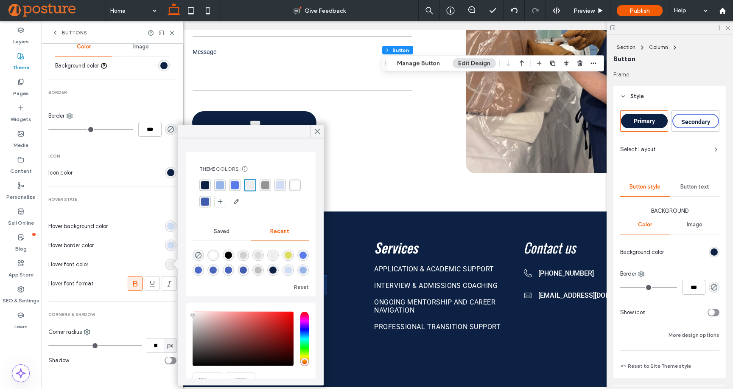
click at [205, 187] on div "rgba(12, 33, 67, 1)" at bounding box center [205, 185] width 8 height 8
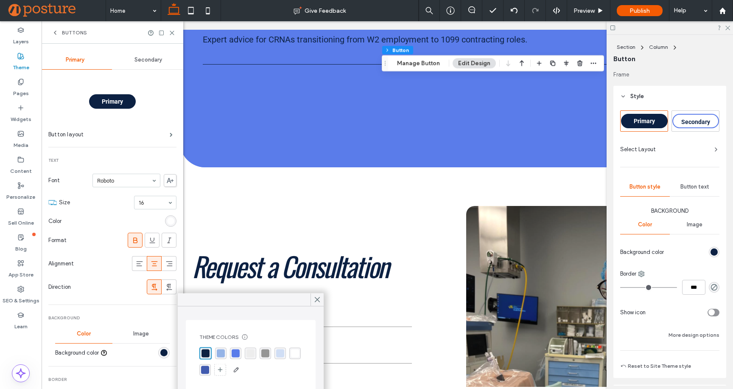
scroll to position [2709, 0]
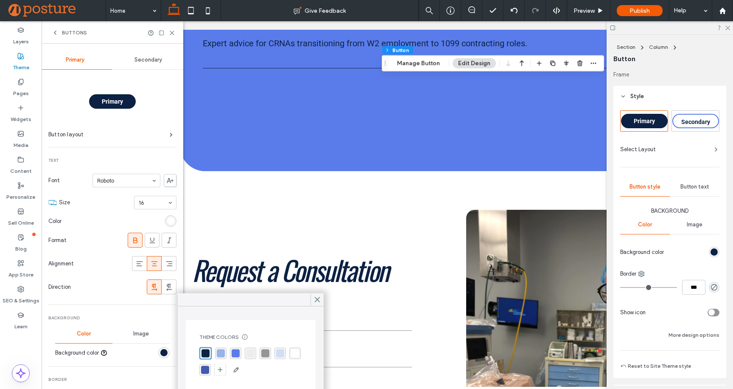
click at [136, 62] on span "Secondary" at bounding box center [149, 59] width 28 height 7
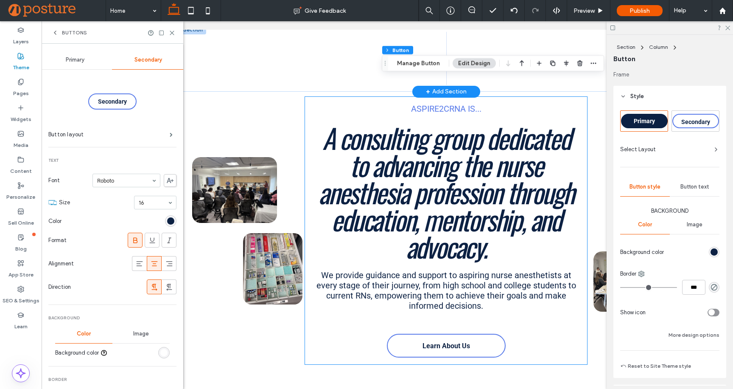
scroll to position [170, 0]
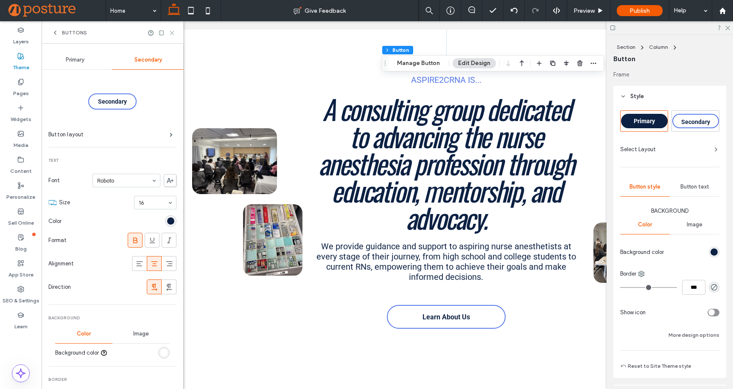
click at [170, 34] on icon at bounding box center [172, 33] width 6 height 6
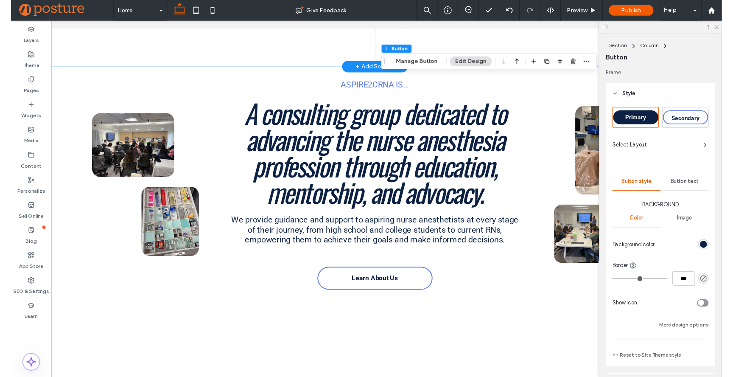
scroll to position [375, 0]
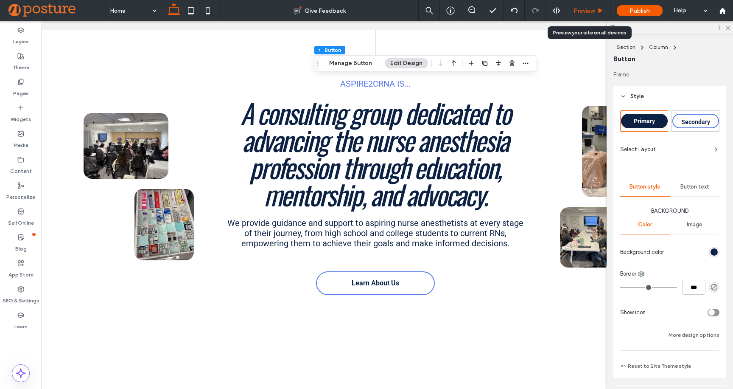
click at [590, 13] on span "Preview" at bounding box center [584, 10] width 21 height 7
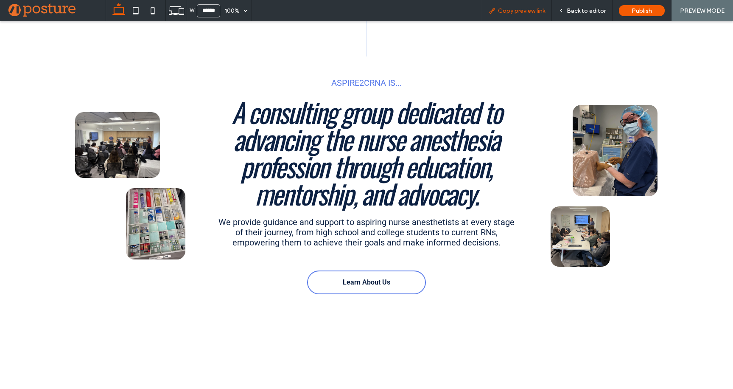
click at [541, 8] on span "Copy preview link" at bounding box center [521, 10] width 47 height 7
